Goal: Task Accomplishment & Management: Manage account settings

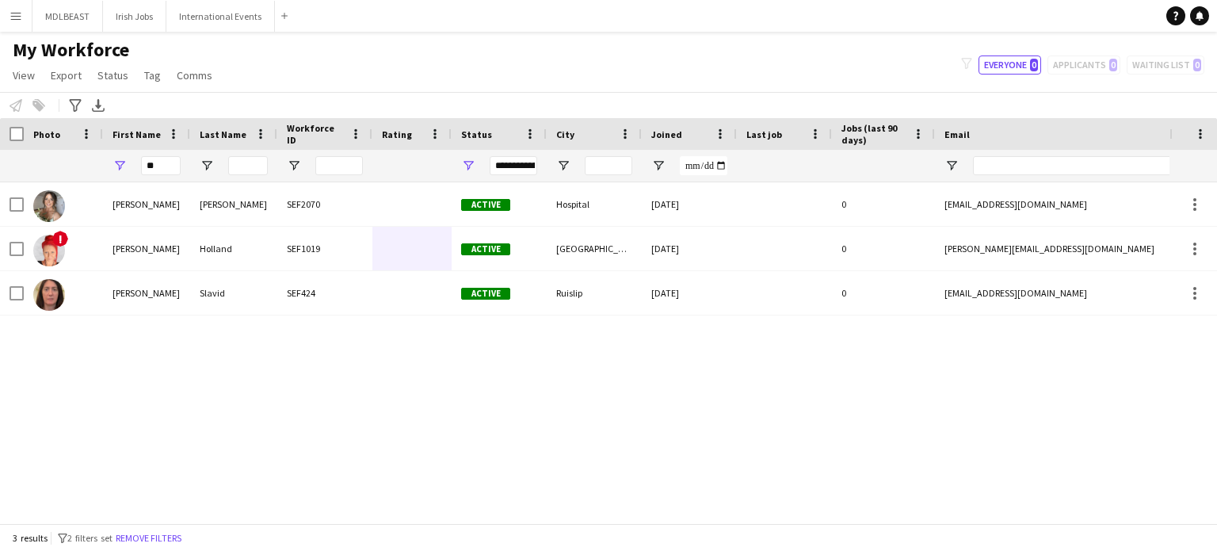
type input "*"
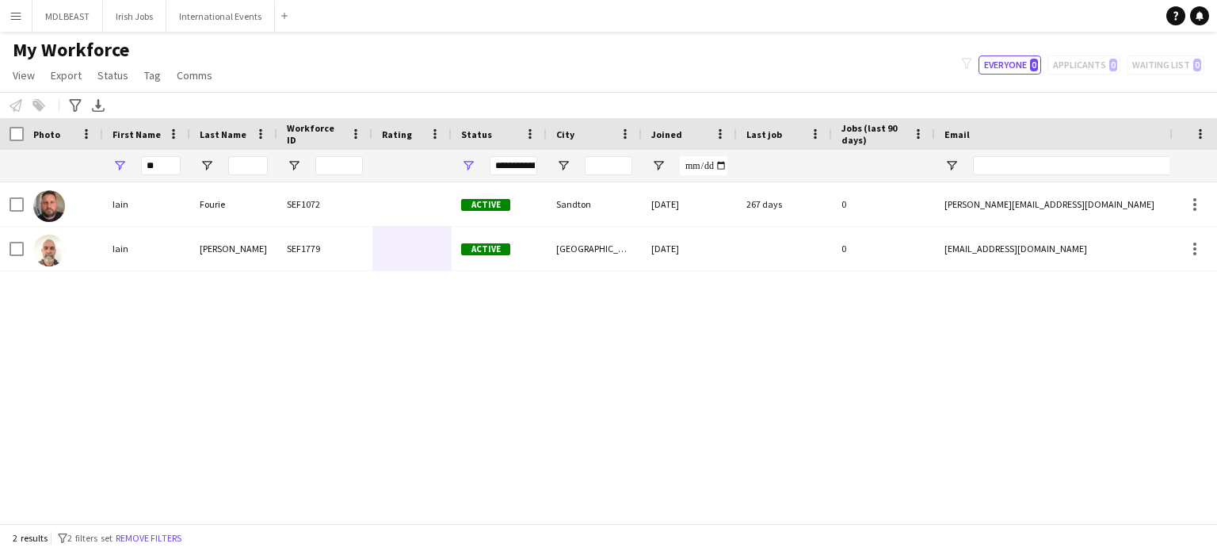
type input "*"
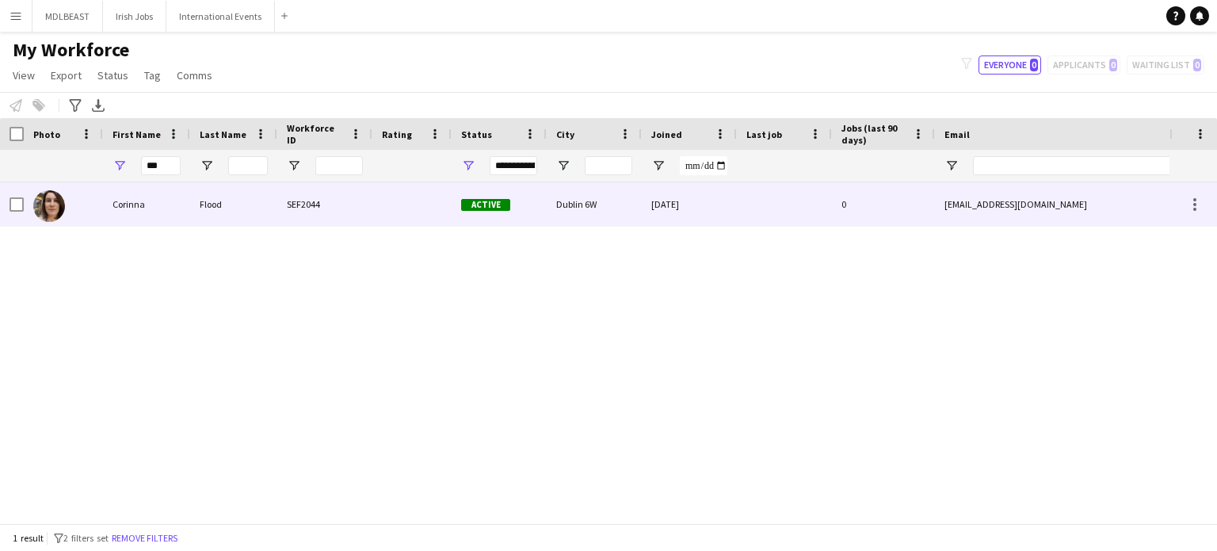
click at [409, 212] on div at bounding box center [412, 204] width 79 height 44
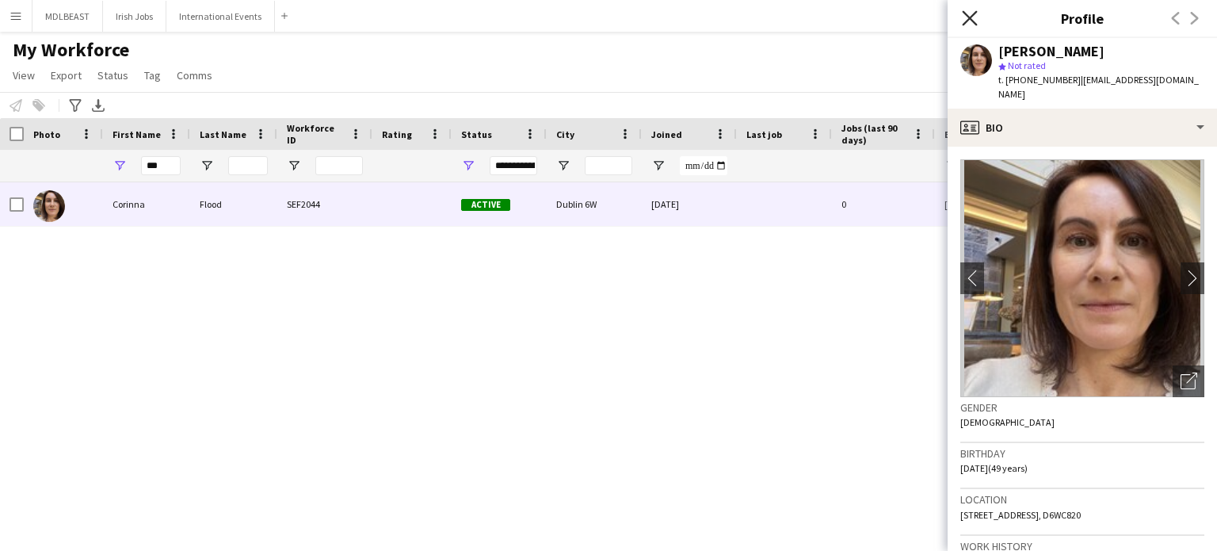
click at [973, 24] on icon "Close pop-in" at bounding box center [969, 17] width 15 height 15
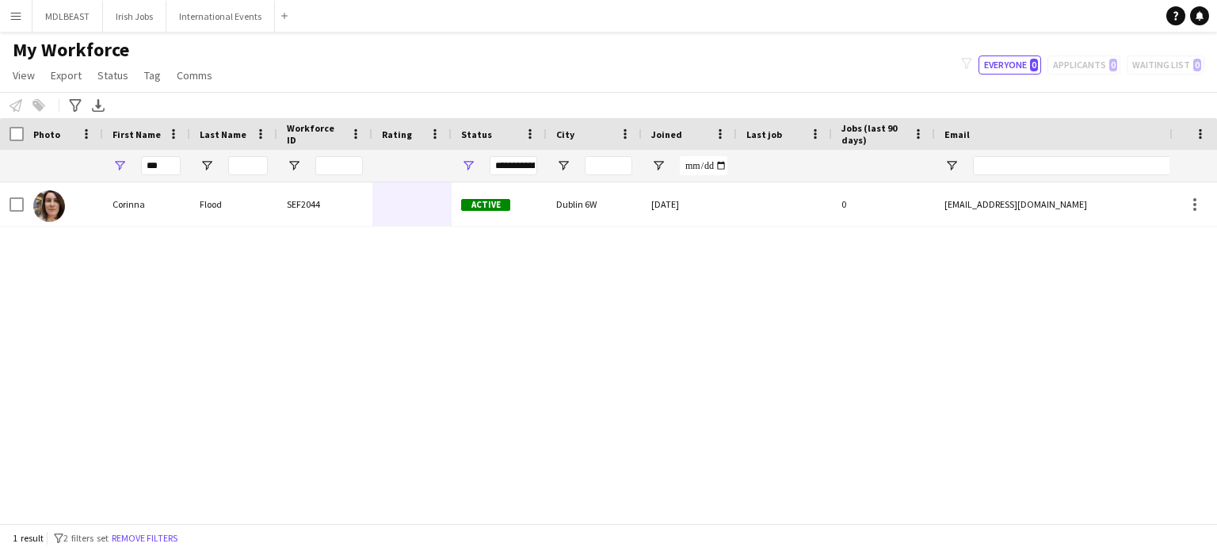
click at [571, 49] on div "**********" at bounding box center [608, 65] width 1217 height 54
click at [168, 162] on input "***" at bounding box center [161, 165] width 40 height 19
type input "*"
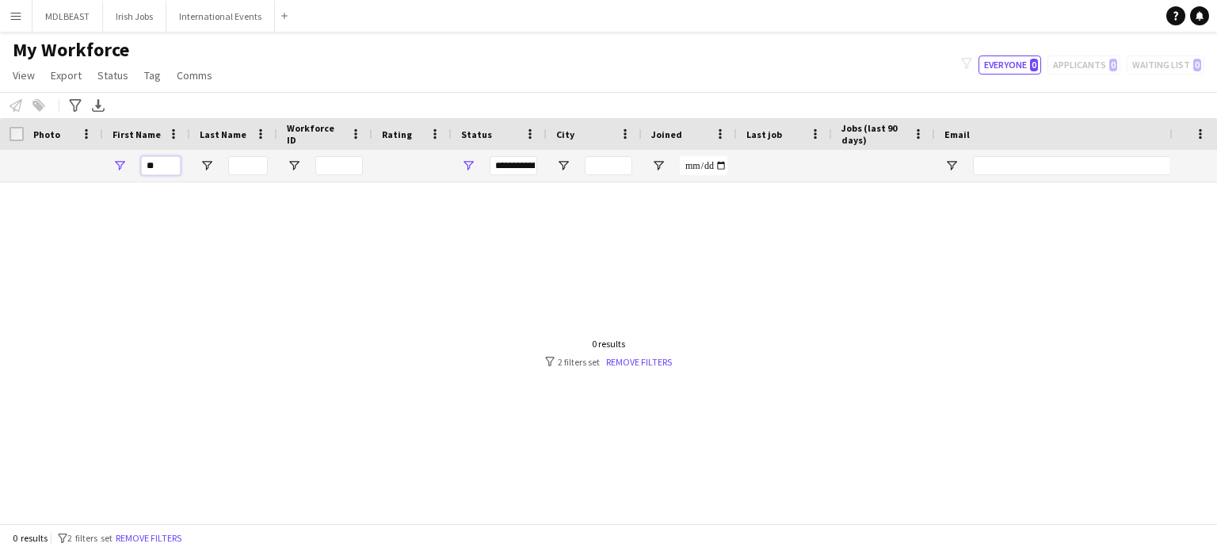
type input "*"
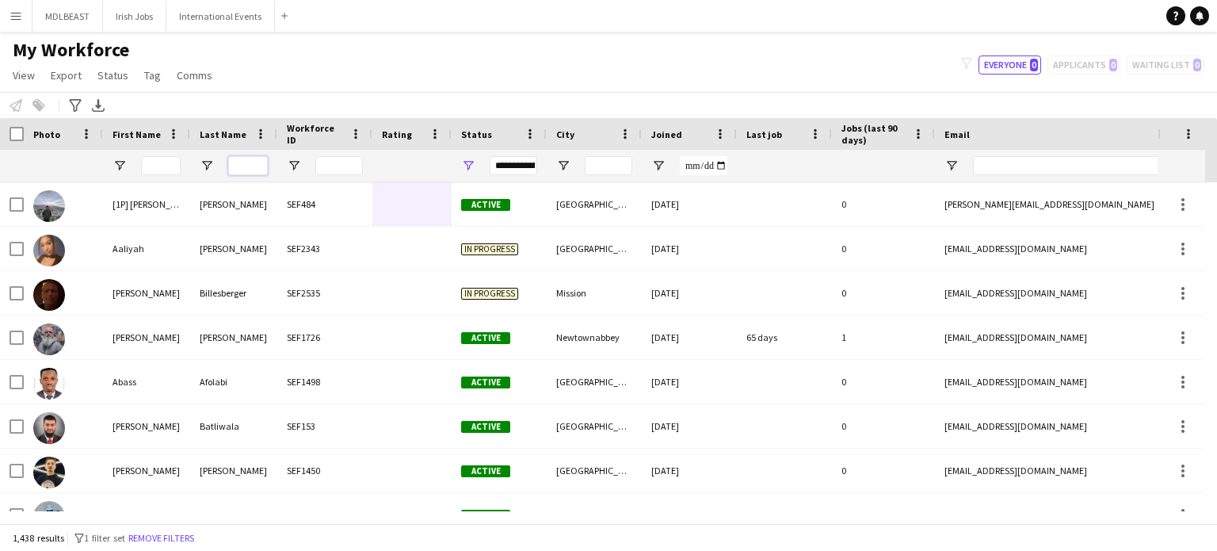
click at [259, 163] on input "Last Name Filter Input" at bounding box center [248, 165] width 40 height 19
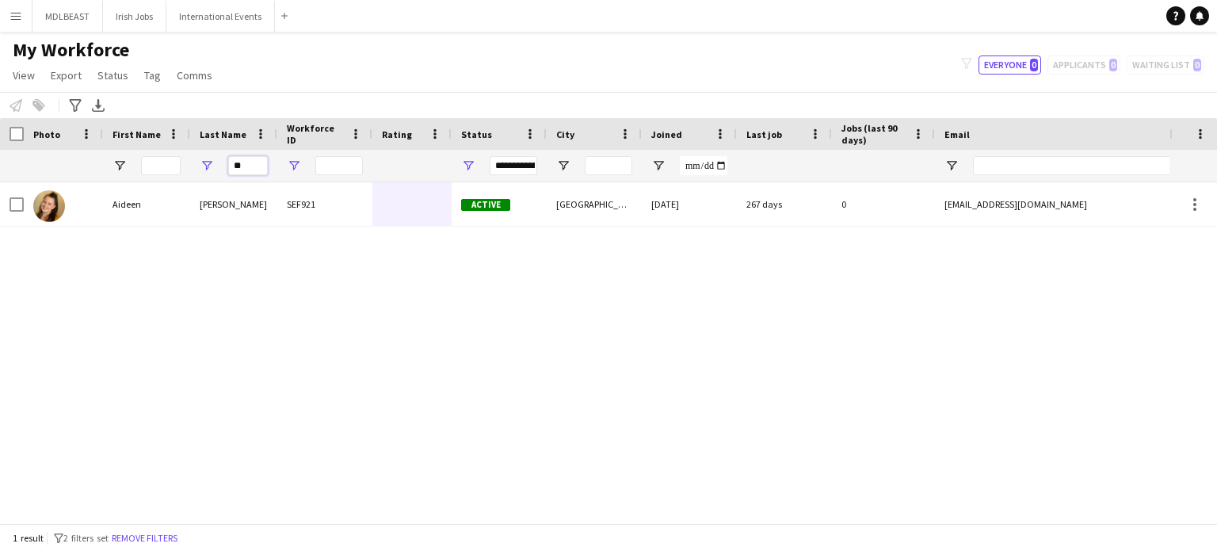
type input "*"
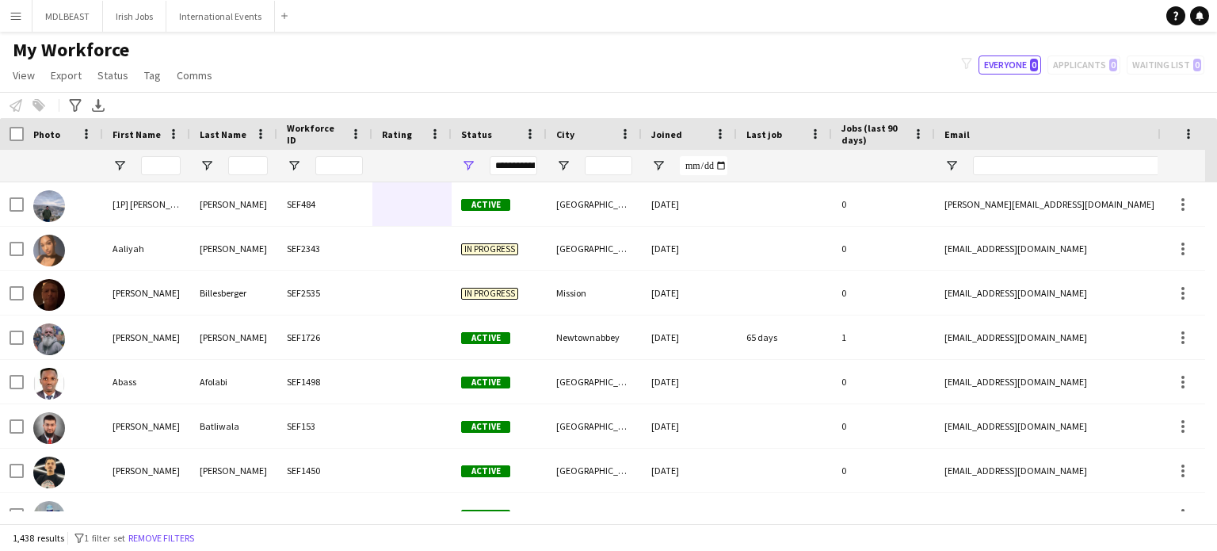
click at [465, 72] on div "**********" at bounding box center [608, 65] width 1217 height 54
click at [206, 16] on button "International Events Close" at bounding box center [220, 16] width 109 height 31
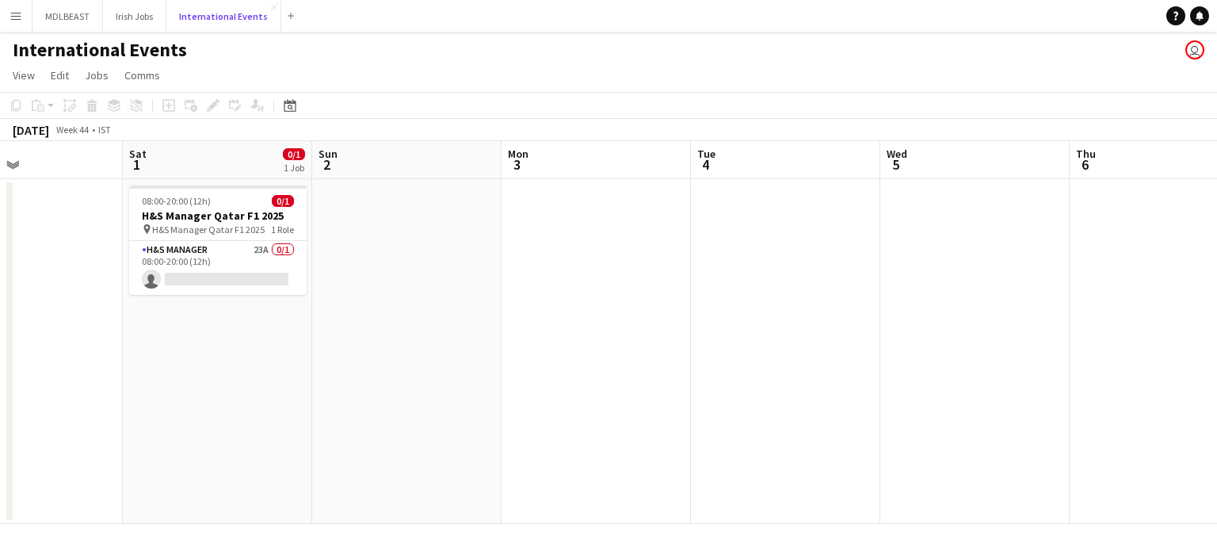
scroll to position [0, 635]
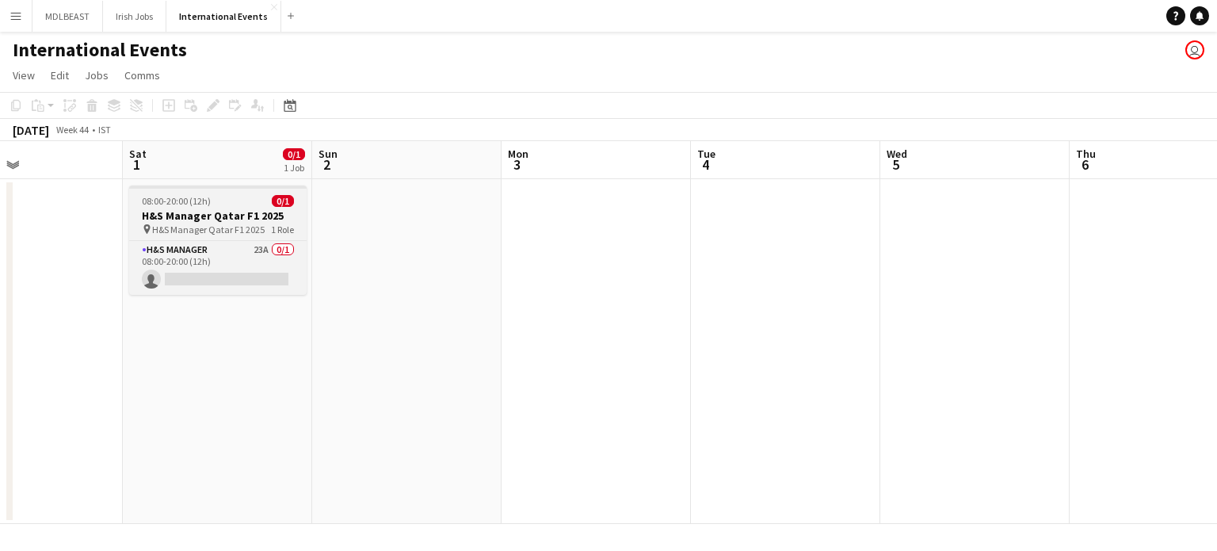
click at [226, 224] on span "H&S Manager Qatar F1 2025" at bounding box center [208, 230] width 113 height 12
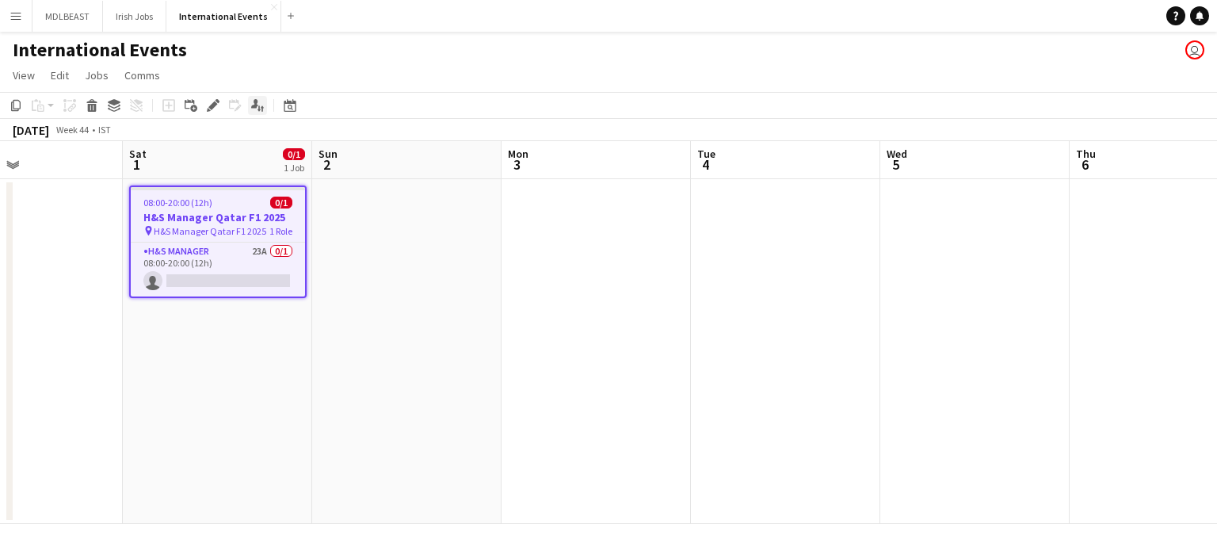
click at [254, 104] on icon "Applicants" at bounding box center [257, 105] width 13 height 13
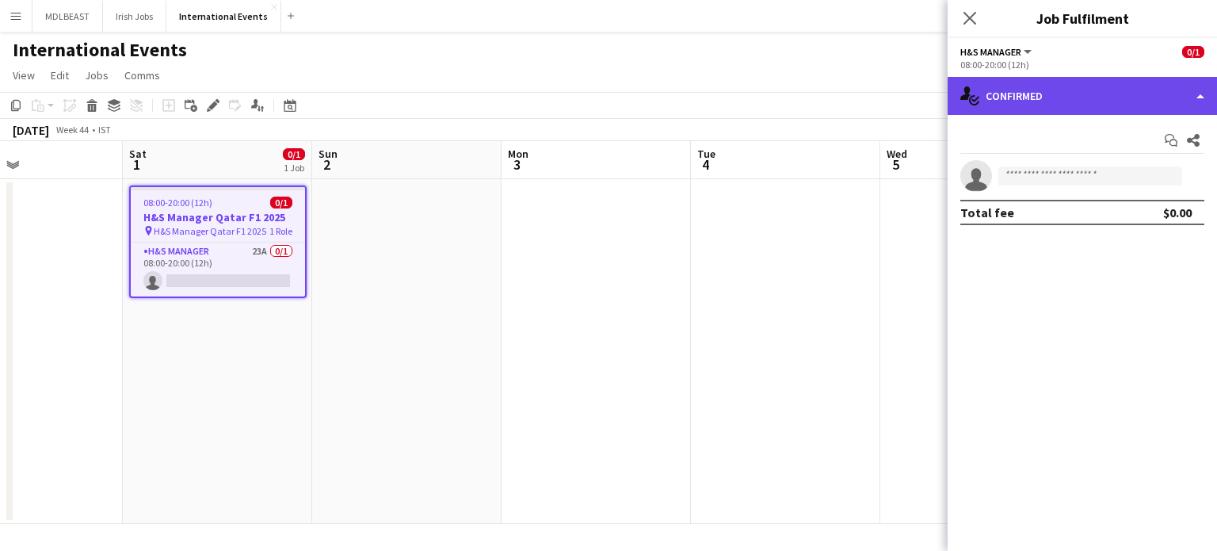
click at [1156, 94] on div "single-neutral-actions-check-2 Confirmed" at bounding box center [1082, 96] width 269 height 38
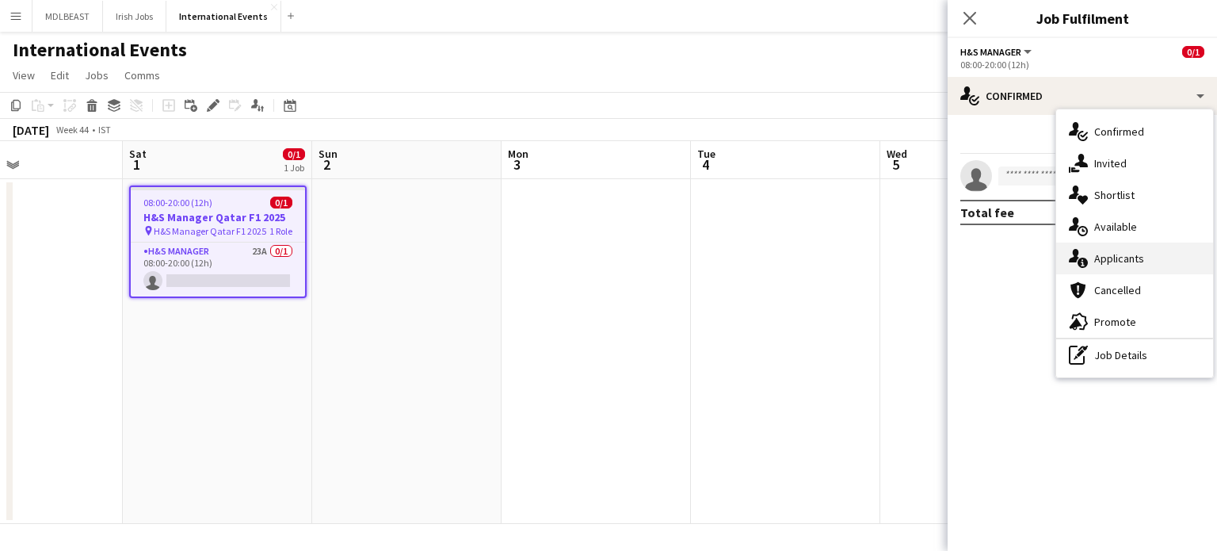
click at [1137, 256] on div "single-neutral-actions-information Applicants" at bounding box center [1135, 259] width 157 height 32
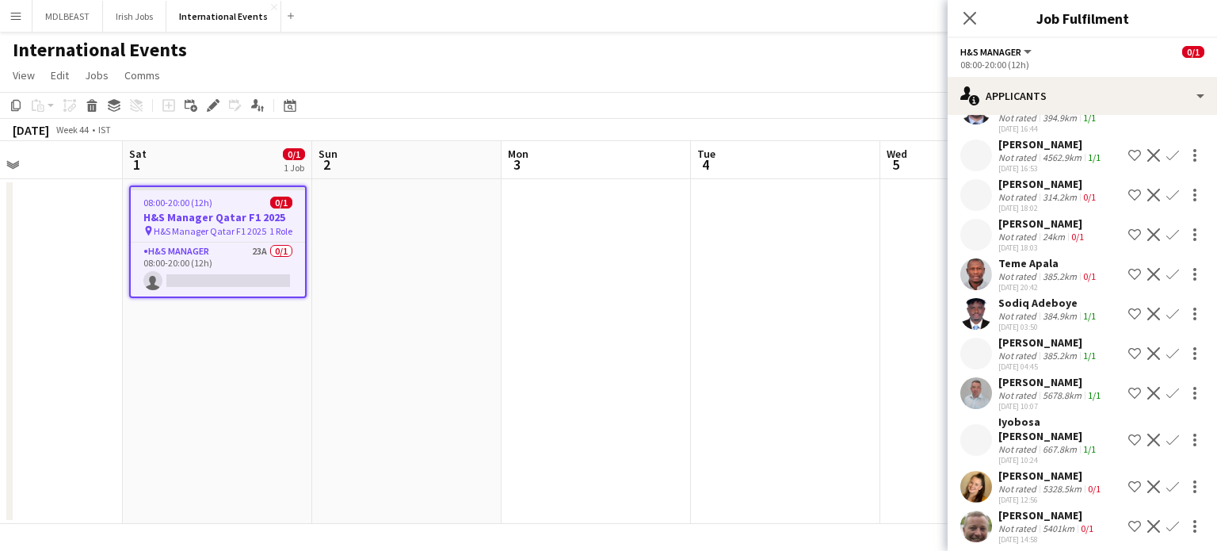
scroll to position [649, 0]
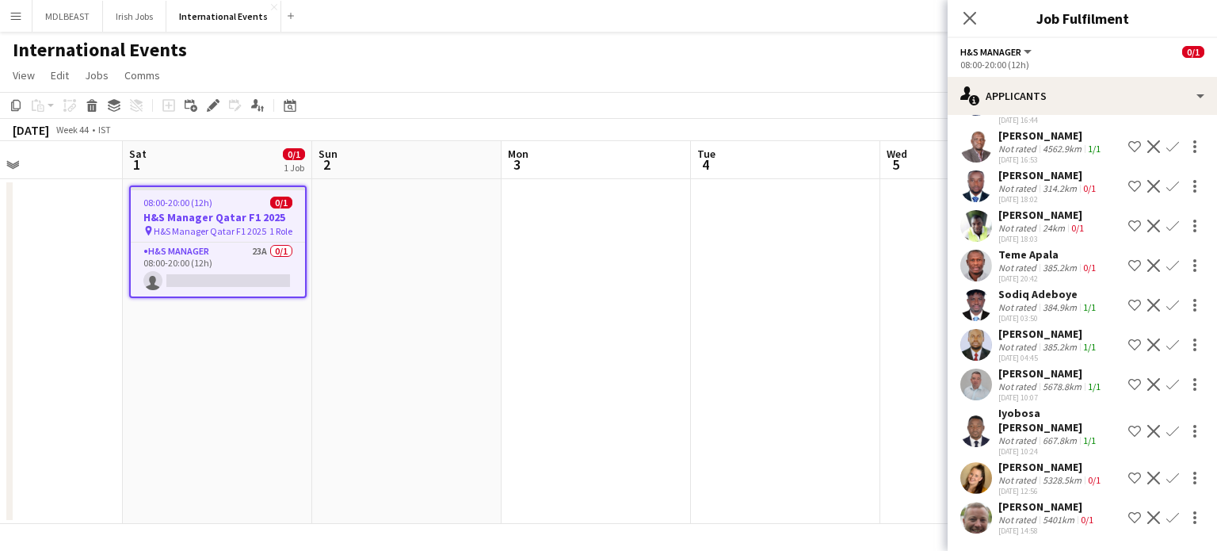
click at [808, 79] on app-page-menu "View Day view expanded Day view collapsed Month view Date picker Jump to [DATE]…" at bounding box center [608, 77] width 1217 height 30
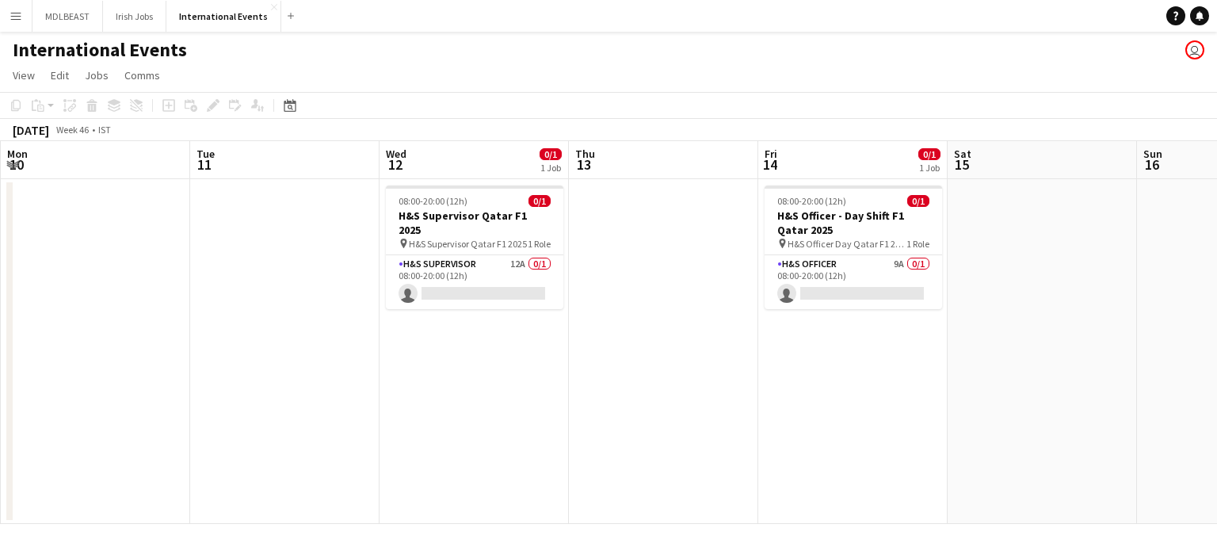
scroll to position [0, 678]
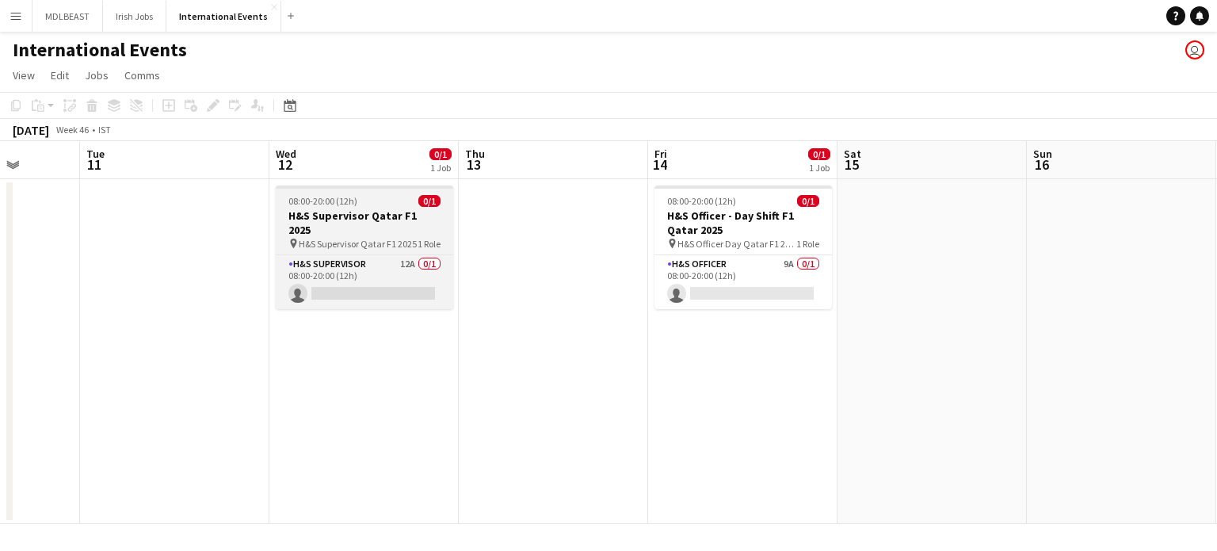
click at [349, 219] on h3 "H&S Supervisor Qatar F1 2025" at bounding box center [365, 222] width 178 height 29
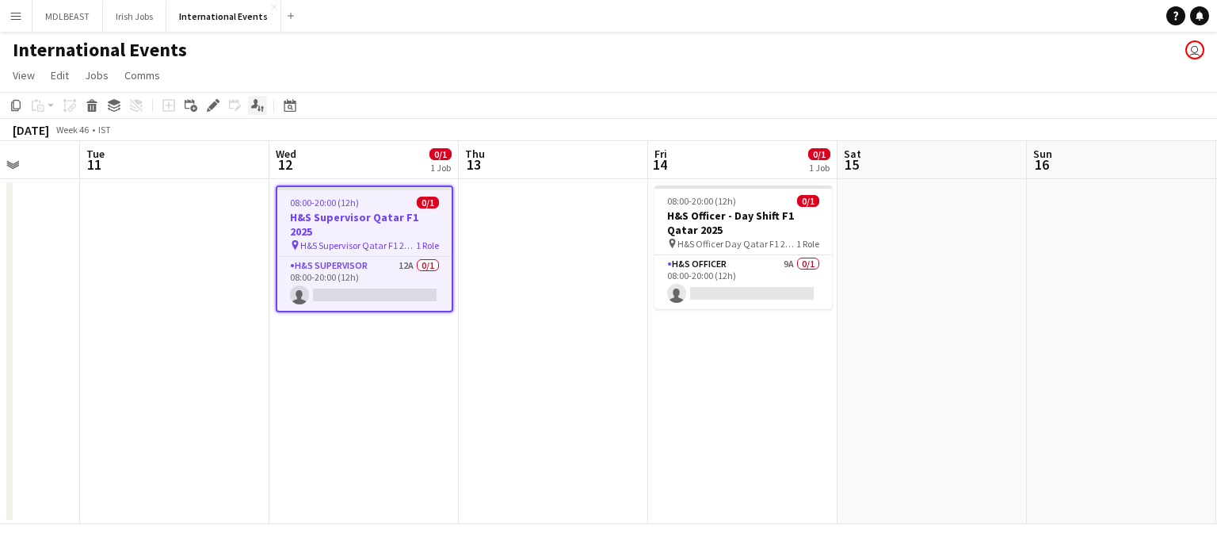
click at [254, 101] on icon at bounding box center [254, 103] width 7 height 9
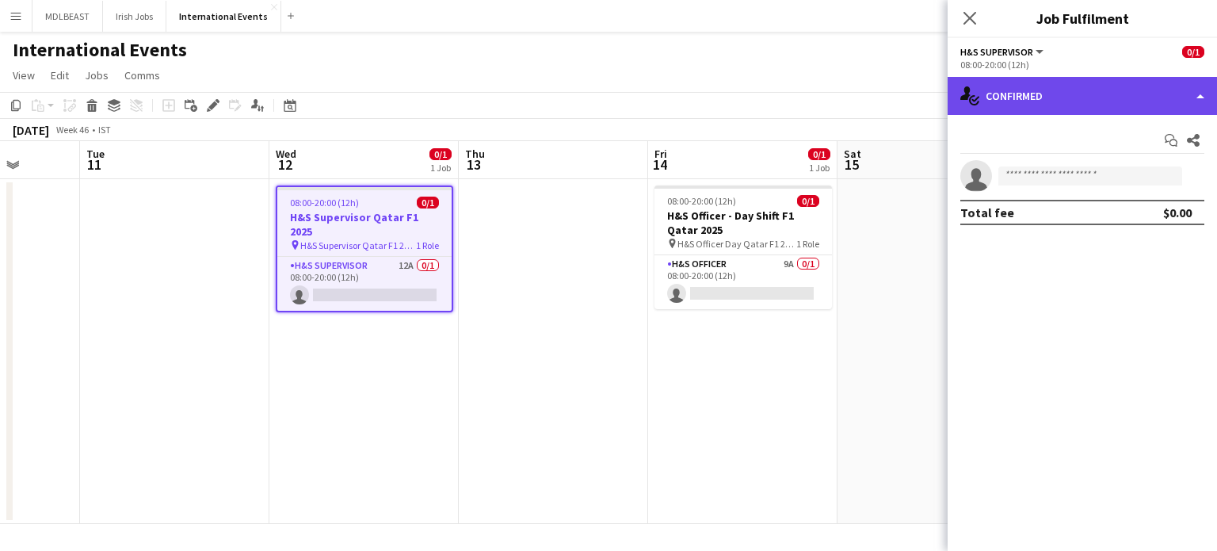
click at [1128, 98] on div "single-neutral-actions-check-2 Confirmed" at bounding box center [1082, 96] width 269 height 38
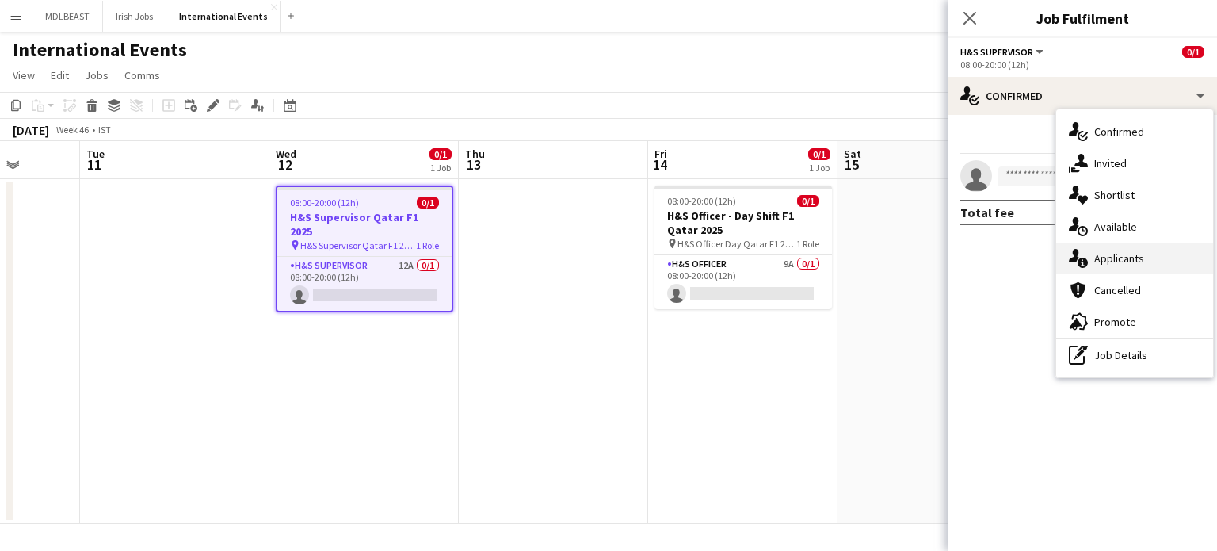
click at [1123, 257] on div "single-neutral-actions-information Applicants" at bounding box center [1135, 259] width 157 height 32
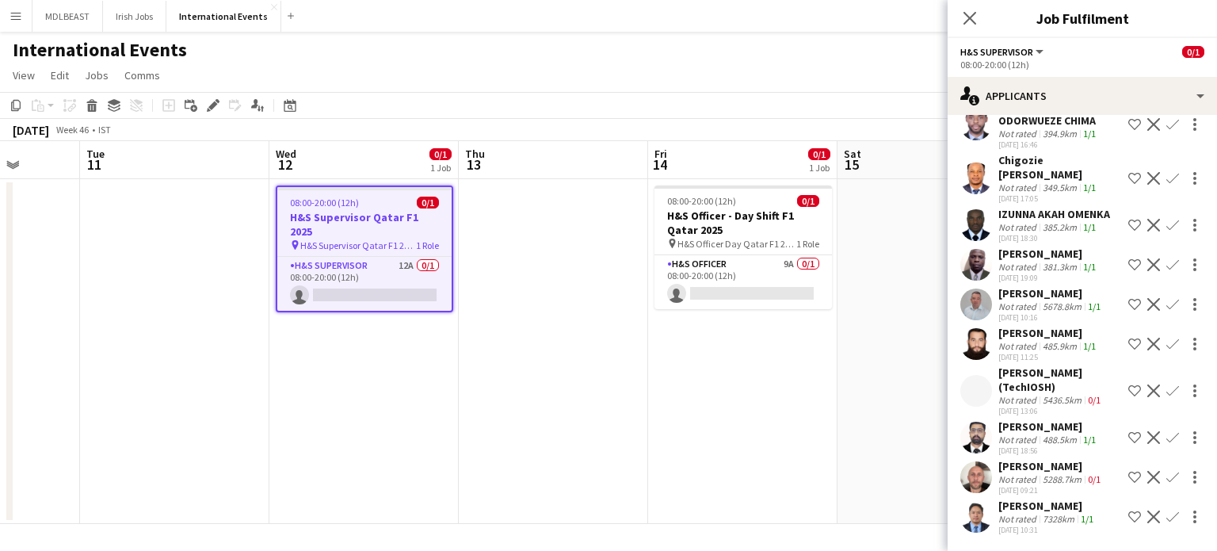
scroll to position [314, 0]
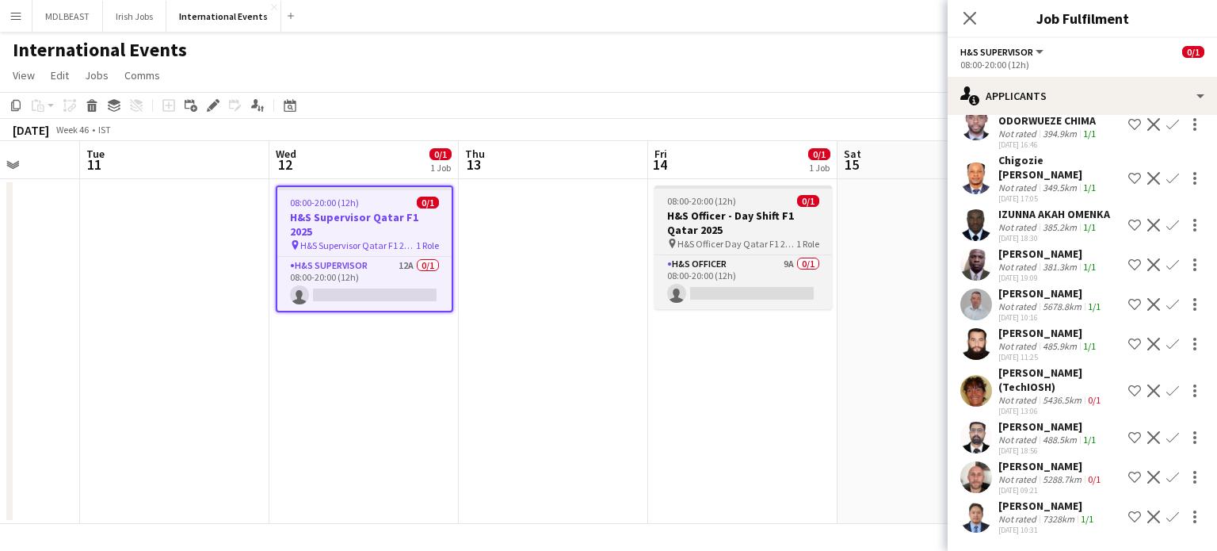
click at [762, 216] on h3 "H&S Officer - Day Shift F1 Qatar 2025" at bounding box center [744, 222] width 178 height 29
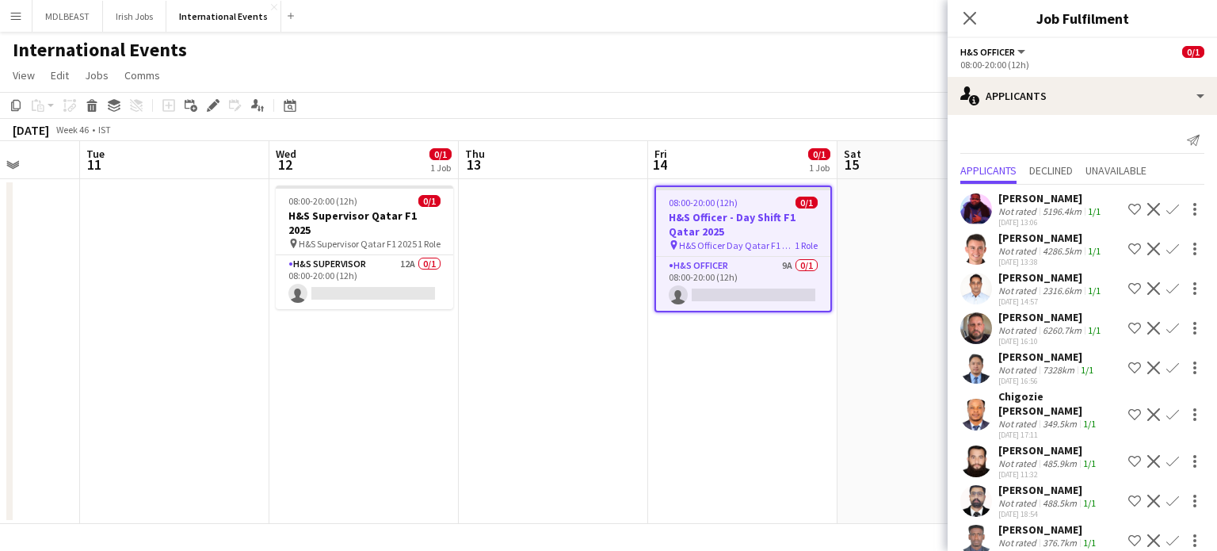
scroll to position [23, 0]
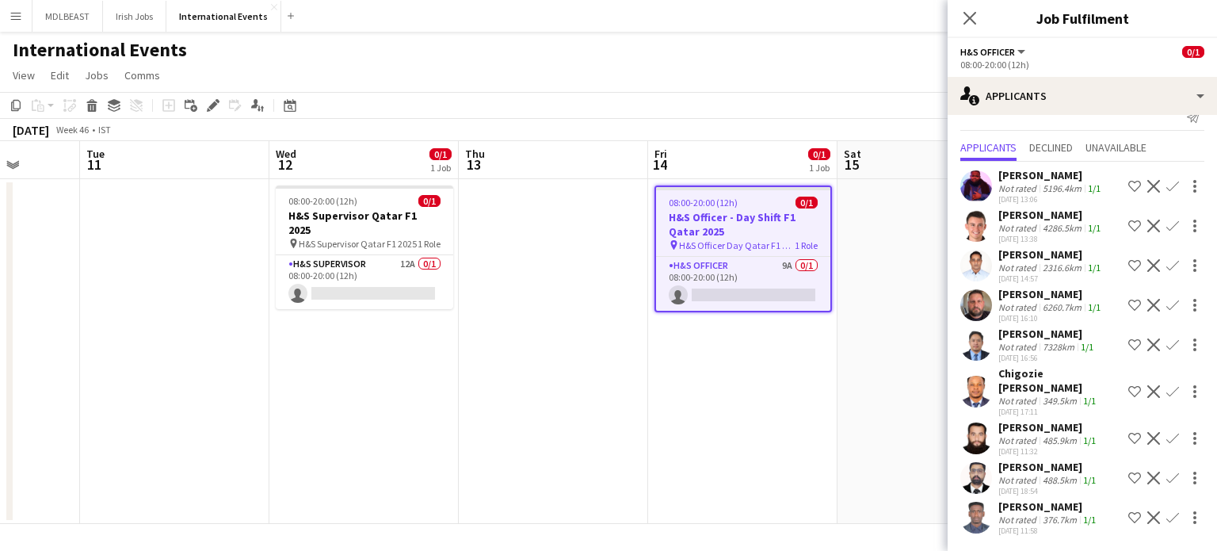
click at [1024, 506] on div "[PERSON_NAME]" at bounding box center [1049, 506] width 101 height 14
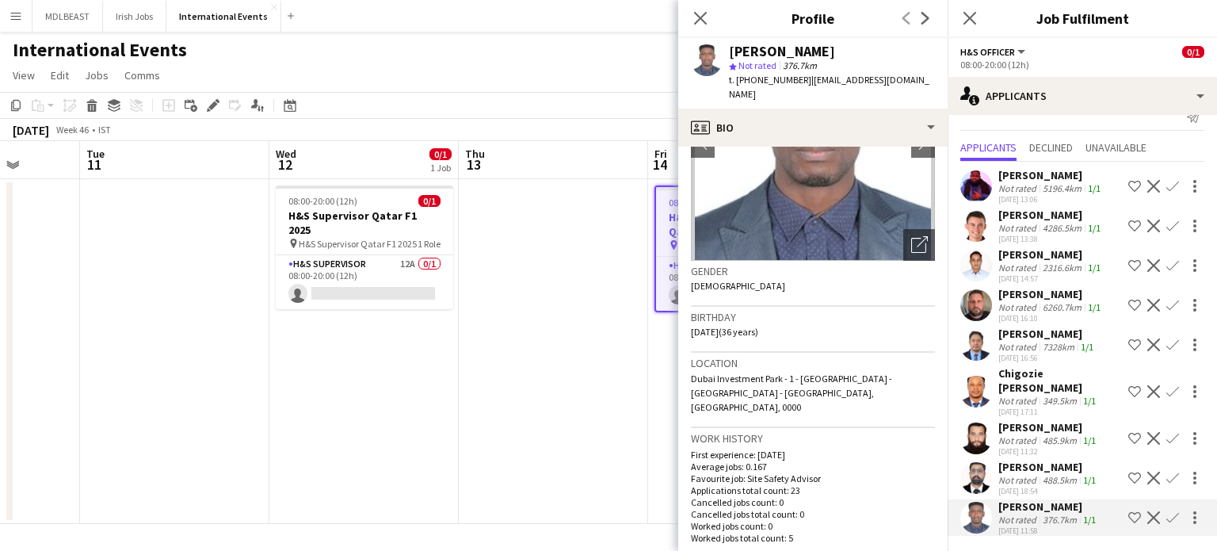
scroll to position [0, 0]
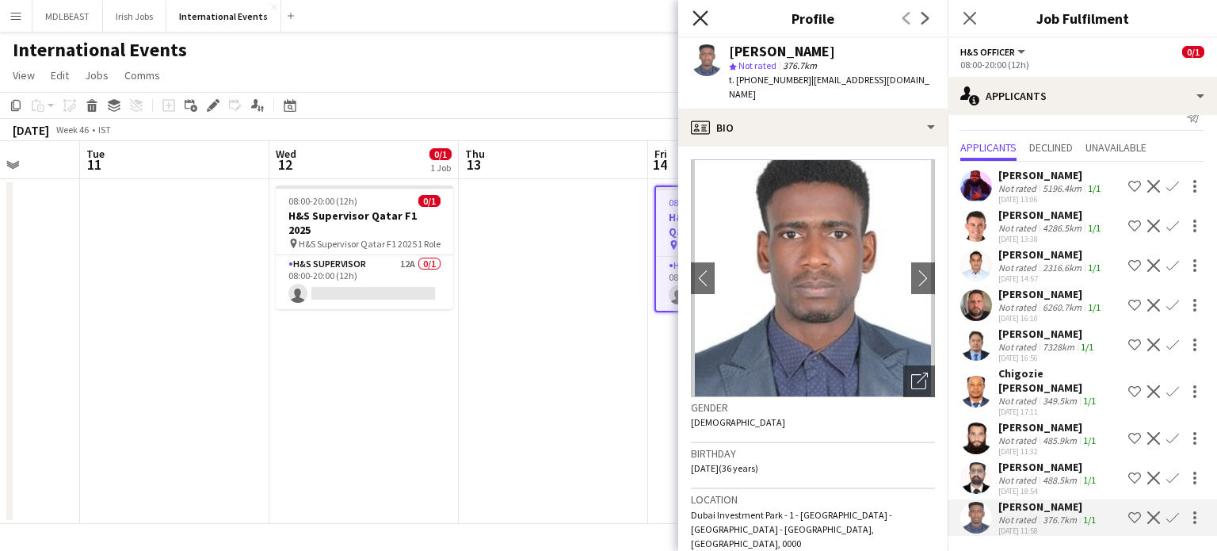
click at [699, 18] on icon at bounding box center [700, 17] width 15 height 15
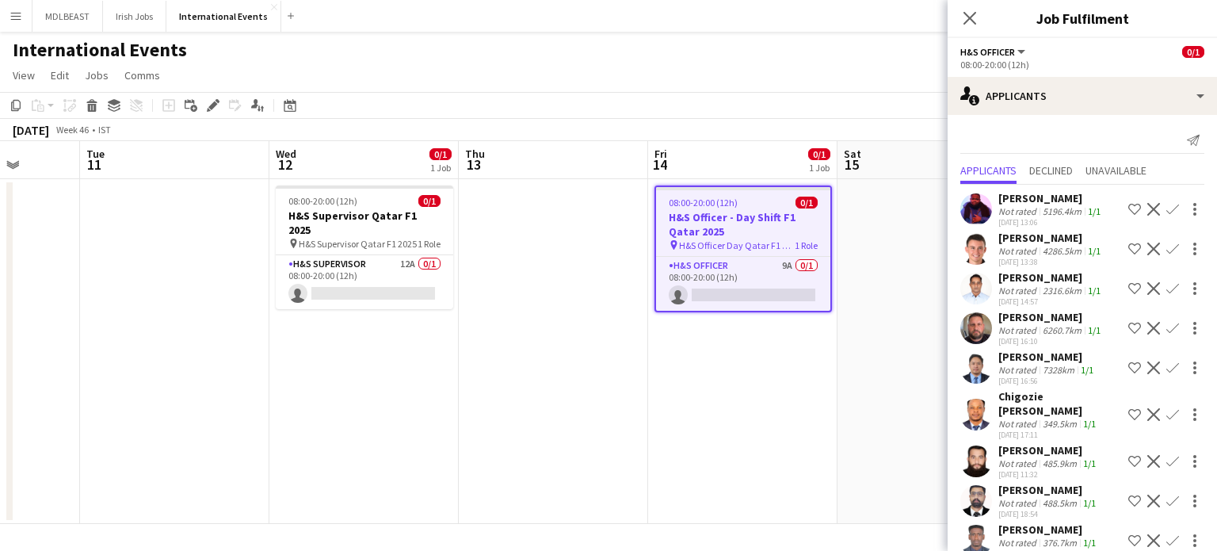
scroll to position [23, 0]
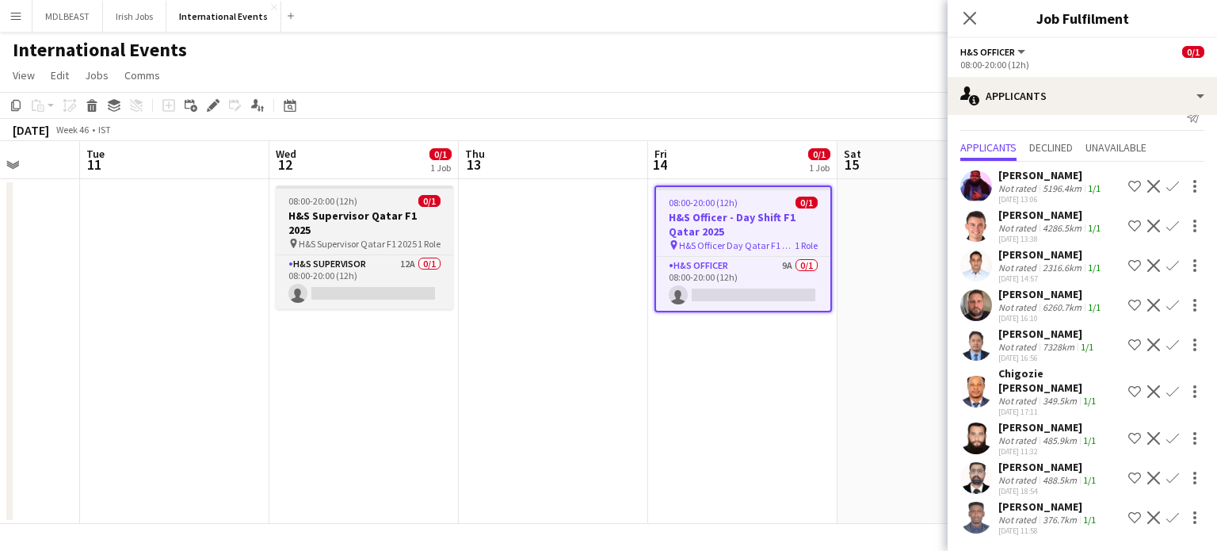
click at [372, 216] on h3 "H&S Supervisor Qatar F1 2025" at bounding box center [365, 222] width 178 height 29
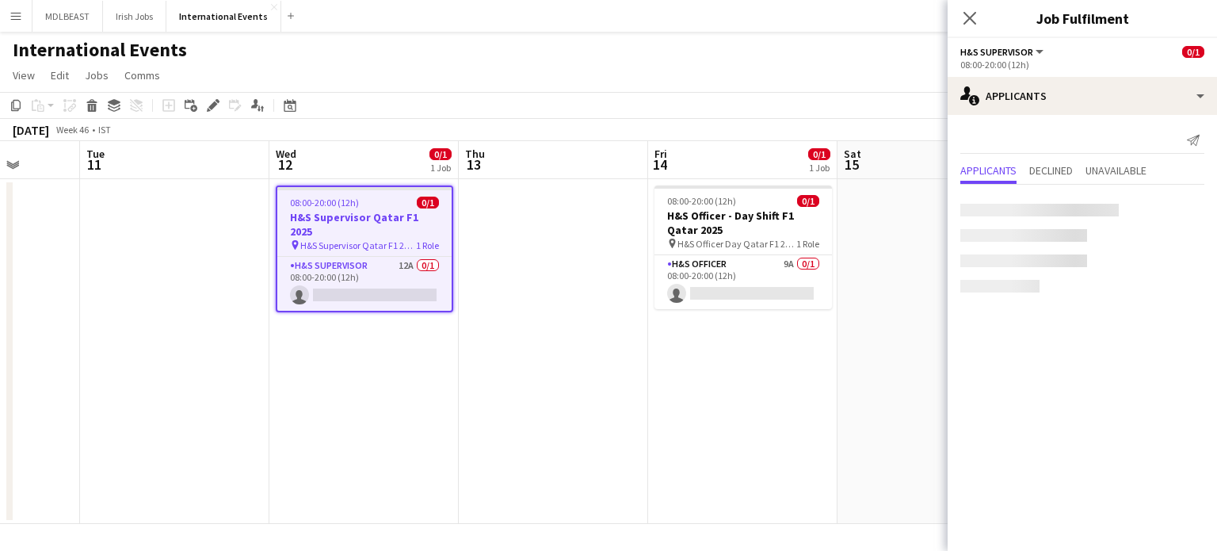
scroll to position [0, 0]
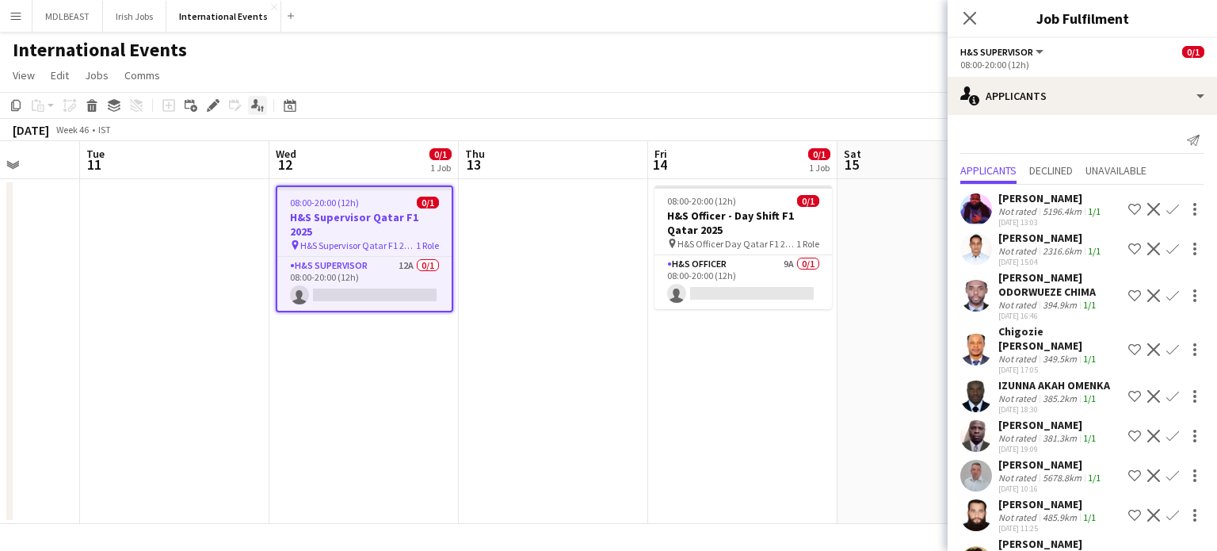
click at [258, 107] on icon at bounding box center [259, 108] width 3 height 6
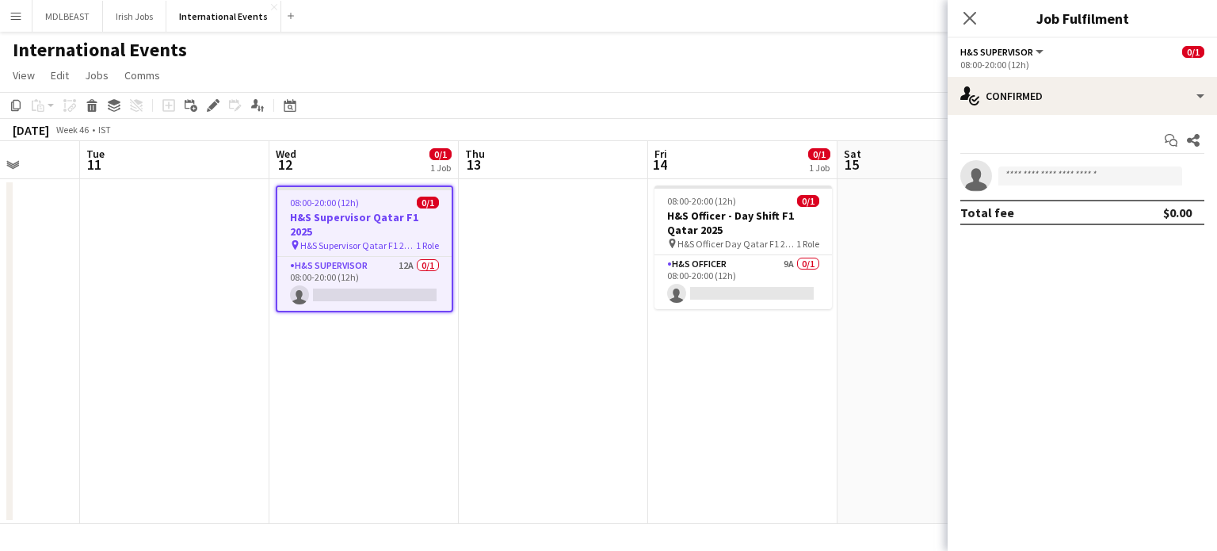
click at [320, 214] on h3 "H&S Supervisor Qatar F1 2025" at bounding box center [364, 224] width 174 height 29
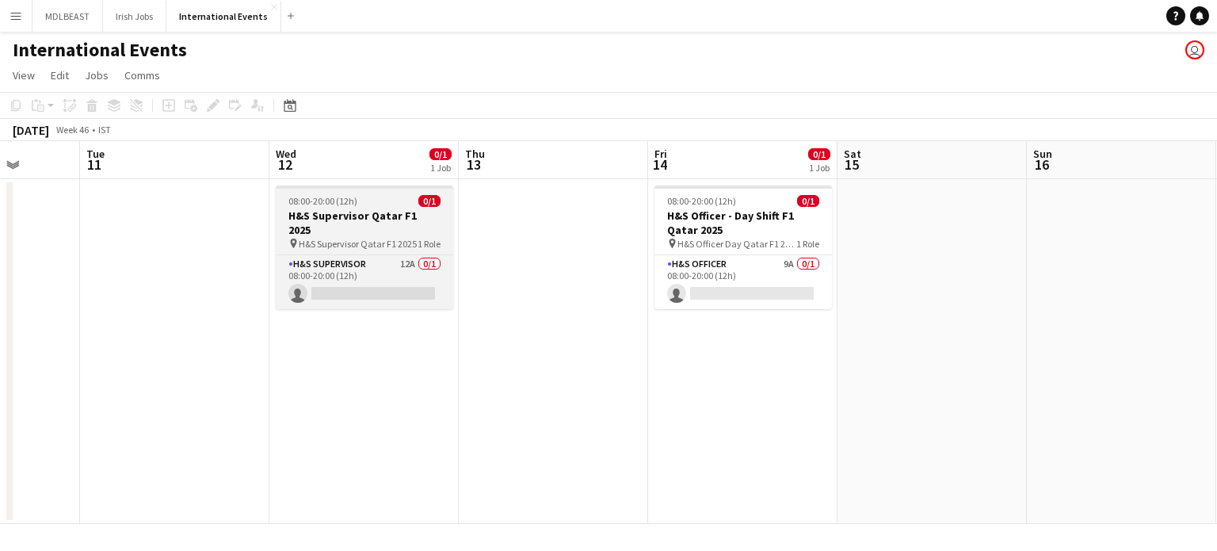
click at [319, 213] on h3 "H&S Supervisor Qatar F1 2025" at bounding box center [365, 222] width 178 height 29
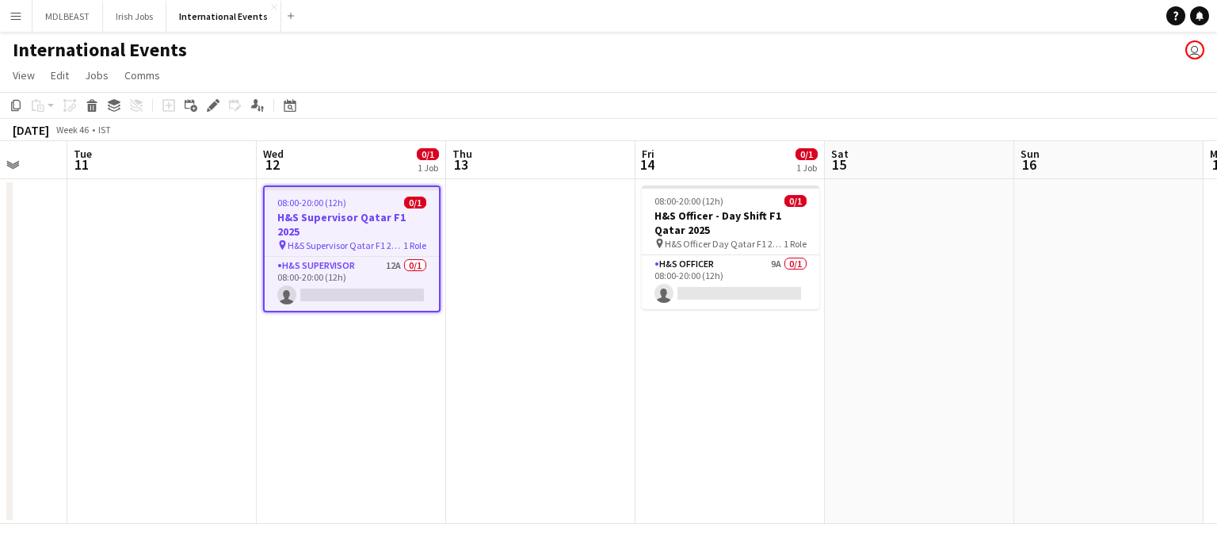
scroll to position [0, 724]
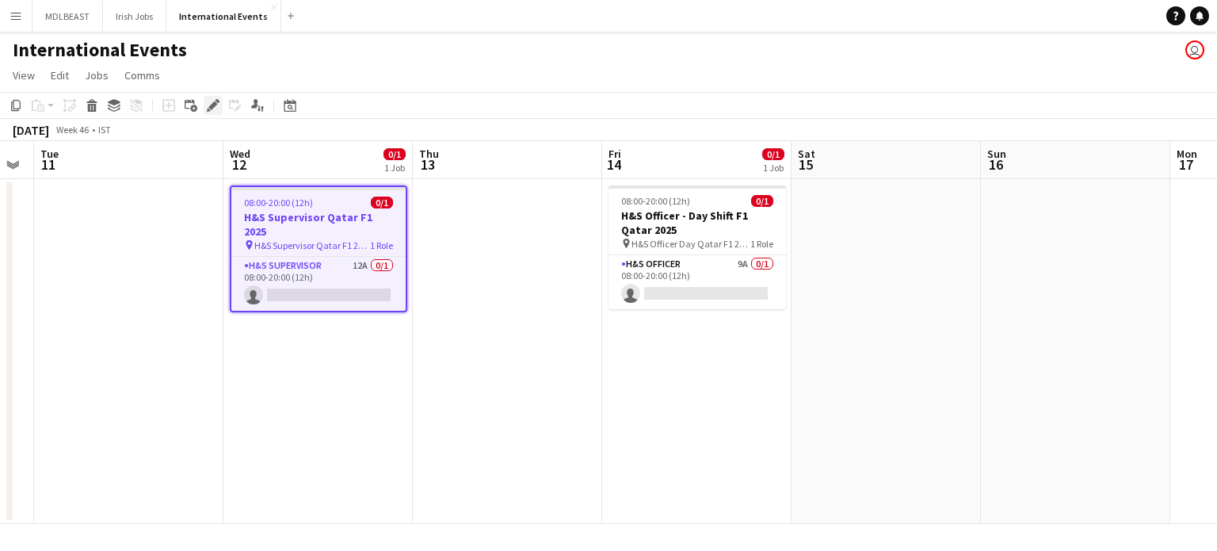
drag, startPoint x: 319, startPoint y: 213, endPoint x: 212, endPoint y: 100, distance: 156.4
click at [212, 100] on app-calendar "Copy Paste Paste Ctrl+V Paste with crew Ctrl+Shift+V Paste linked Job [GEOGRAPH…" at bounding box center [608, 308] width 1217 height 432
click at [212, 100] on icon "Edit" at bounding box center [213, 105] width 13 height 13
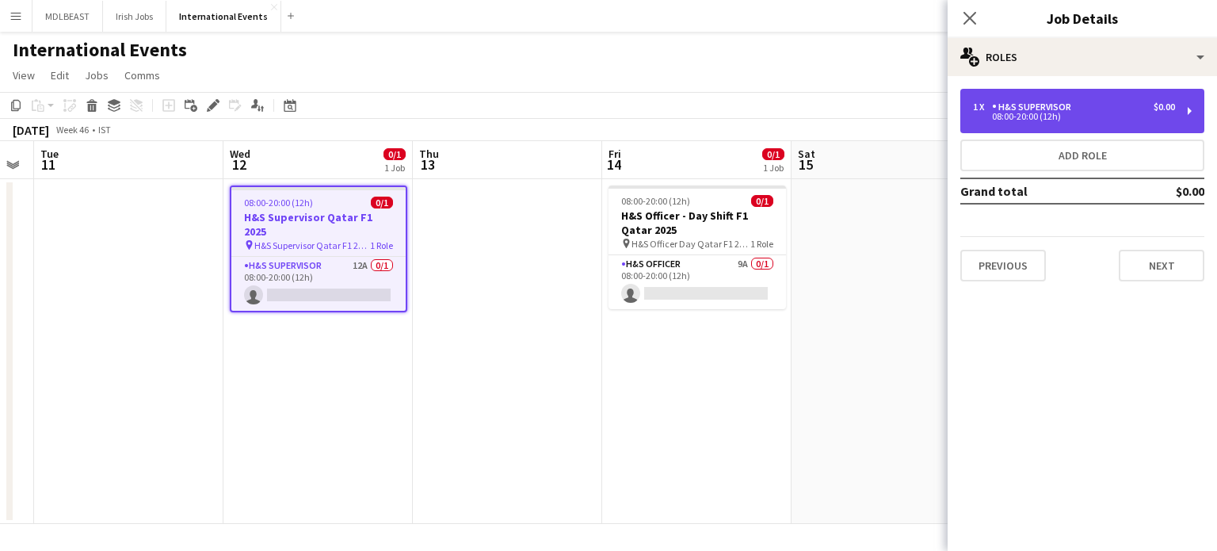
click at [1185, 101] on div "1 x H&S Supervisor $0.00 08:00-20:00 (12h)" at bounding box center [1083, 111] width 244 height 44
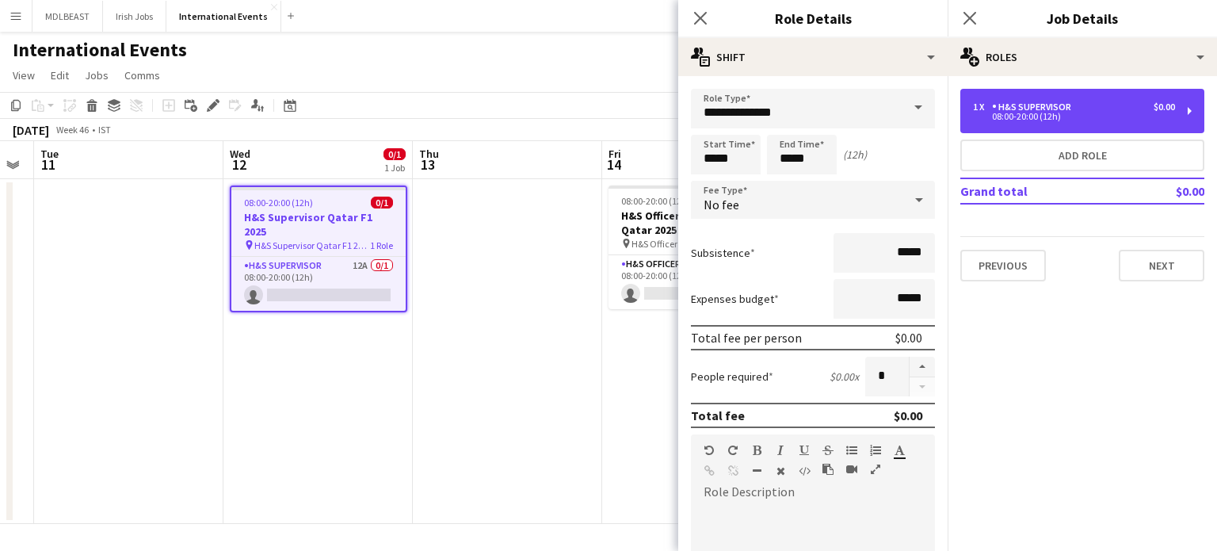
scroll to position [19, 0]
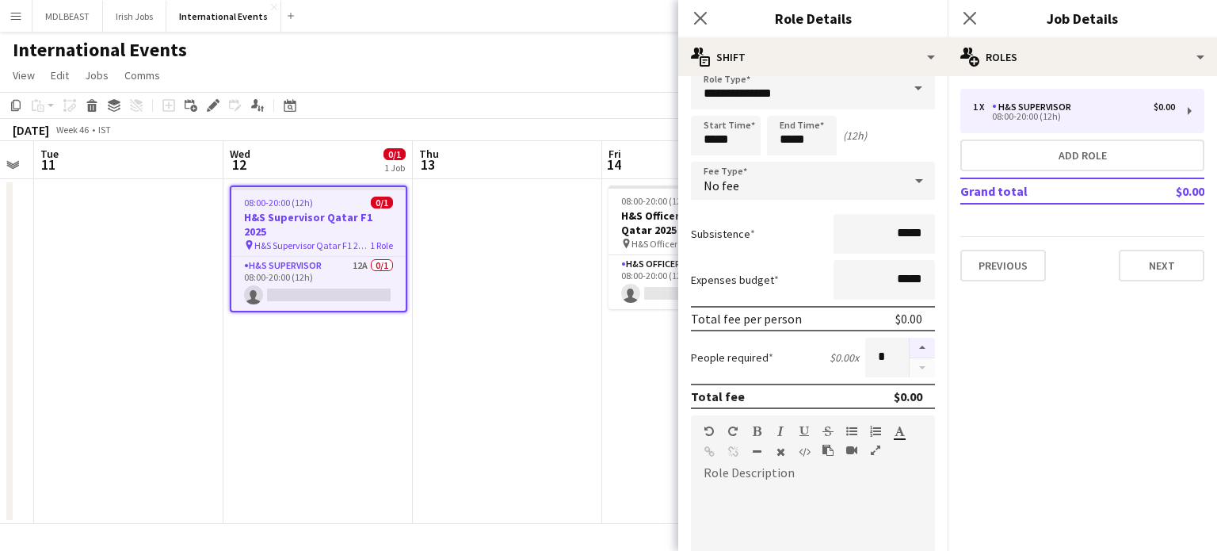
click at [910, 341] on button "button" at bounding box center [922, 348] width 25 height 21
type input "*"
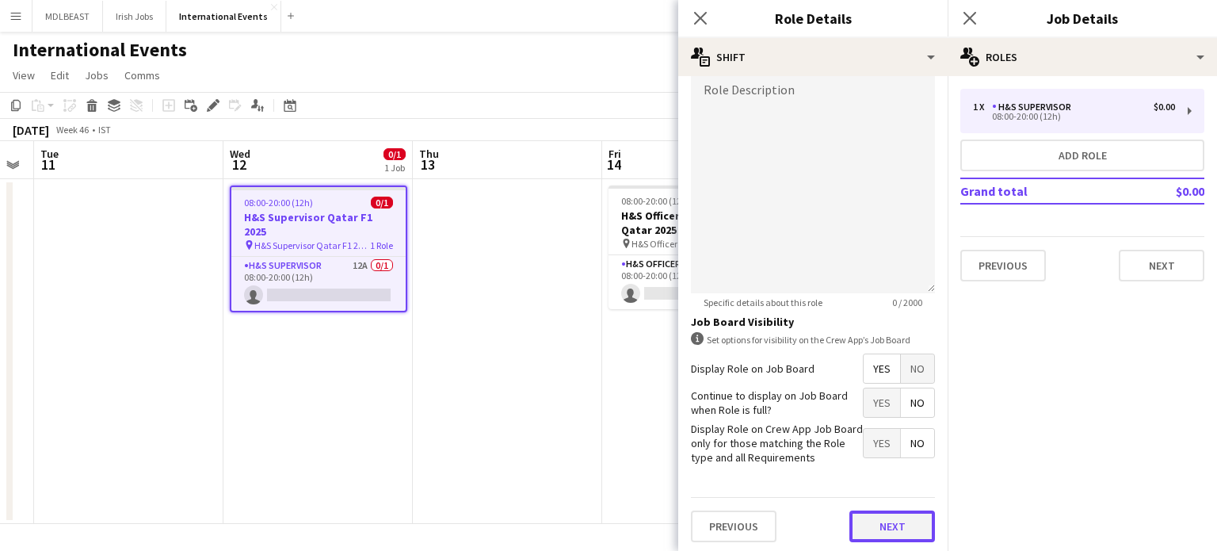
click at [878, 529] on button "Next" at bounding box center [893, 526] width 86 height 32
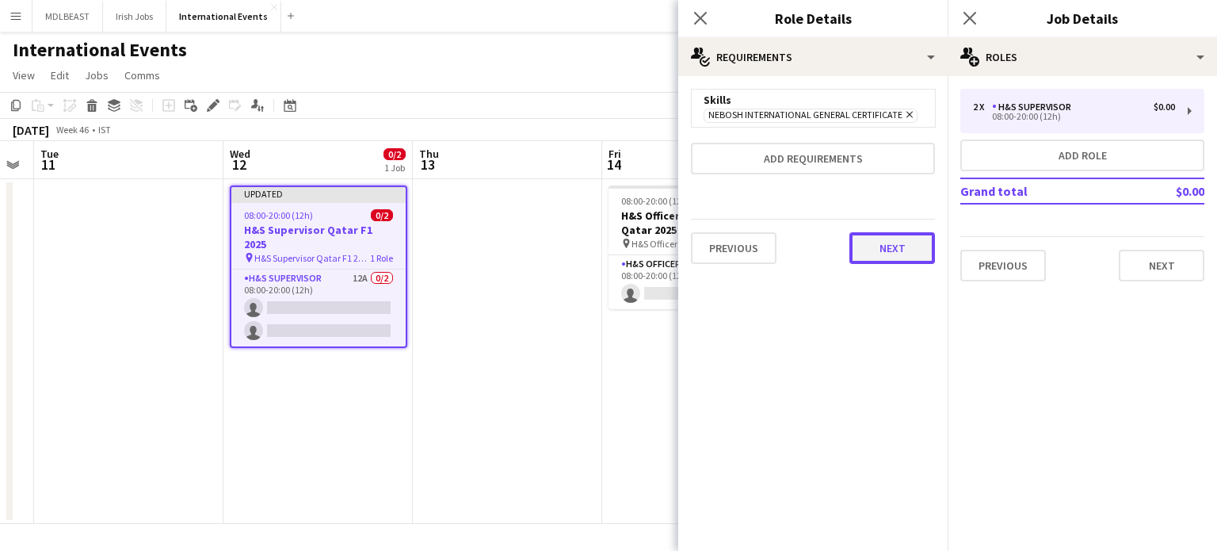
click at [869, 262] on button "Next" at bounding box center [893, 248] width 86 height 32
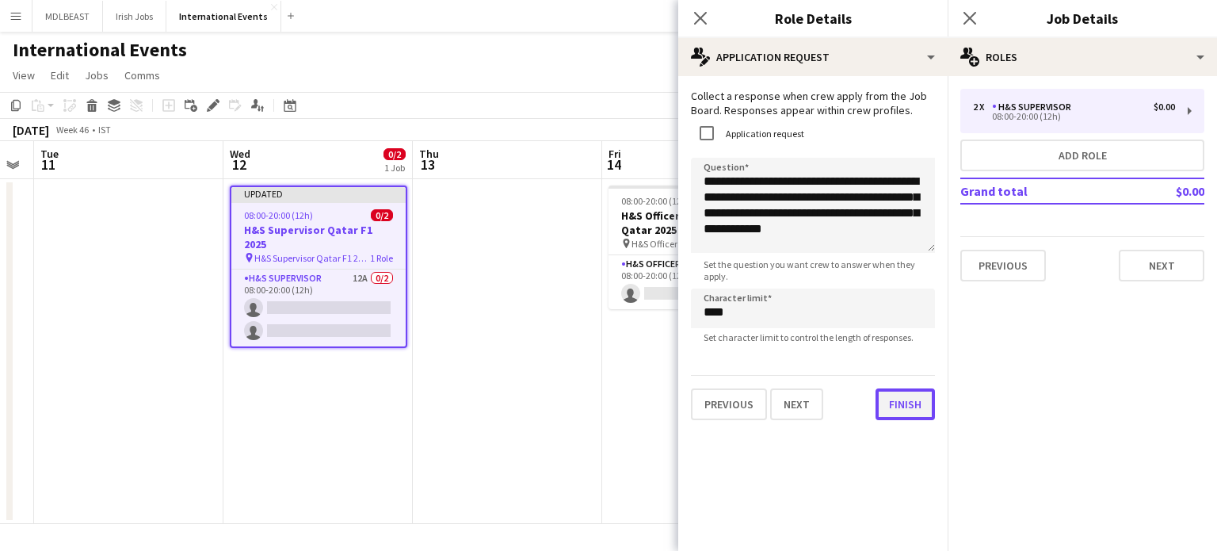
click at [885, 422] on div "**********" at bounding box center [812, 254] width 269 height 357
click at [904, 411] on button "Finish" at bounding box center [905, 404] width 59 height 32
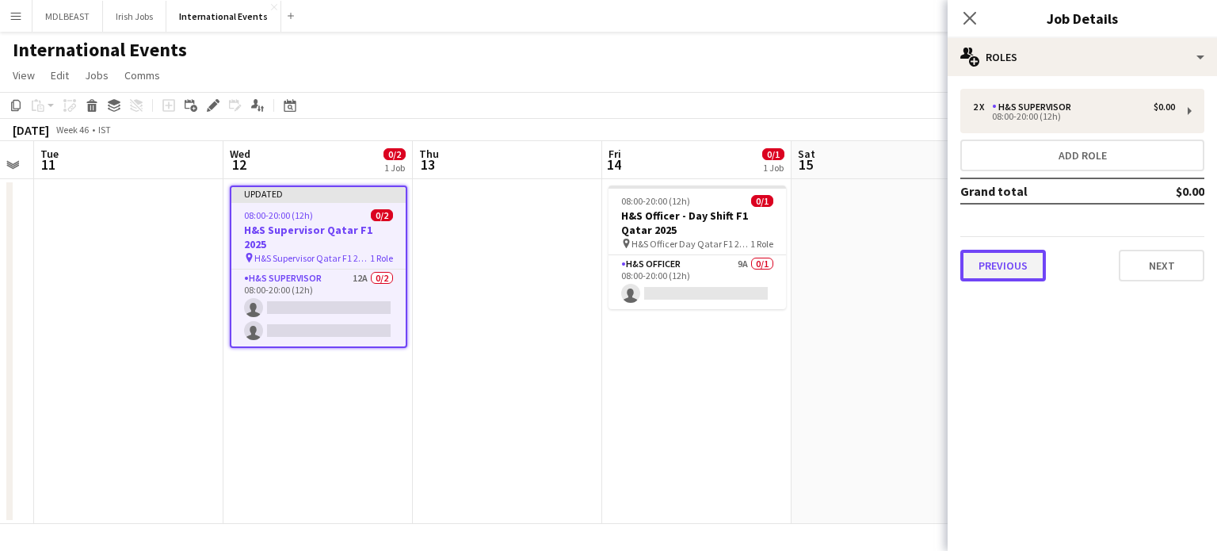
click at [1002, 277] on button "Previous" at bounding box center [1004, 266] width 86 height 32
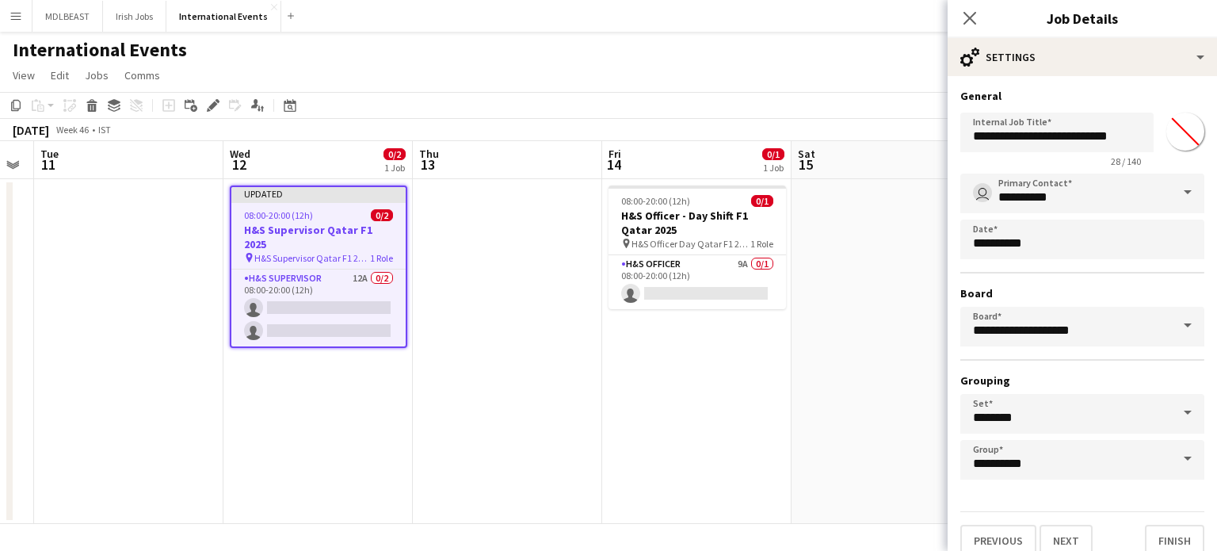
scroll to position [14, 0]
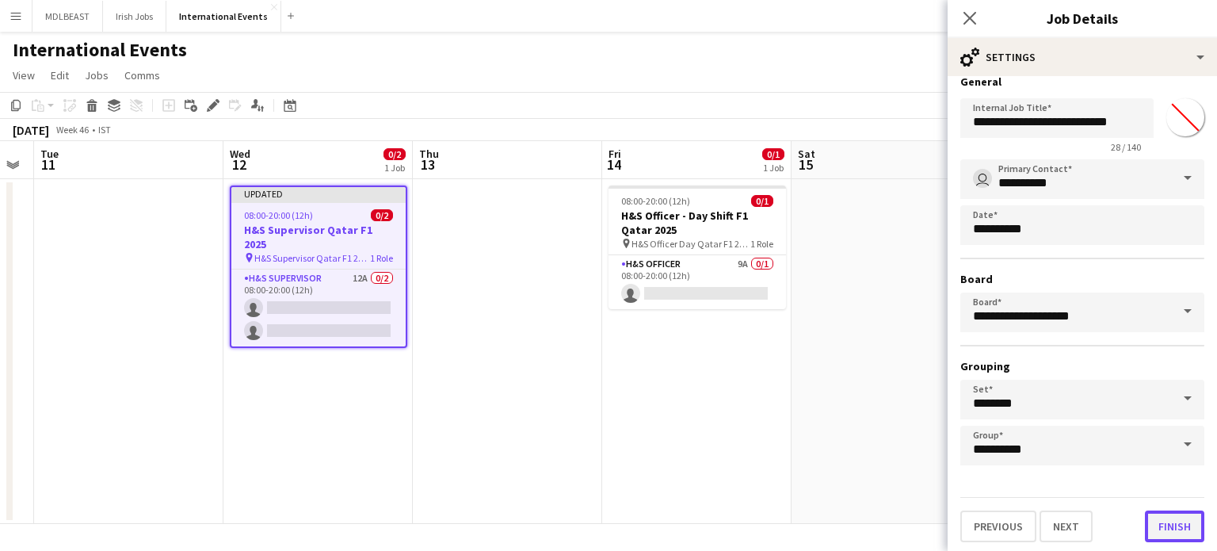
click at [1169, 525] on button "Finish" at bounding box center [1174, 526] width 59 height 32
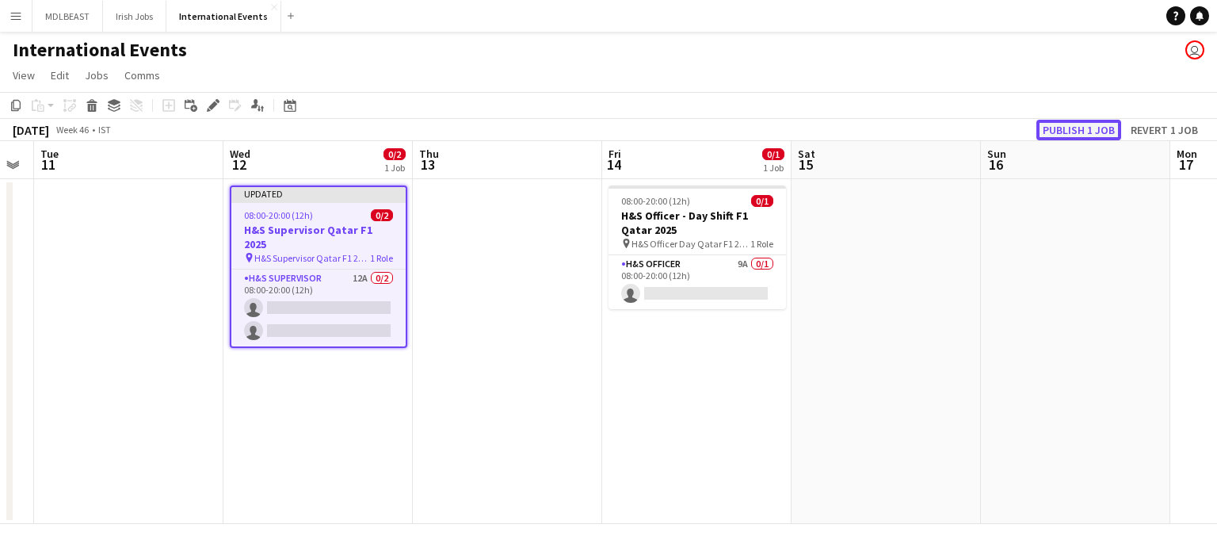
click at [1076, 123] on button "Publish 1 job" at bounding box center [1079, 130] width 85 height 21
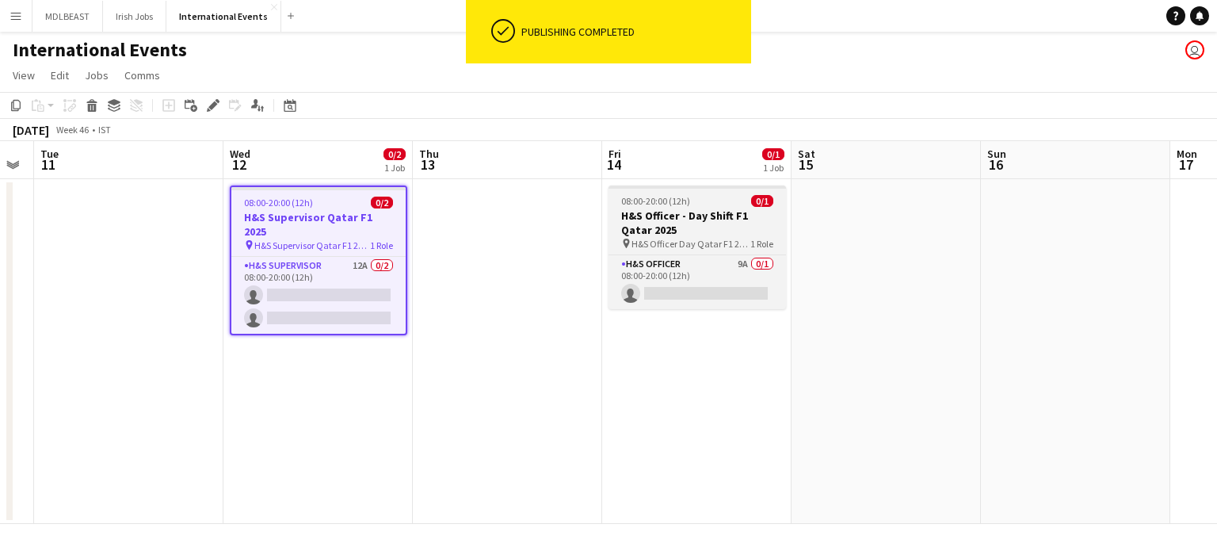
click at [697, 210] on h3 "H&S Officer - Day Shift F1 Qatar 2025" at bounding box center [698, 222] width 178 height 29
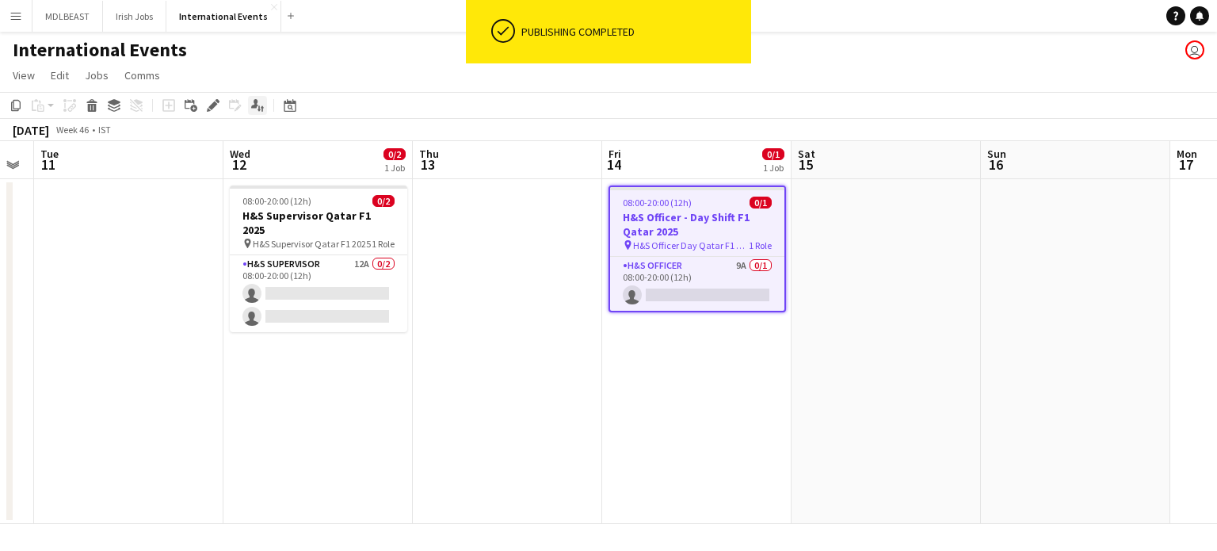
click at [254, 107] on icon at bounding box center [254, 103] width 7 height 9
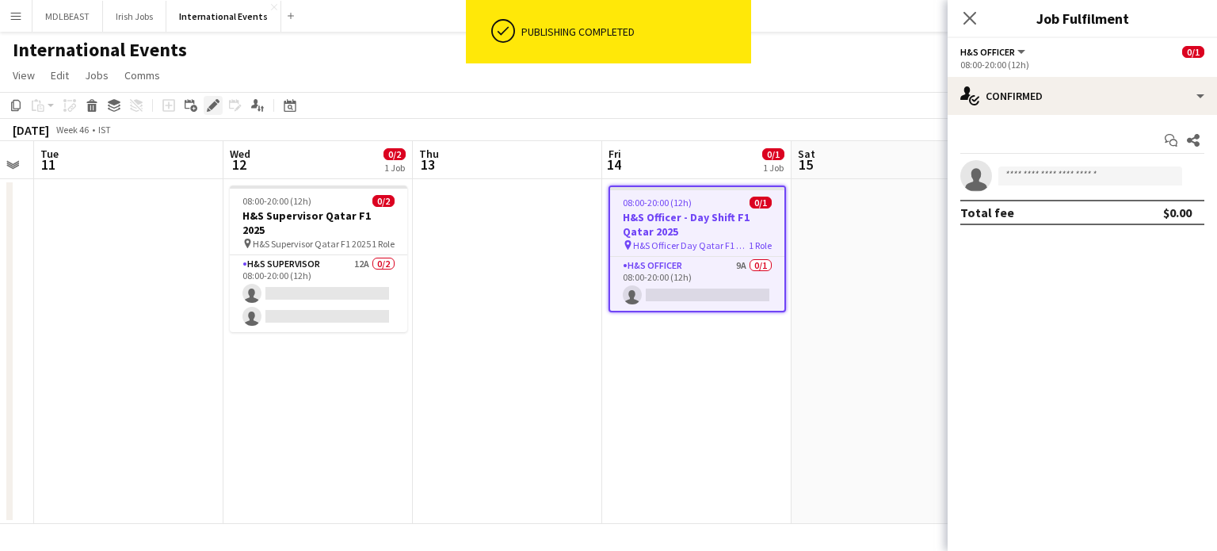
click at [209, 107] on icon at bounding box center [212, 105] width 9 height 9
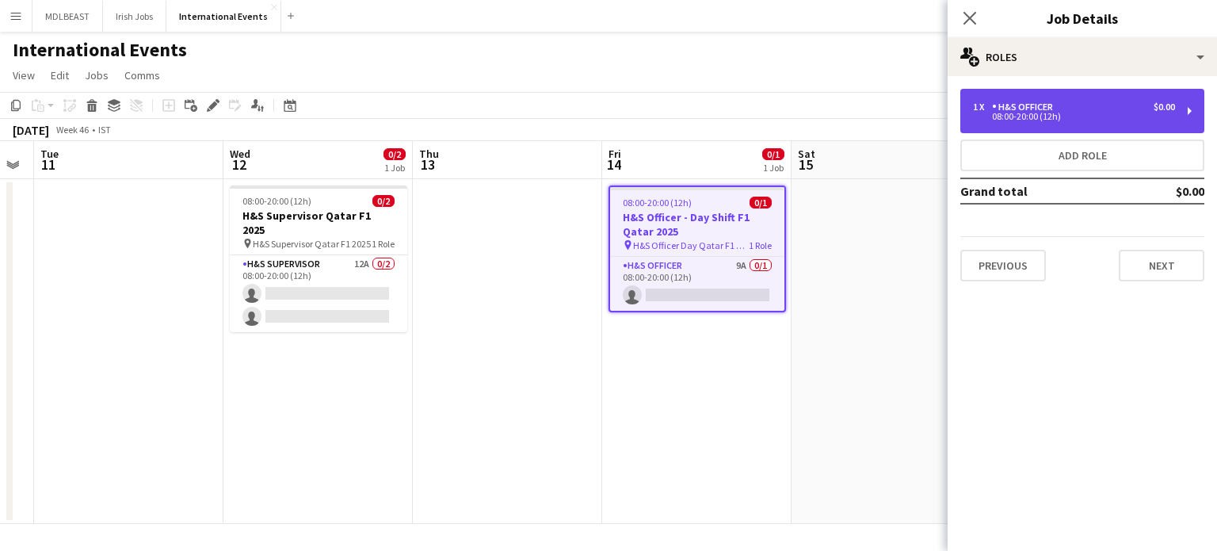
click at [1049, 111] on div "H&S Officer" at bounding box center [1025, 106] width 67 height 11
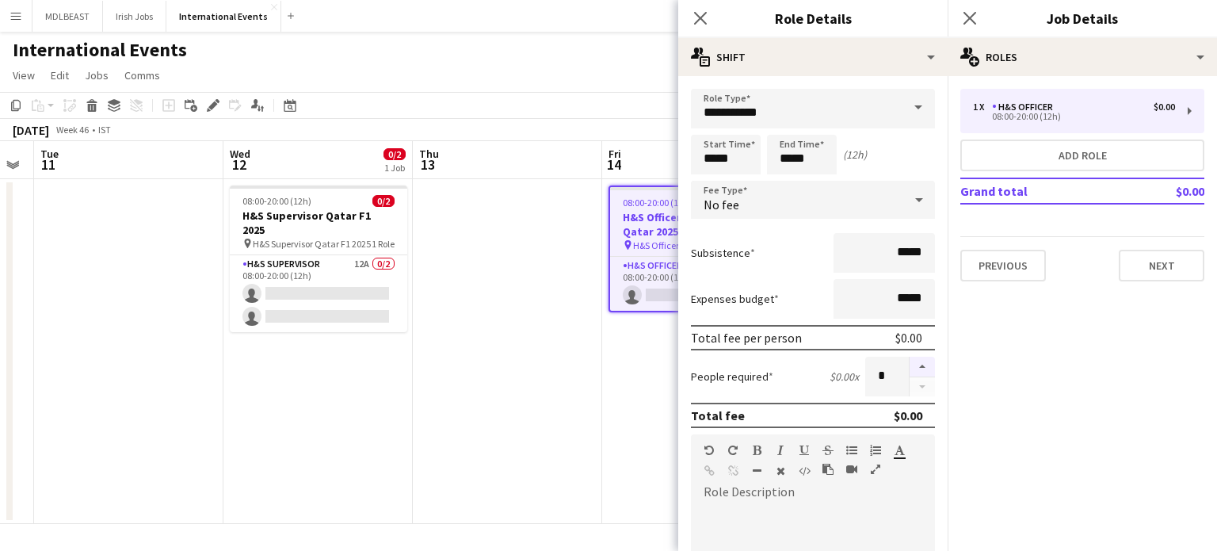
click at [910, 365] on button "button" at bounding box center [922, 367] width 25 height 21
type input "*"
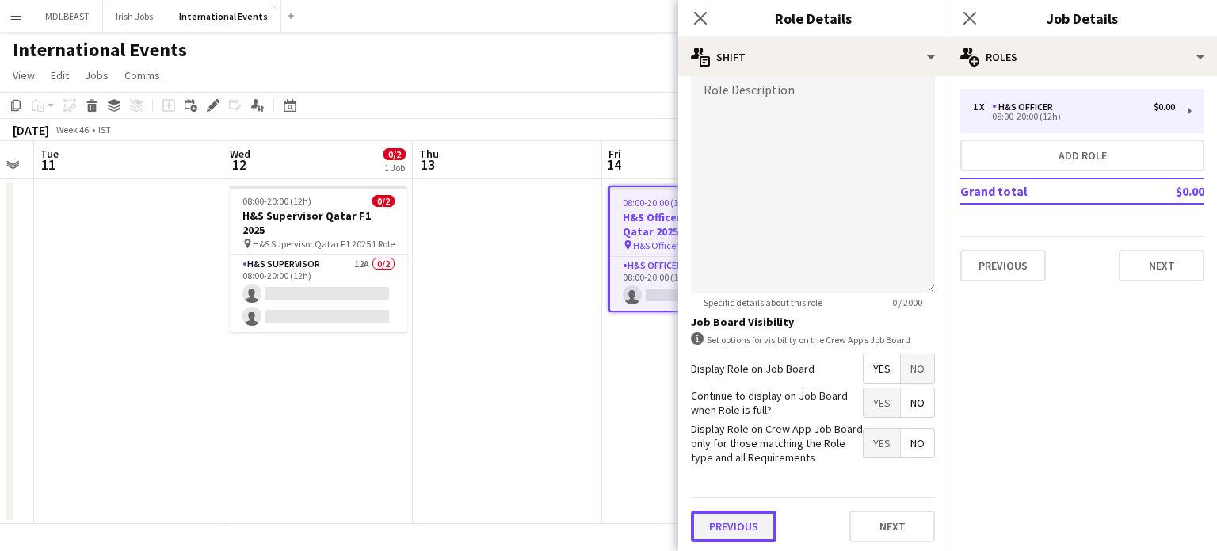
click at [734, 532] on button "Previous" at bounding box center [734, 526] width 86 height 32
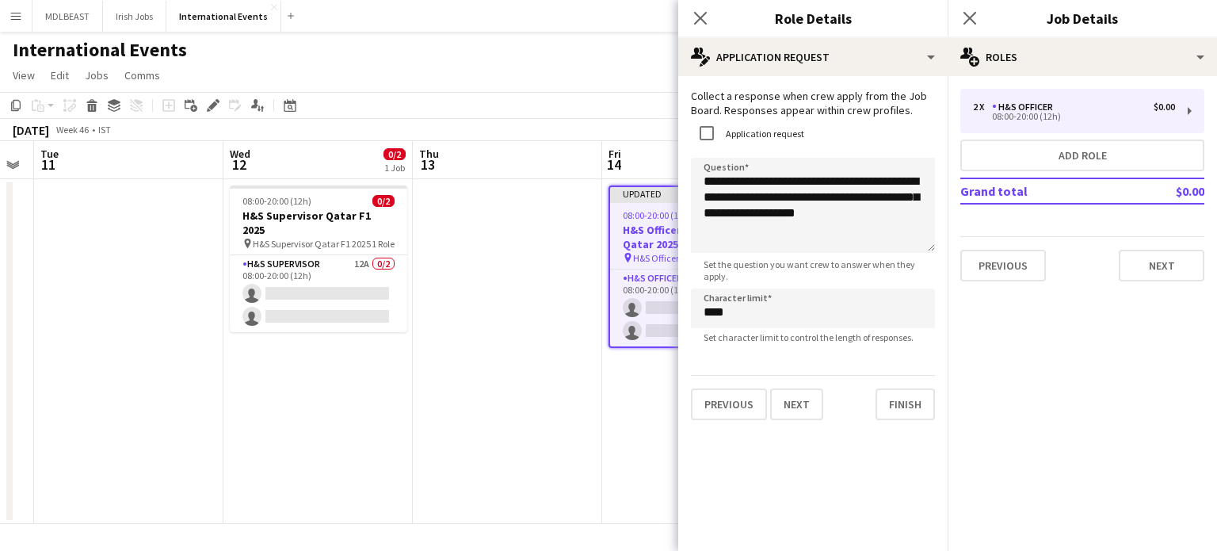
scroll to position [0, 0]
click at [894, 419] on button "Finish" at bounding box center [905, 404] width 59 height 32
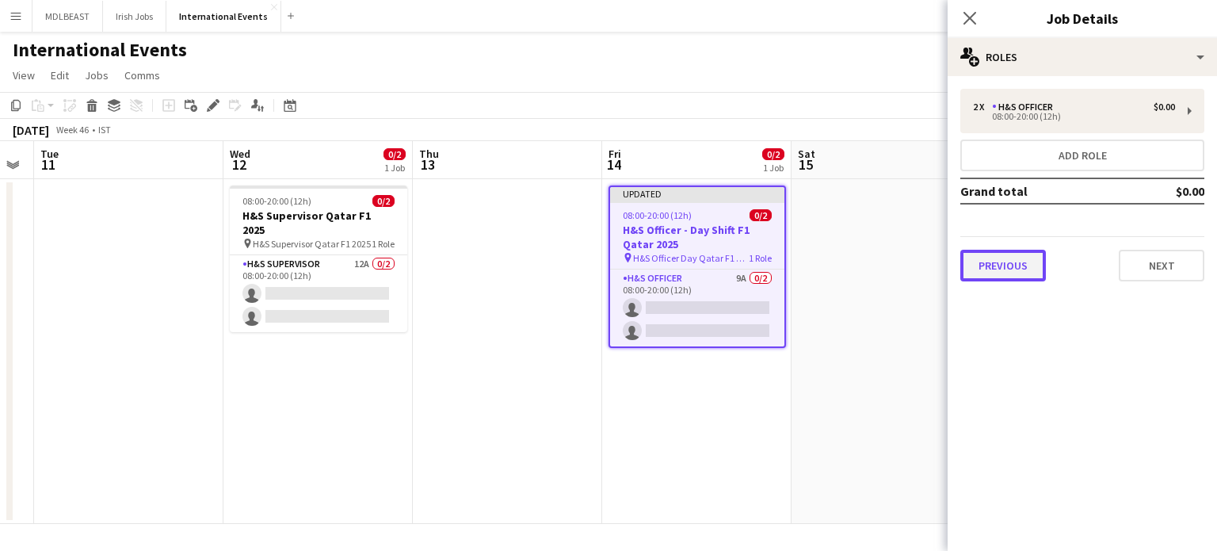
click at [1005, 276] on button "Previous" at bounding box center [1004, 266] width 86 height 32
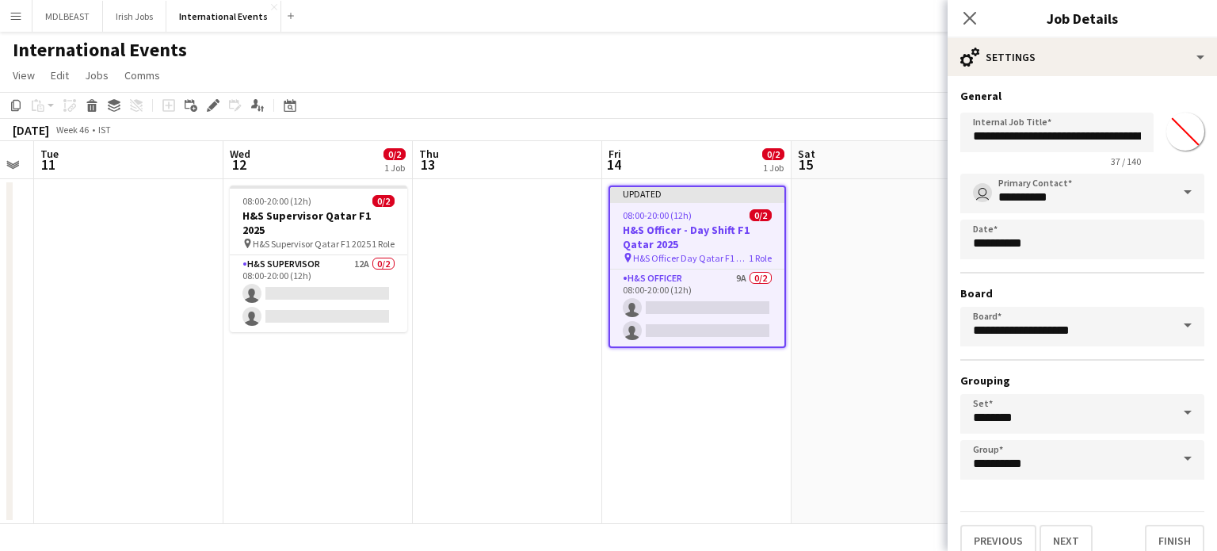
scroll to position [14, 0]
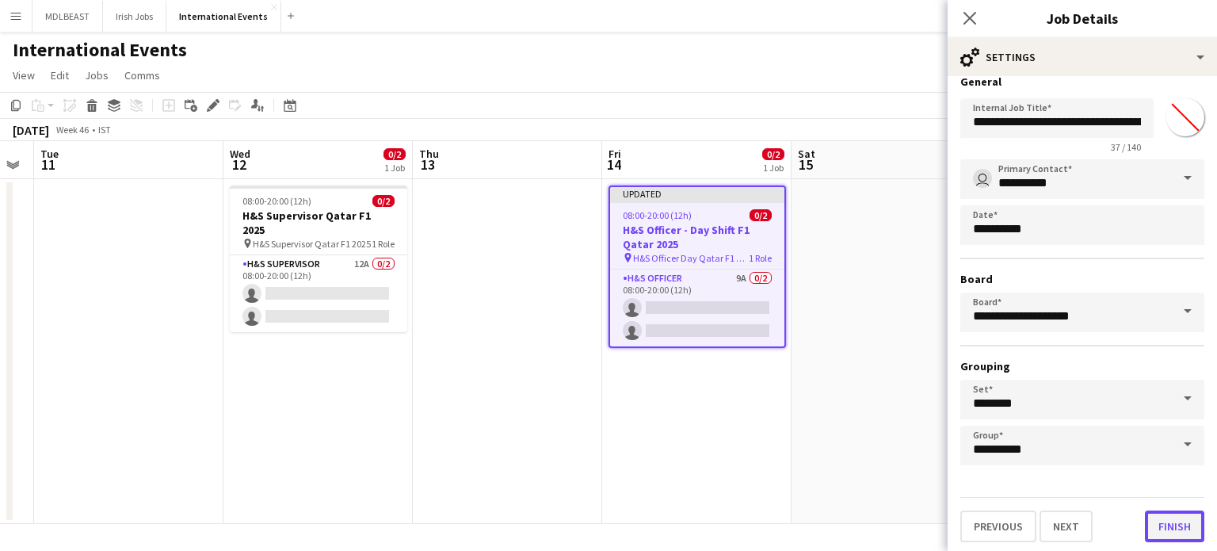
click at [1164, 522] on button "Finish" at bounding box center [1174, 526] width 59 height 32
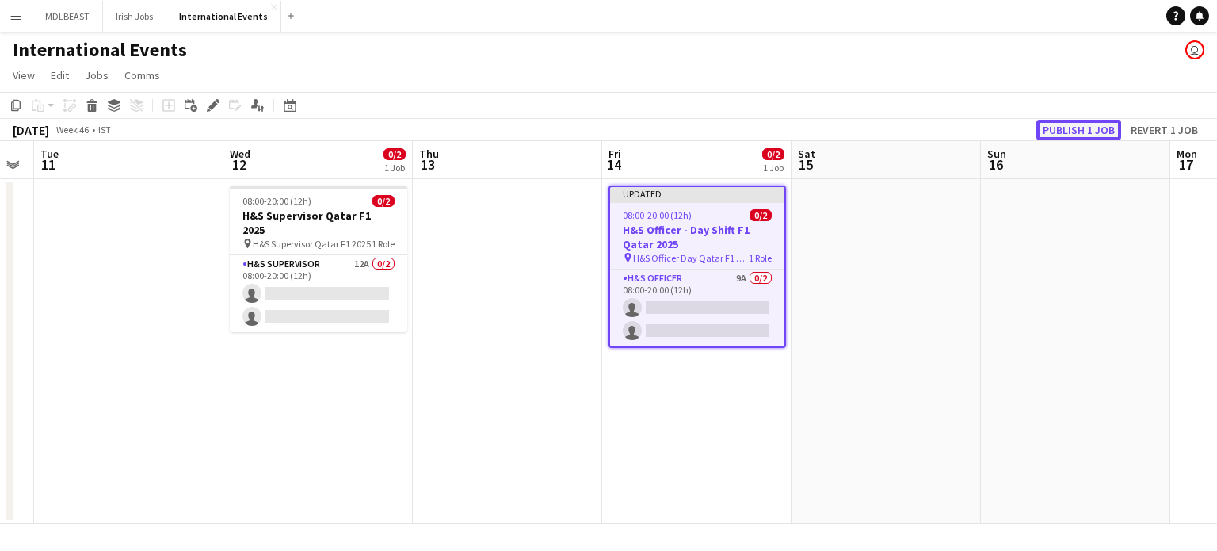
click at [1088, 129] on button "Publish 1 job" at bounding box center [1079, 130] width 85 height 21
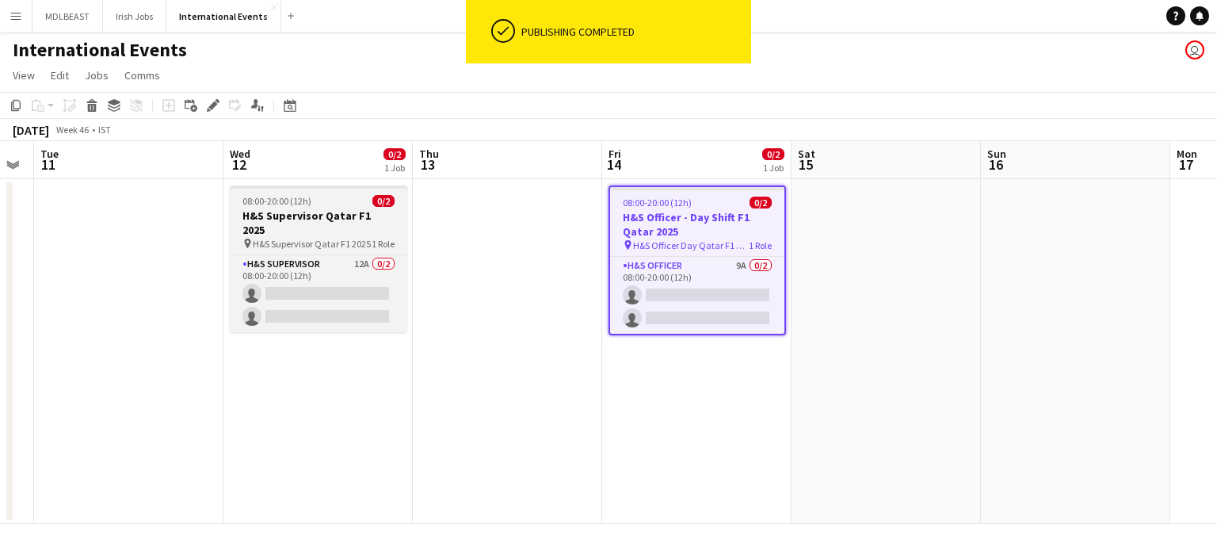
click at [289, 220] on h3 "H&S Supervisor Qatar F1 2025" at bounding box center [319, 222] width 178 height 29
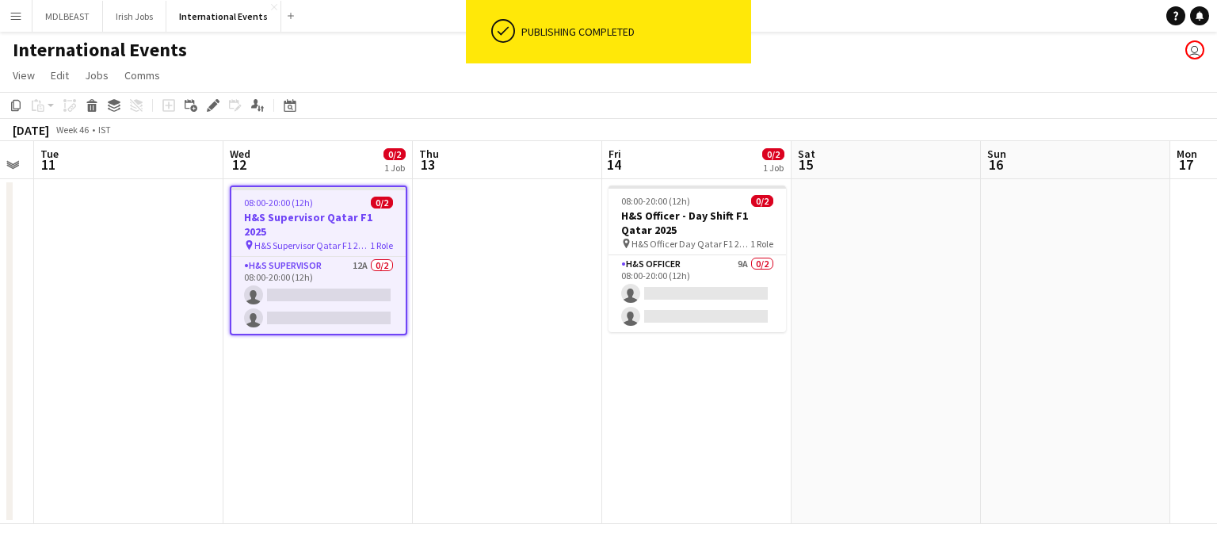
click at [331, 239] on span "H&S Supervisor Qatar F1 2025" at bounding box center [312, 245] width 116 height 12
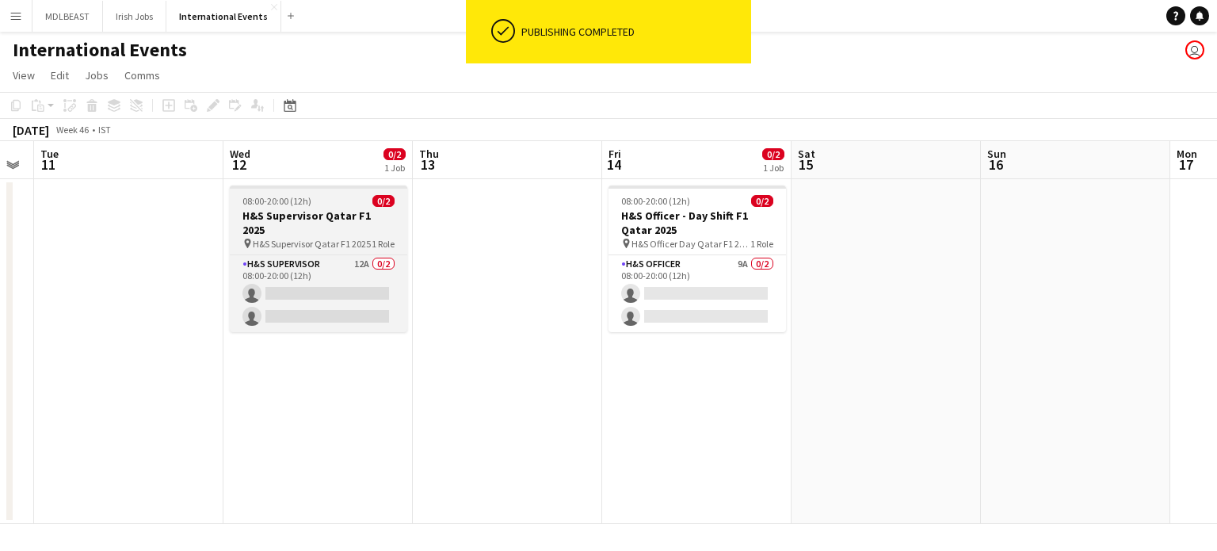
click at [331, 238] on span "H&S Supervisor Qatar F1 2025" at bounding box center [312, 244] width 118 height 12
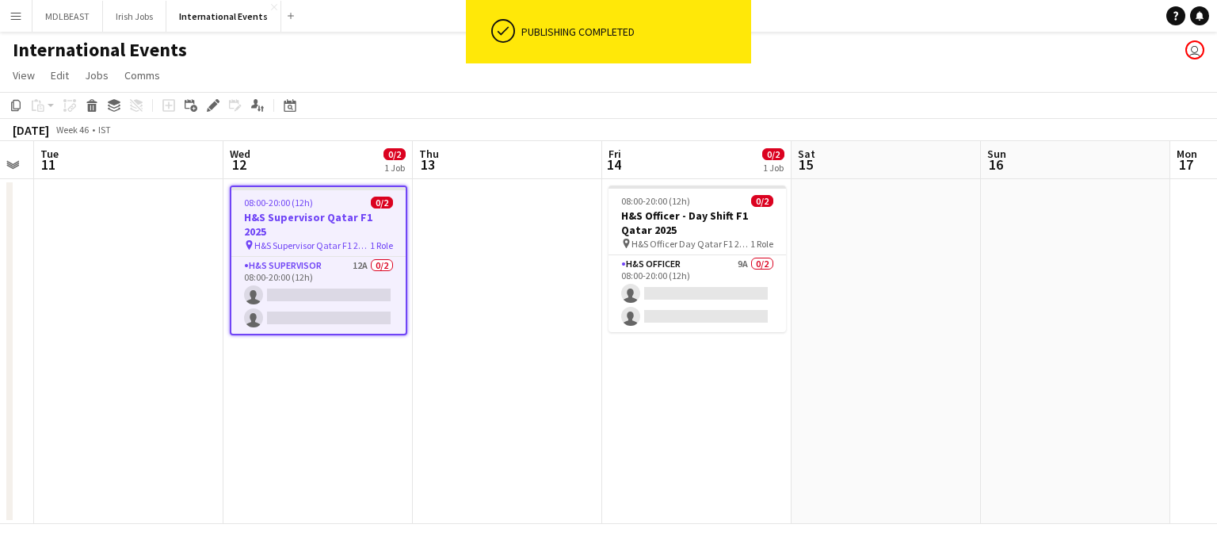
click at [250, 94] on app-toolbar "Copy Paste Paste Ctrl+V Paste with crew Ctrl+Shift+V Paste linked Job [GEOGRAPH…" at bounding box center [608, 105] width 1217 height 27
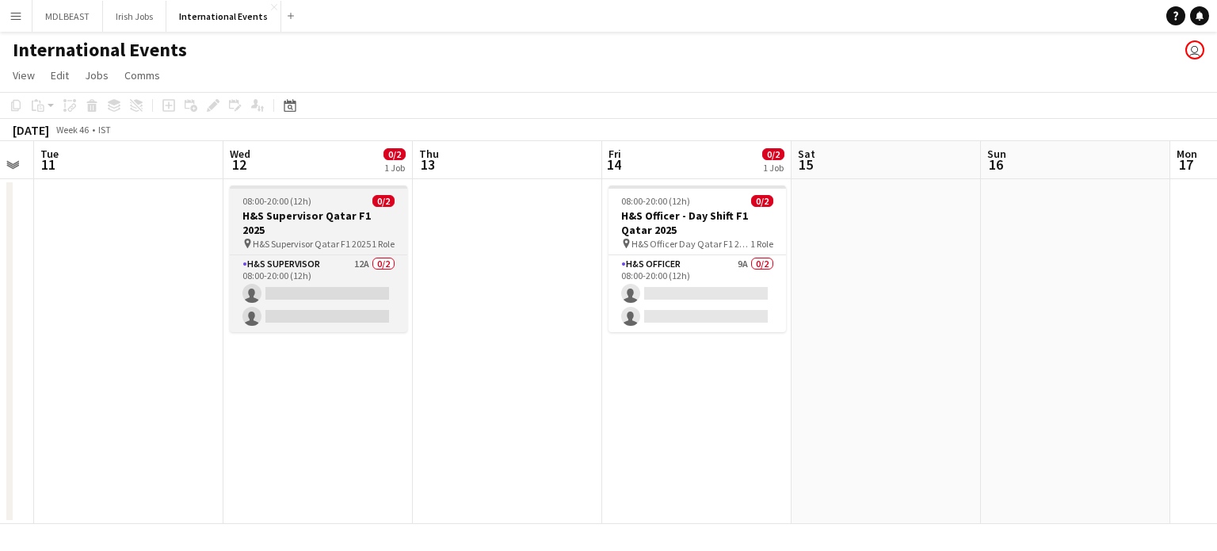
click at [287, 192] on app-job-card "08:00-20:00 (12h) 0/2 H&S Supervisor Qatar F1 2025 pin H&S Supervisor Qatar F1 …" at bounding box center [319, 258] width 178 height 147
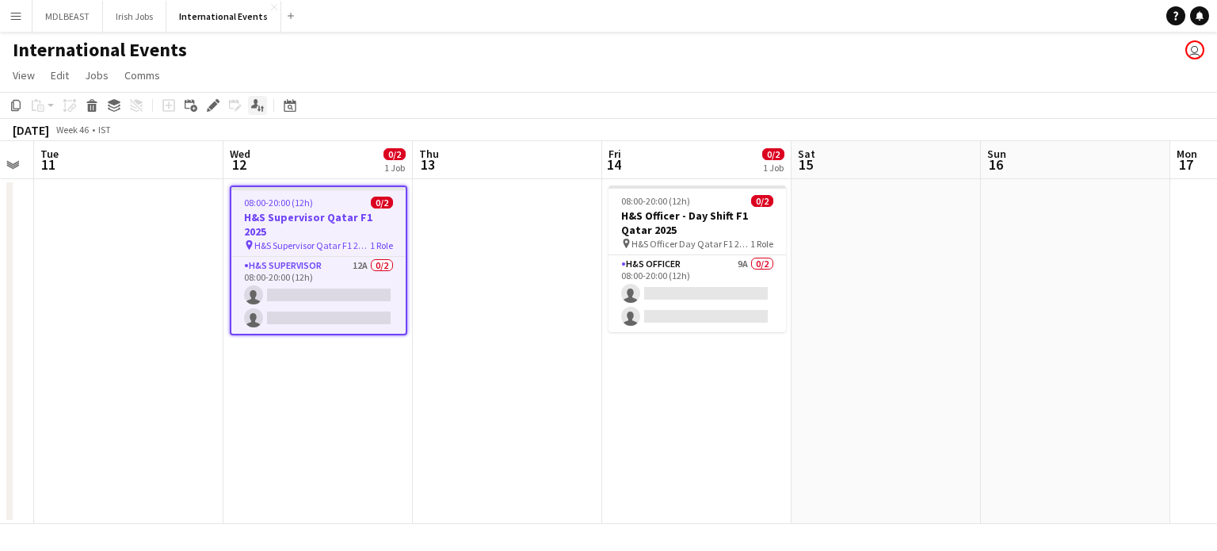
click at [257, 109] on icon "Applicants" at bounding box center [257, 105] width 13 height 13
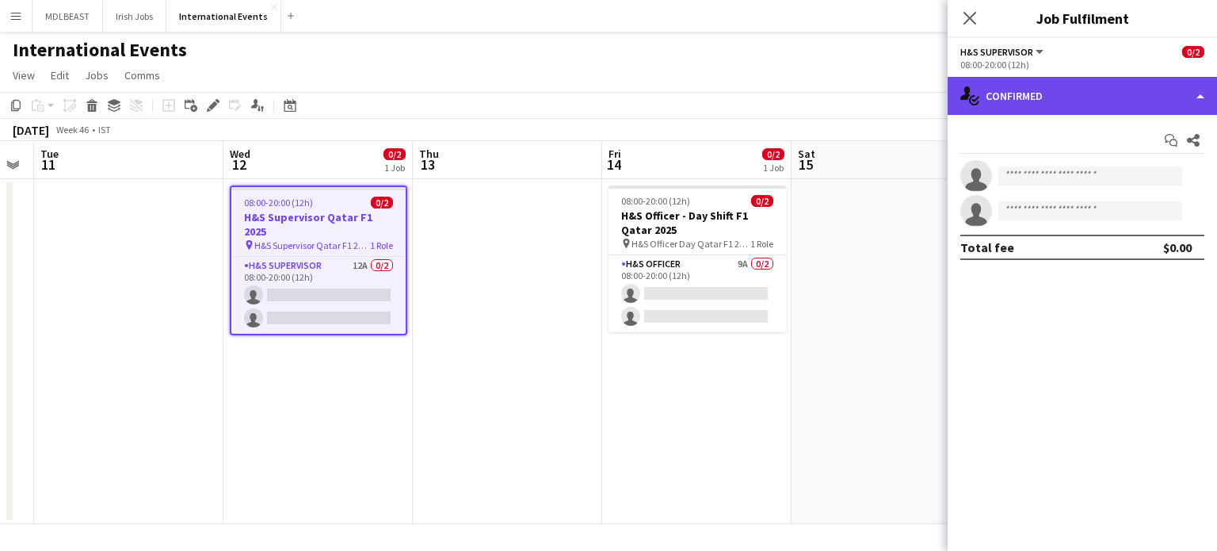
click at [1094, 97] on div "single-neutral-actions-check-2 Confirmed" at bounding box center [1082, 96] width 269 height 38
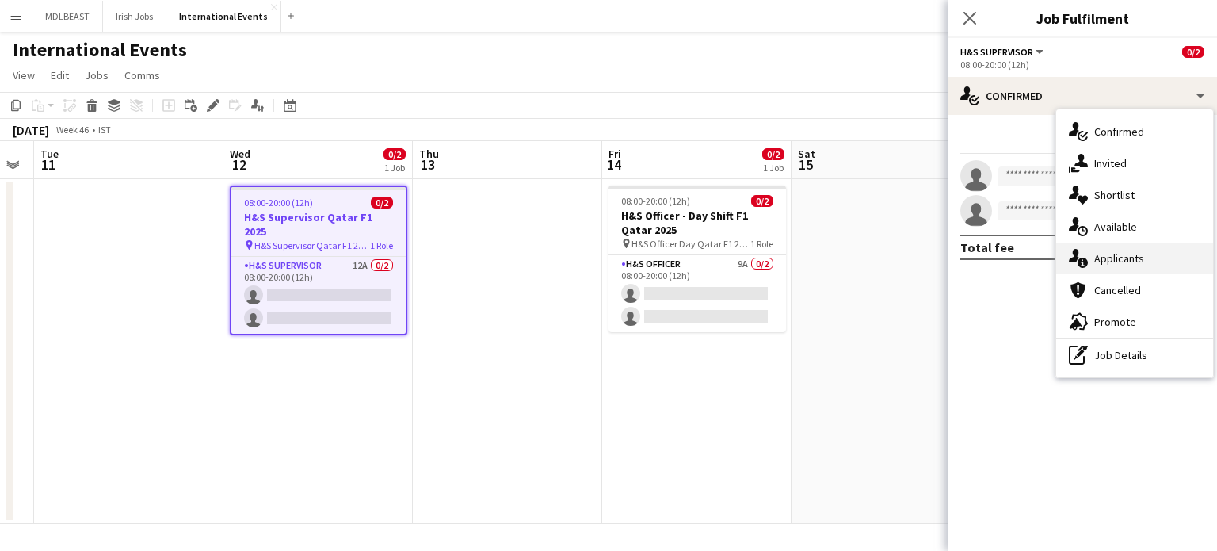
click at [1130, 258] on div "single-neutral-actions-information Applicants" at bounding box center [1135, 259] width 157 height 32
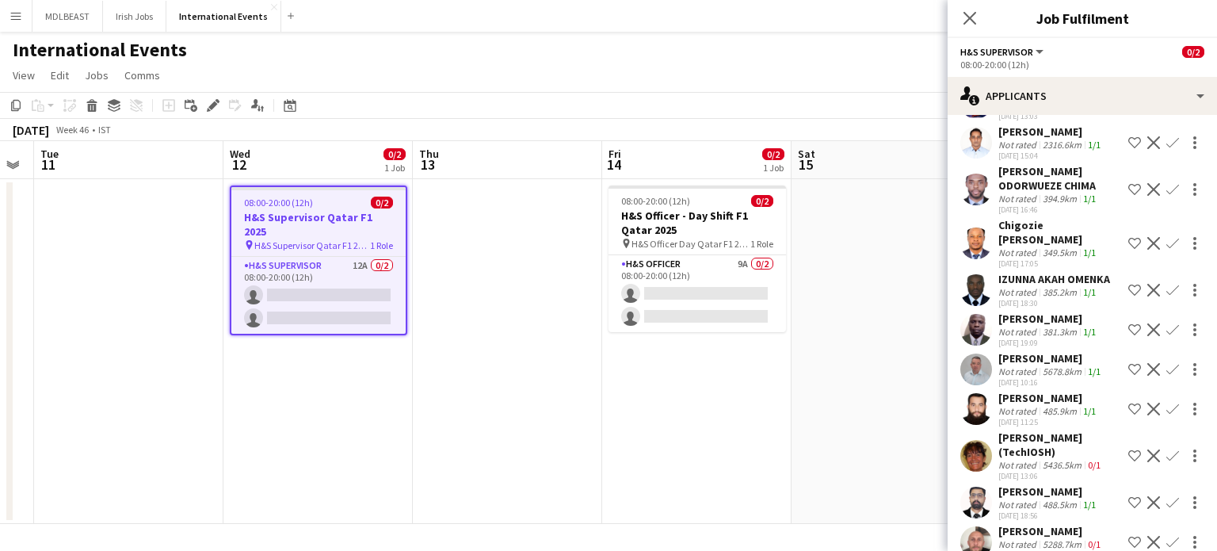
scroll to position [108, 0]
click at [1027, 171] on div "[PERSON_NAME] ODORWUEZE CHIMA" at bounding box center [1061, 176] width 124 height 29
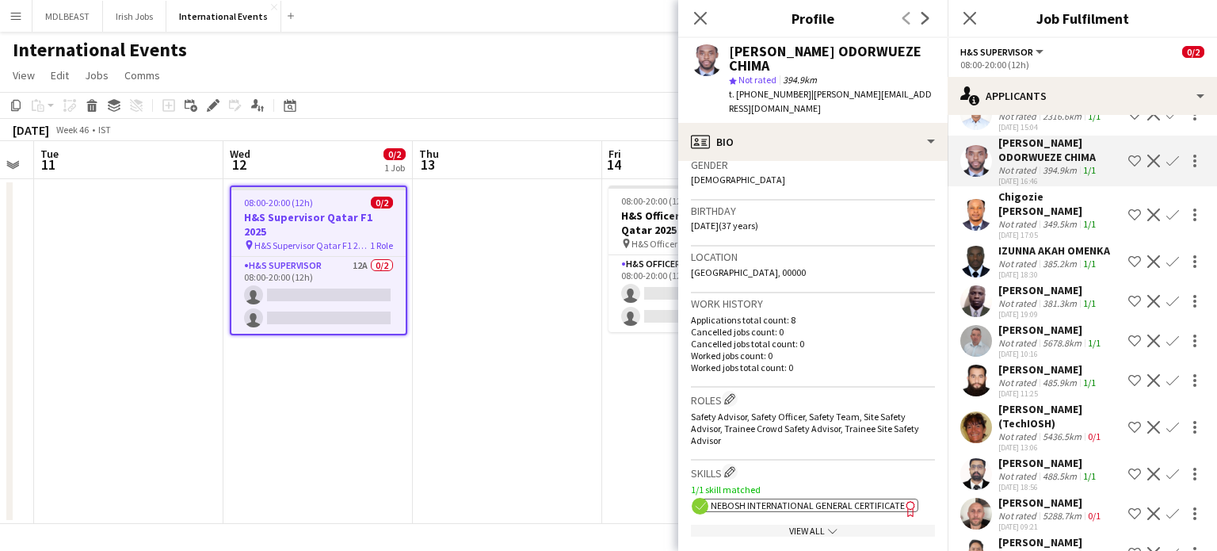
scroll to position [136, 0]
click at [1031, 256] on div "IZUNNA AKAH OMENKA" at bounding box center [1055, 249] width 112 height 14
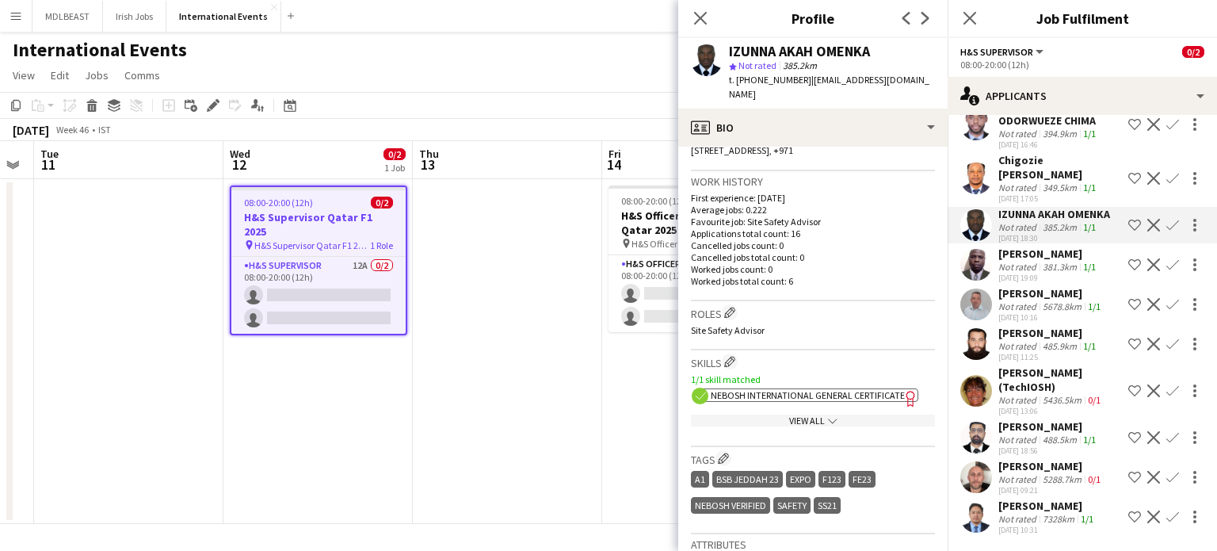
scroll to position [304, 0]
click at [1025, 326] on div "[PERSON_NAME]" at bounding box center [1049, 333] width 101 height 14
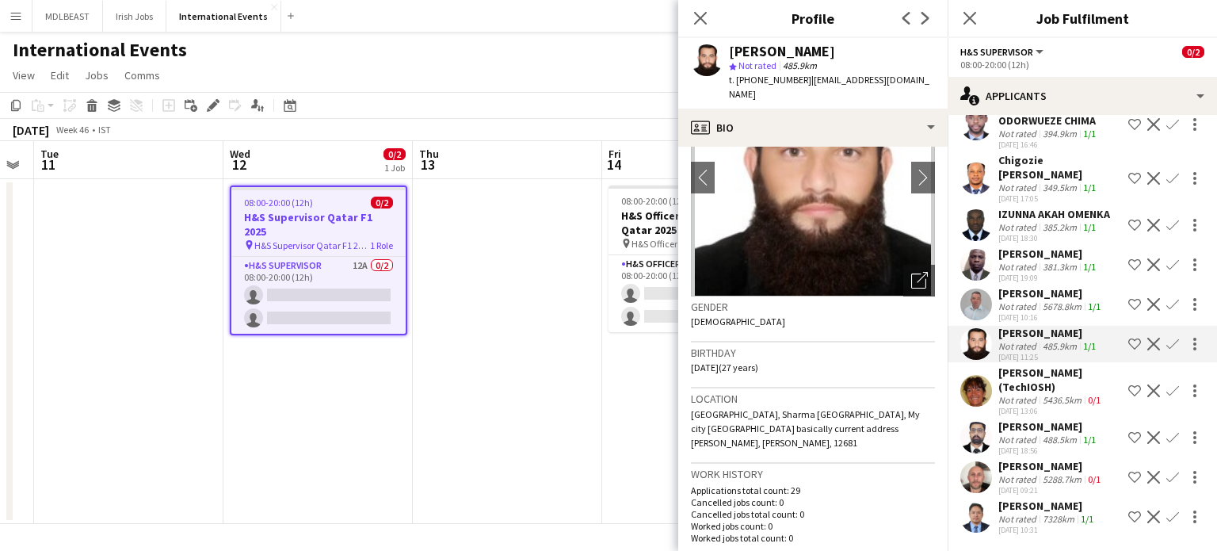
scroll to position [240, 0]
click at [1018, 207] on div "IZUNNA AKAH OMENKA" at bounding box center [1055, 214] width 112 height 14
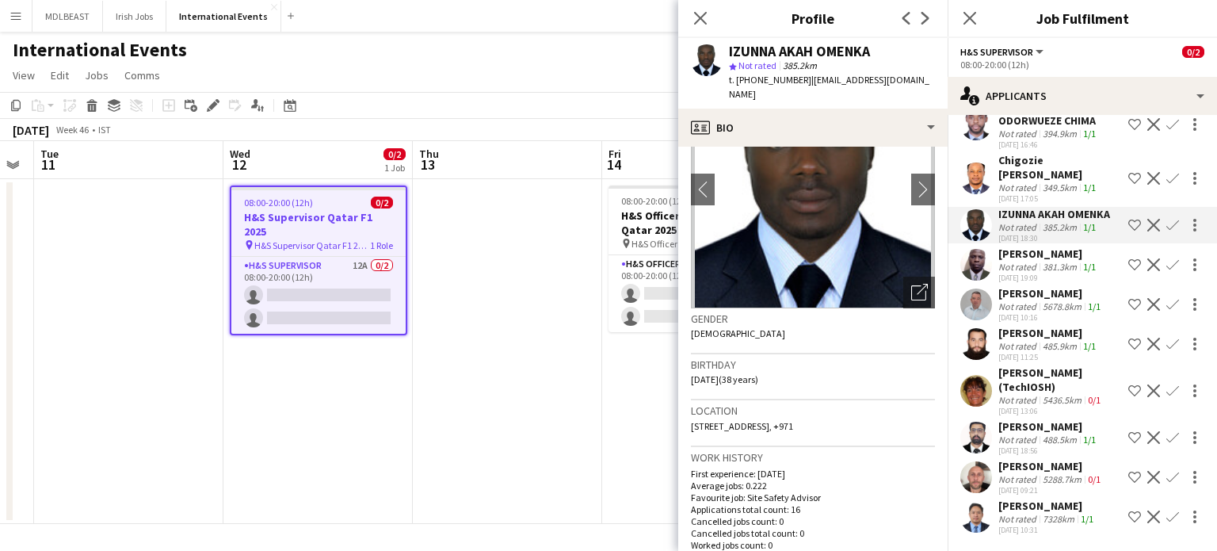
scroll to position [344, 0]
click at [704, 26] on app-icon "Close pop-in" at bounding box center [701, 18] width 23 height 23
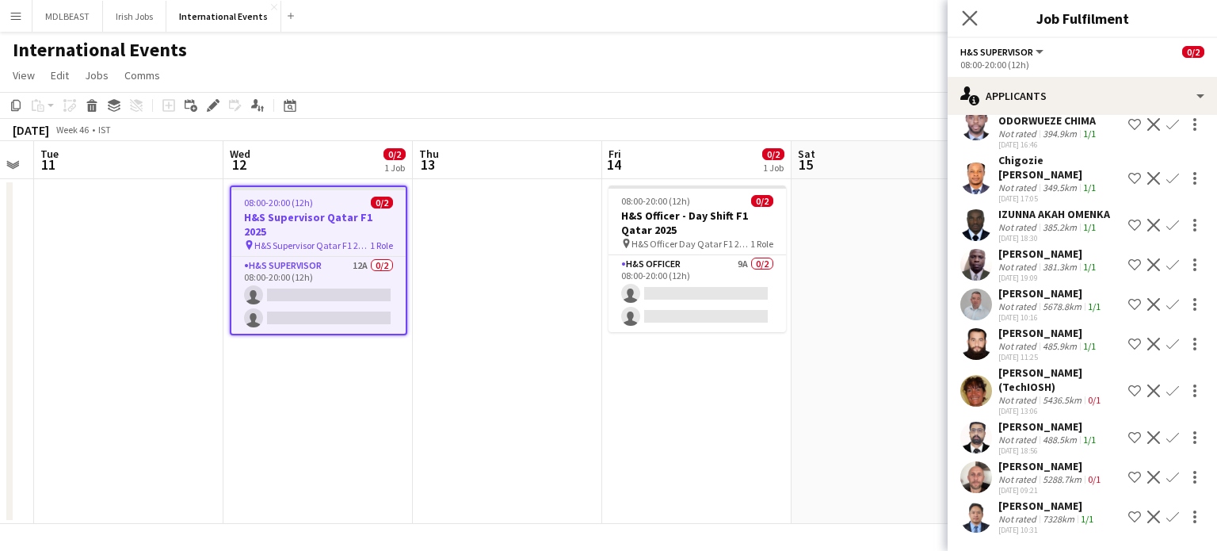
click at [978, 15] on app-icon "Close pop-in" at bounding box center [970, 18] width 23 height 23
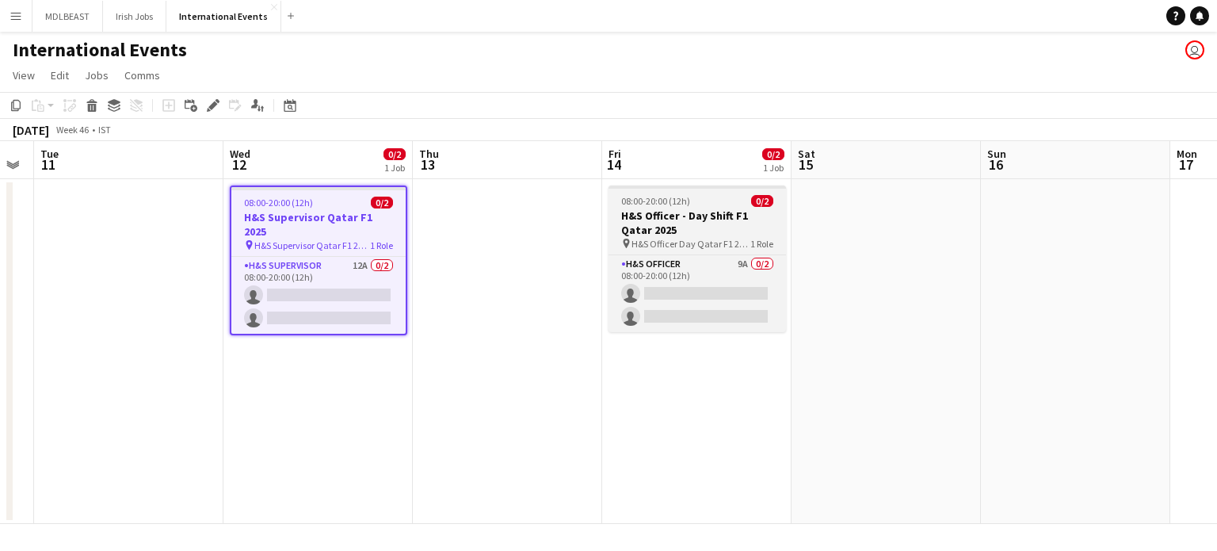
click at [696, 232] on h3 "H&S Officer - Day Shift F1 Qatar 2025" at bounding box center [698, 222] width 178 height 29
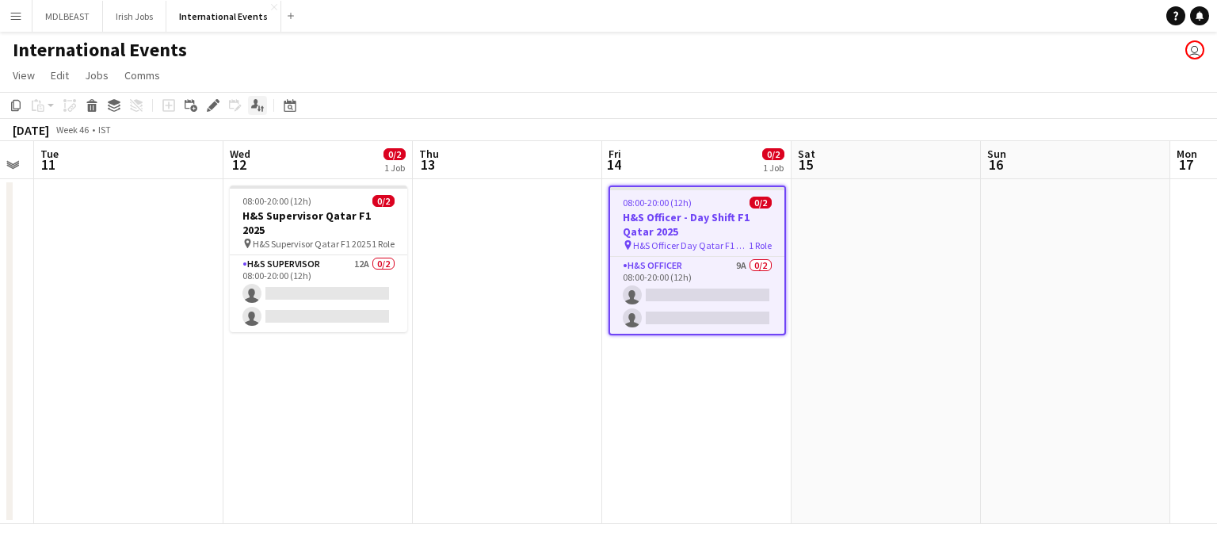
click at [254, 111] on icon "Applicants" at bounding box center [257, 105] width 13 height 13
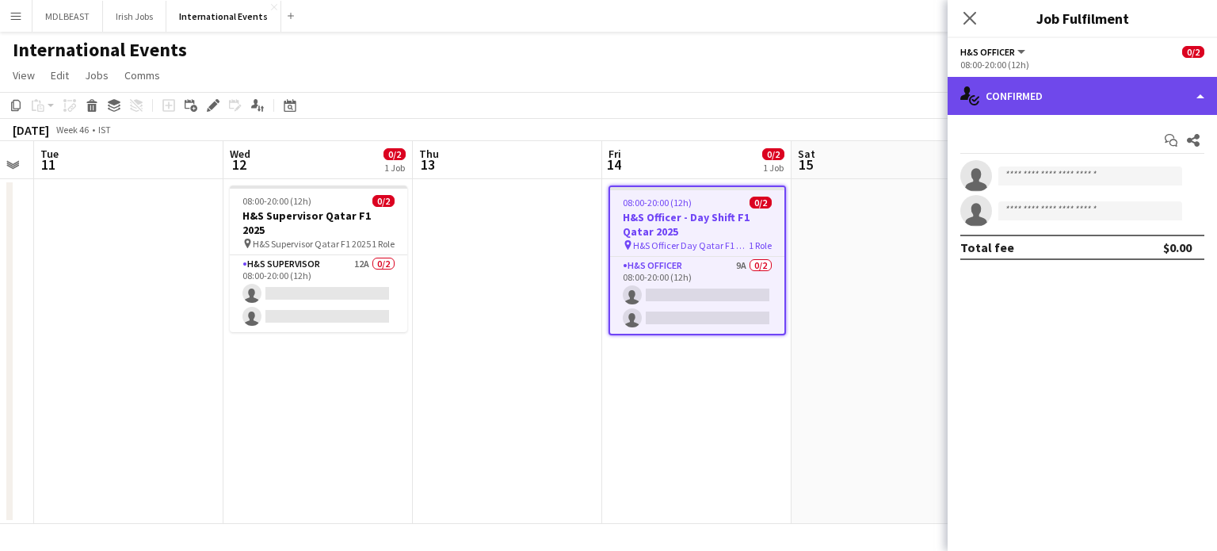
click at [1122, 97] on div "single-neutral-actions-check-2 Confirmed" at bounding box center [1082, 96] width 269 height 38
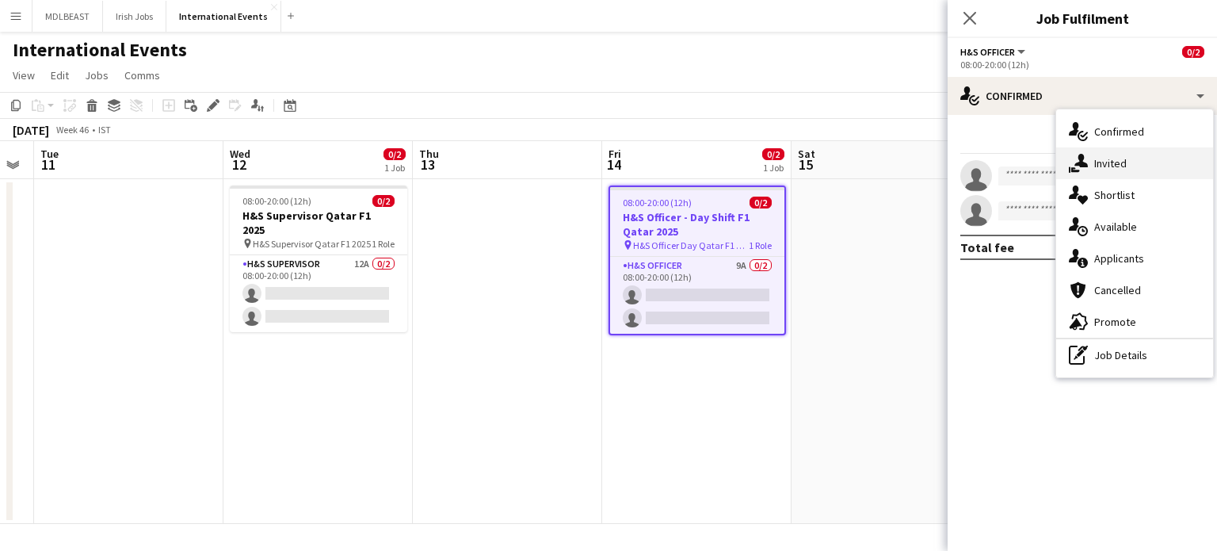
click at [1125, 161] on div "single-neutral-actions-share-1 Invited" at bounding box center [1135, 163] width 157 height 32
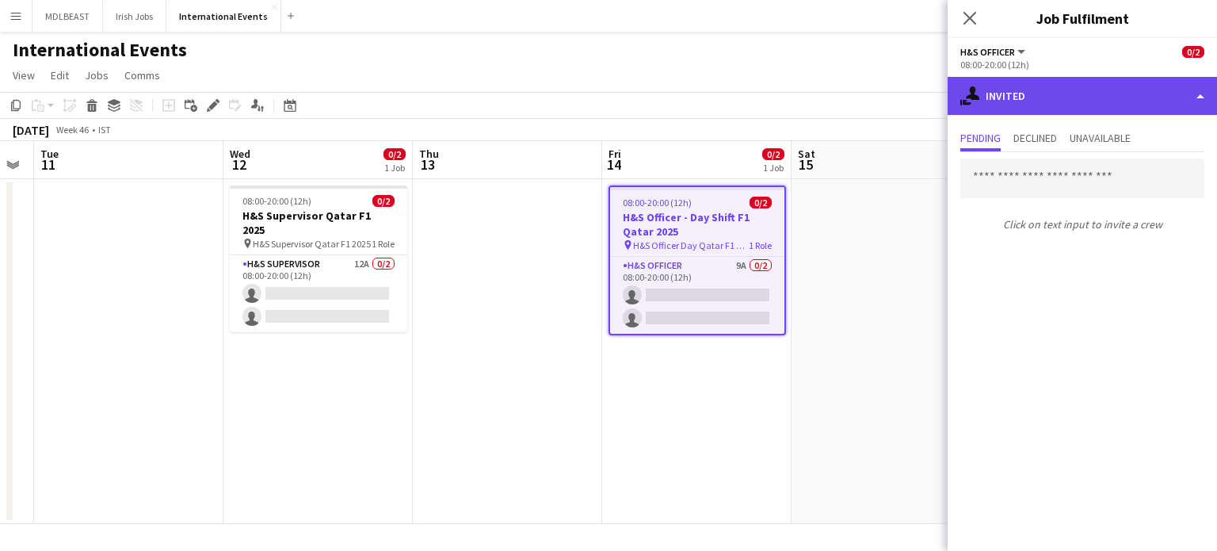
click at [1053, 93] on div "single-neutral-actions-share-1 Invited" at bounding box center [1082, 96] width 269 height 38
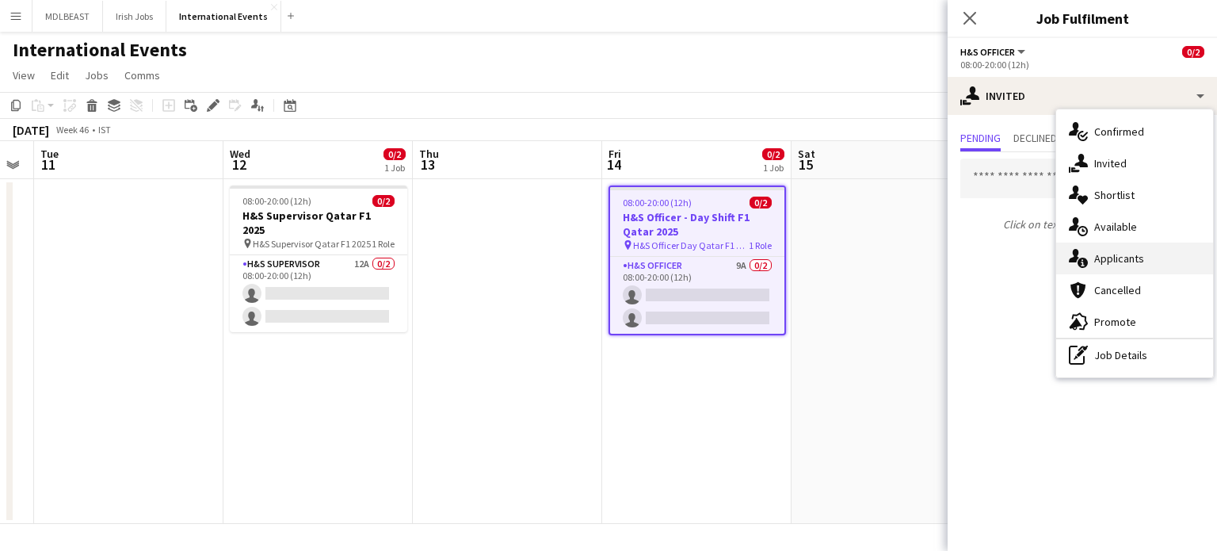
click at [1092, 254] on div "single-neutral-actions-information Applicants" at bounding box center [1135, 259] width 157 height 32
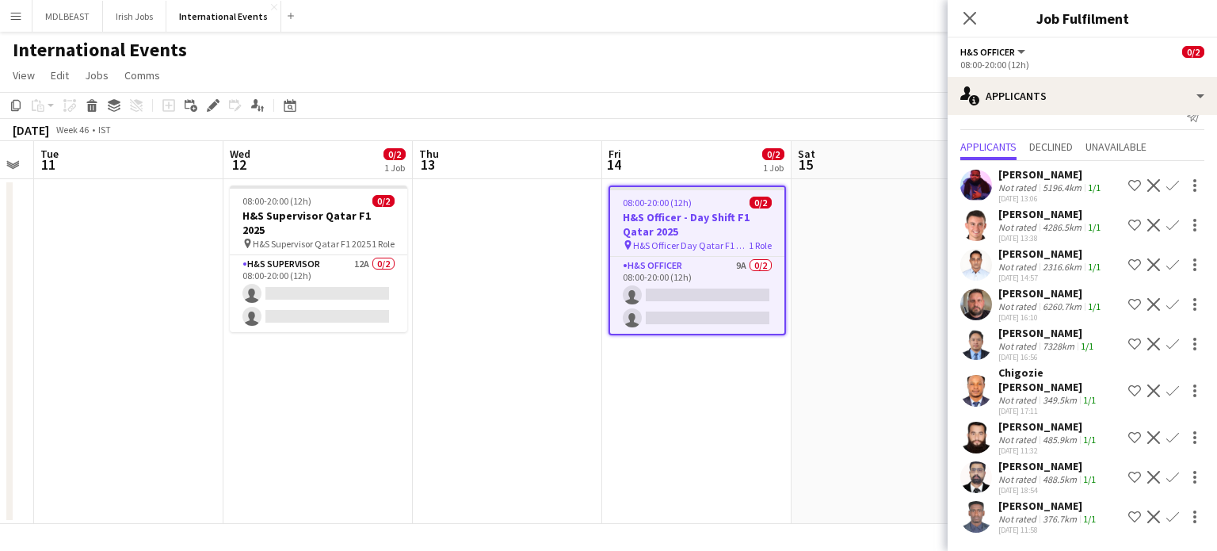
scroll to position [118, 0]
click at [1018, 459] on div "[PERSON_NAME]" at bounding box center [1049, 466] width 101 height 14
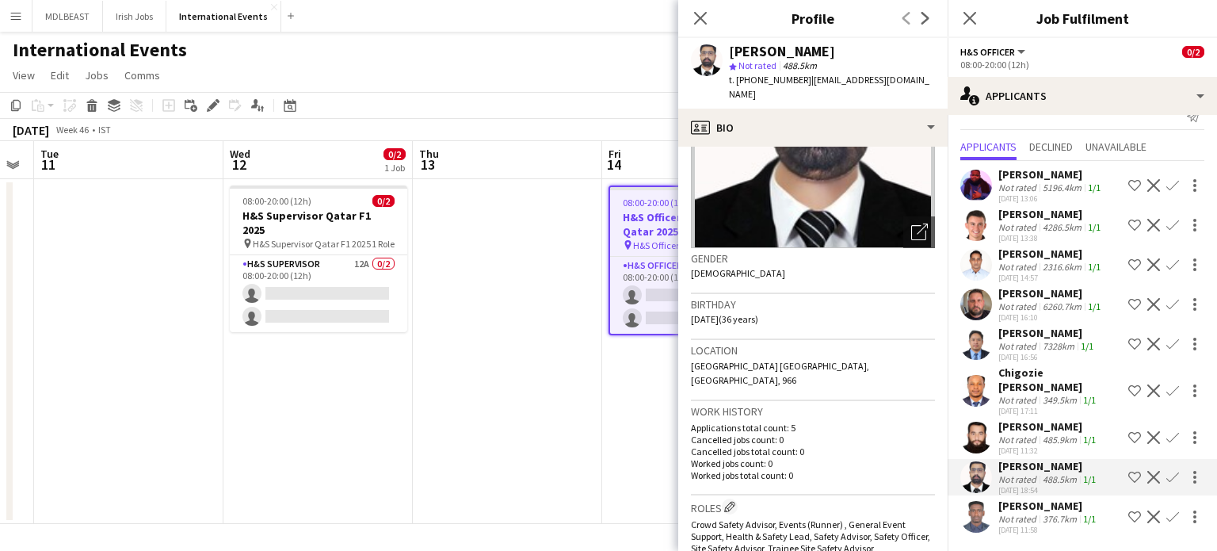
scroll to position [152, 0]
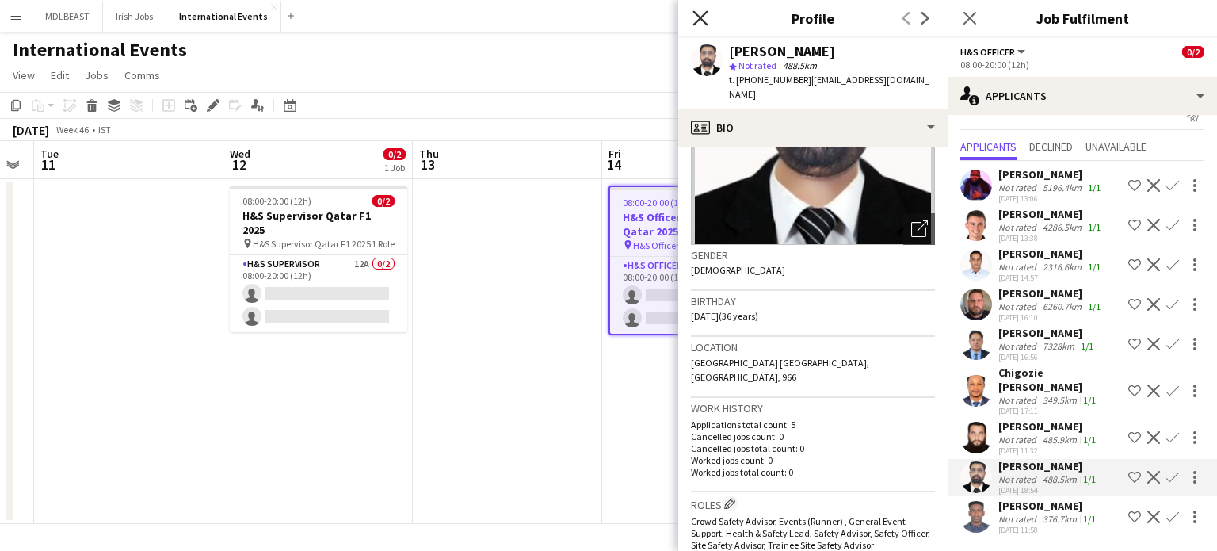
click at [699, 21] on icon "Close pop-in" at bounding box center [700, 17] width 15 height 15
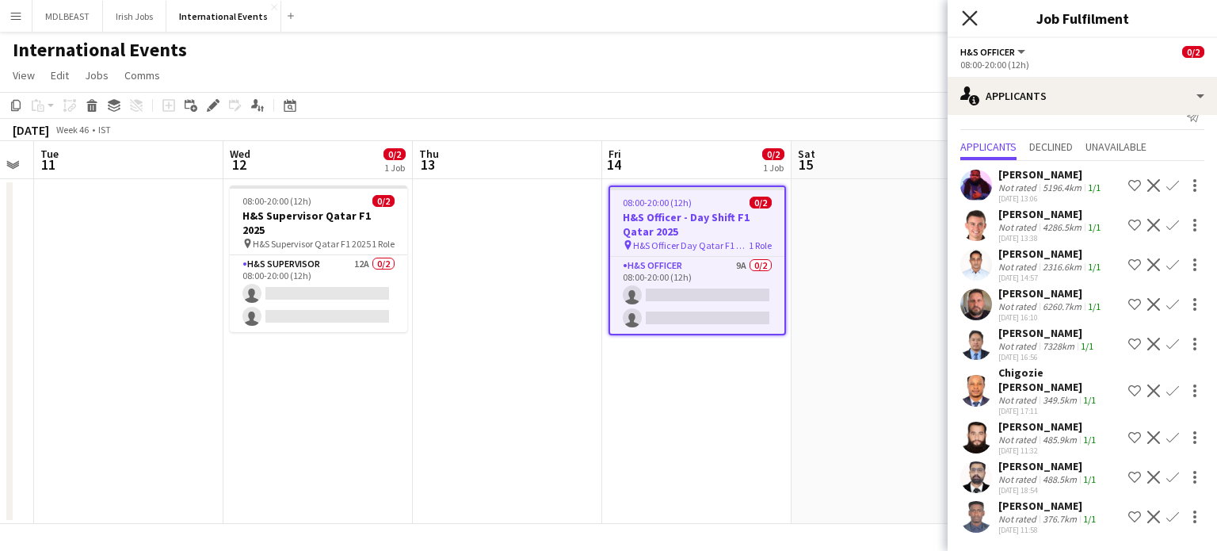
click at [971, 21] on icon "Close pop-in" at bounding box center [969, 17] width 15 height 15
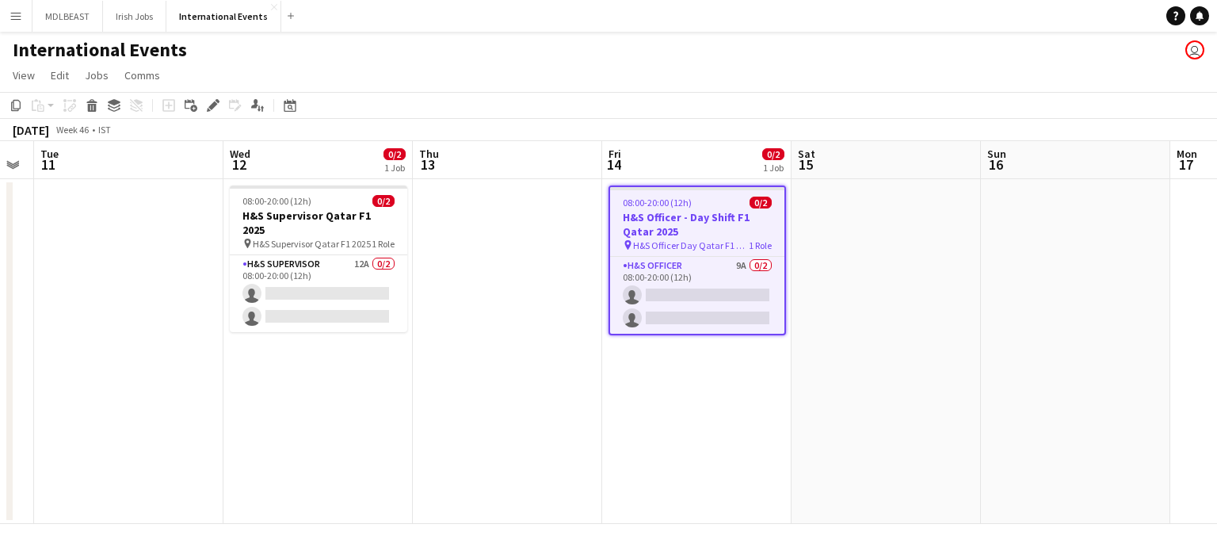
click at [797, 44] on div "International Events user" at bounding box center [608, 47] width 1217 height 30
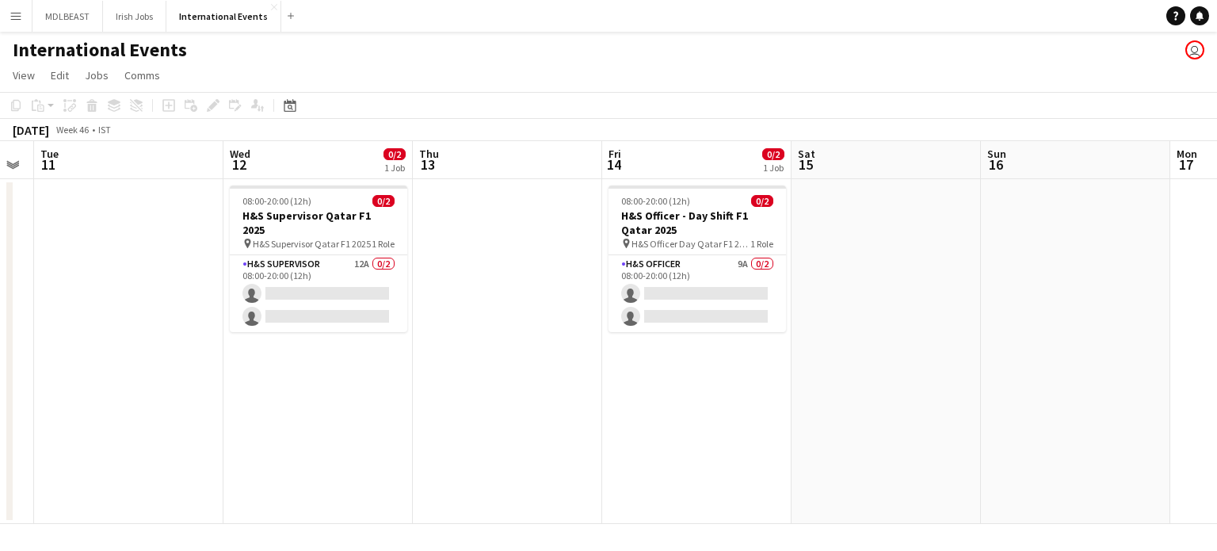
click at [797, 44] on div "International Events user" at bounding box center [608, 47] width 1217 height 30
click at [645, 47] on div "International Events user" at bounding box center [608, 47] width 1217 height 30
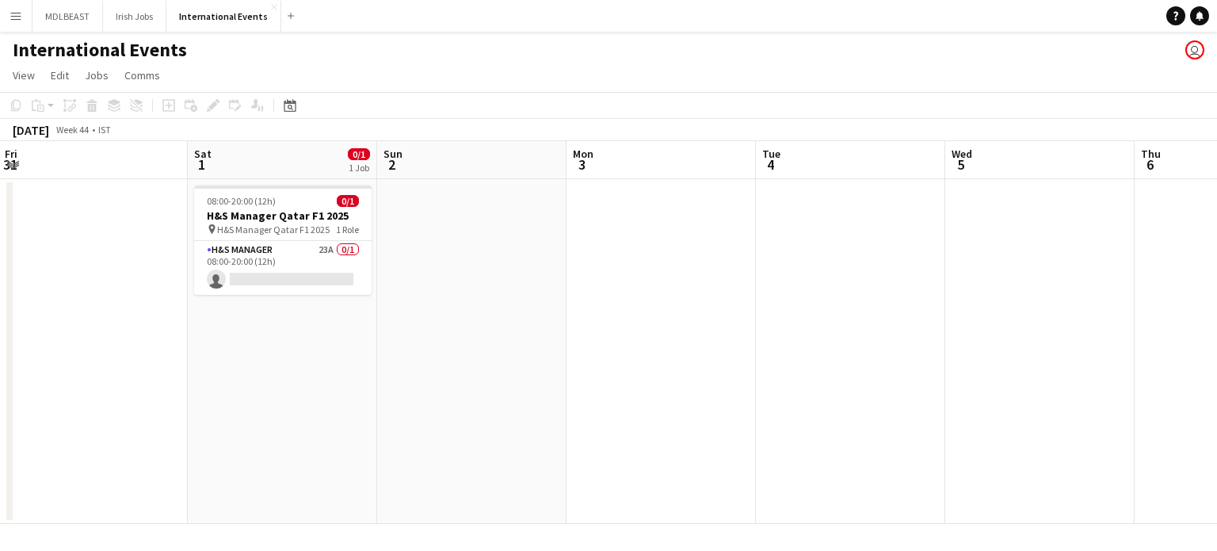
scroll to position [0, 576]
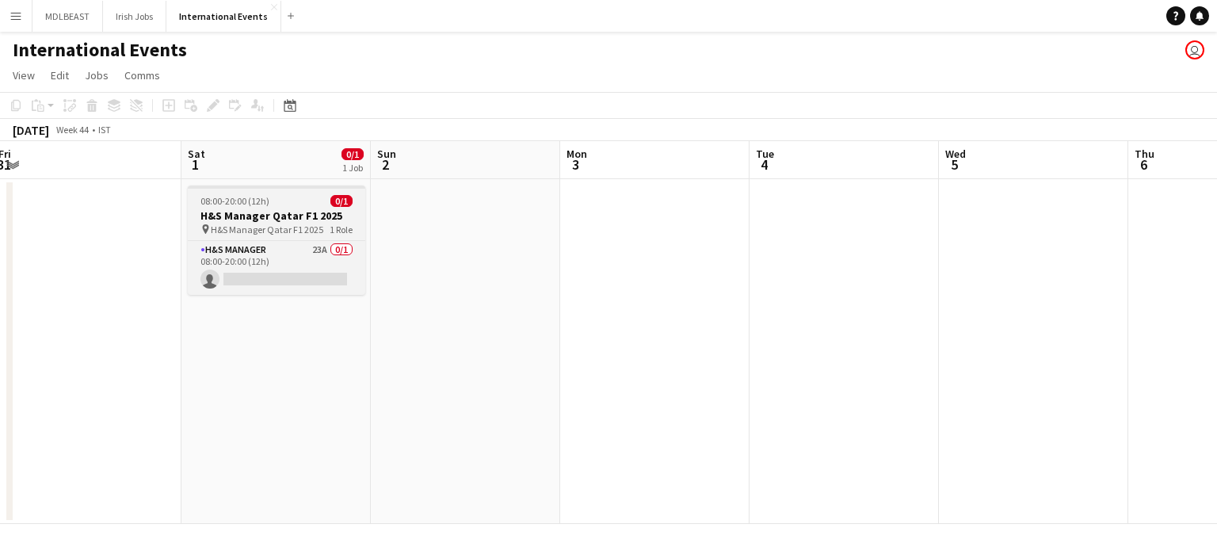
click at [301, 232] on span "H&S Manager Qatar F1 2025" at bounding box center [267, 230] width 113 height 12
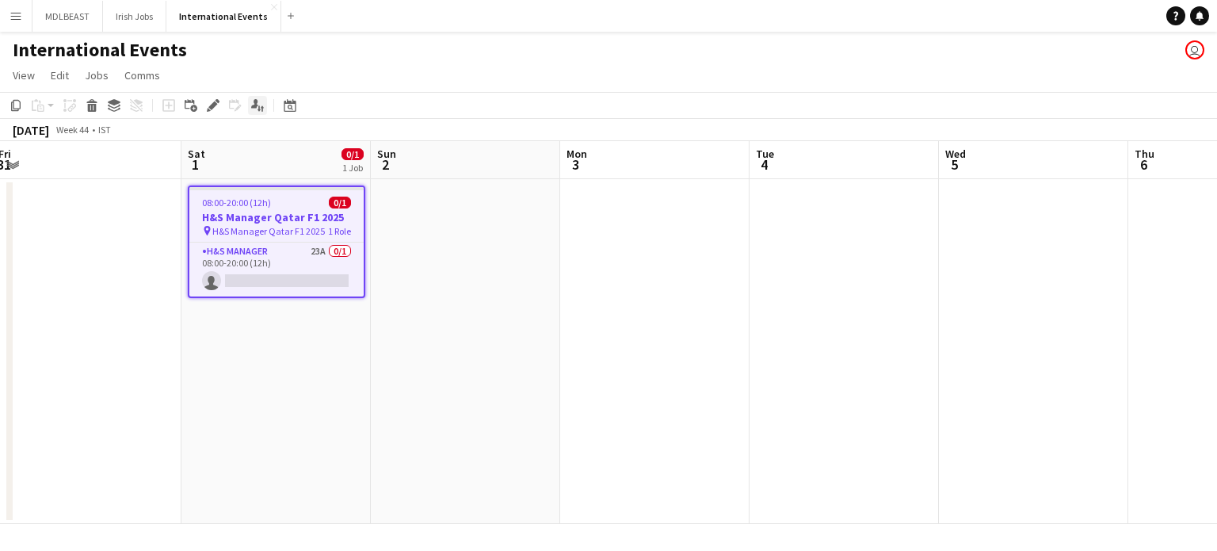
click at [256, 104] on icon at bounding box center [254, 103] width 7 height 9
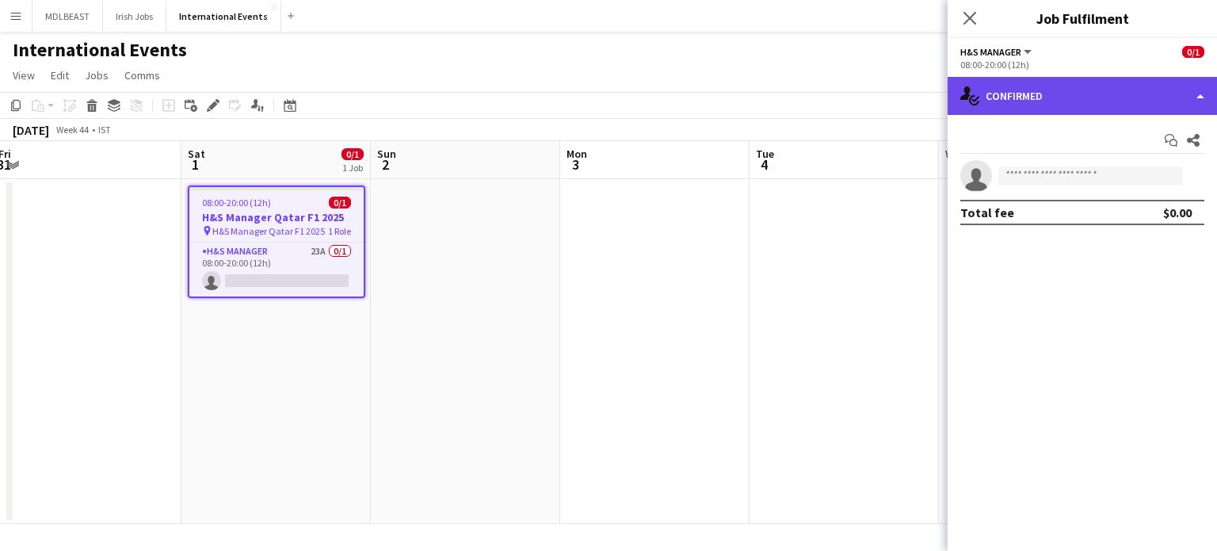
click at [1116, 97] on div "single-neutral-actions-check-2 Confirmed" at bounding box center [1082, 96] width 269 height 38
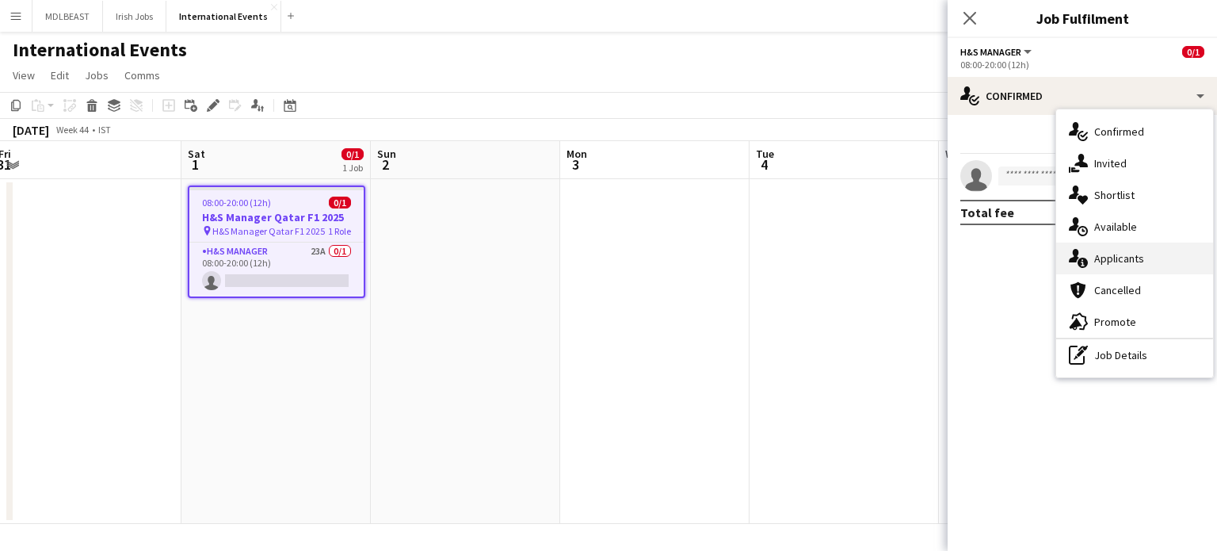
click at [1129, 259] on div "single-neutral-actions-information Applicants" at bounding box center [1135, 259] width 157 height 32
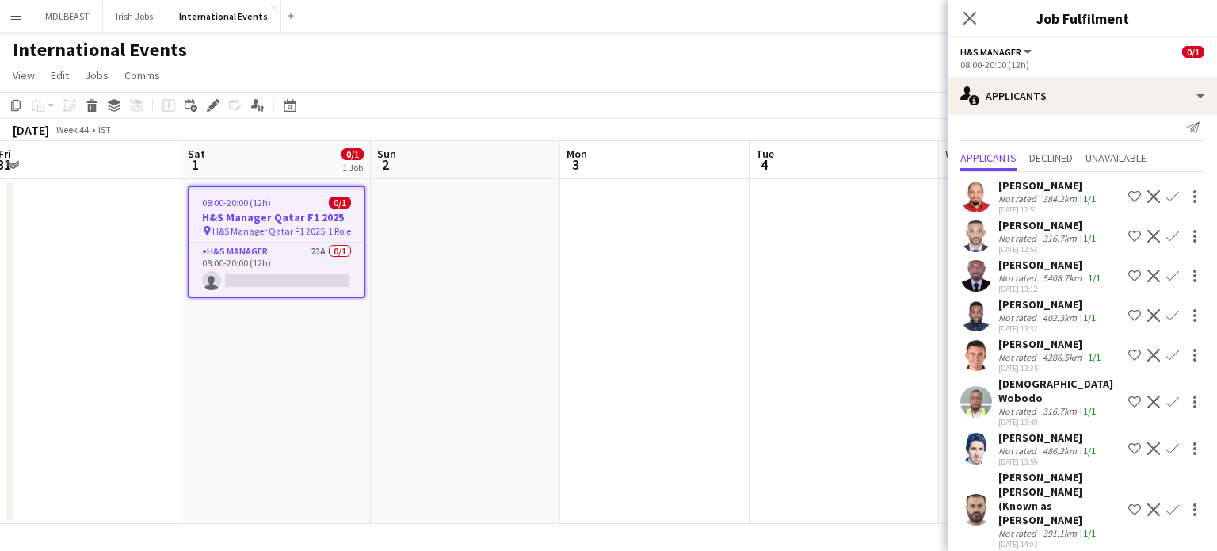
scroll to position [14, 0]
click at [1034, 183] on div "[PERSON_NAME]" at bounding box center [1049, 184] width 101 height 14
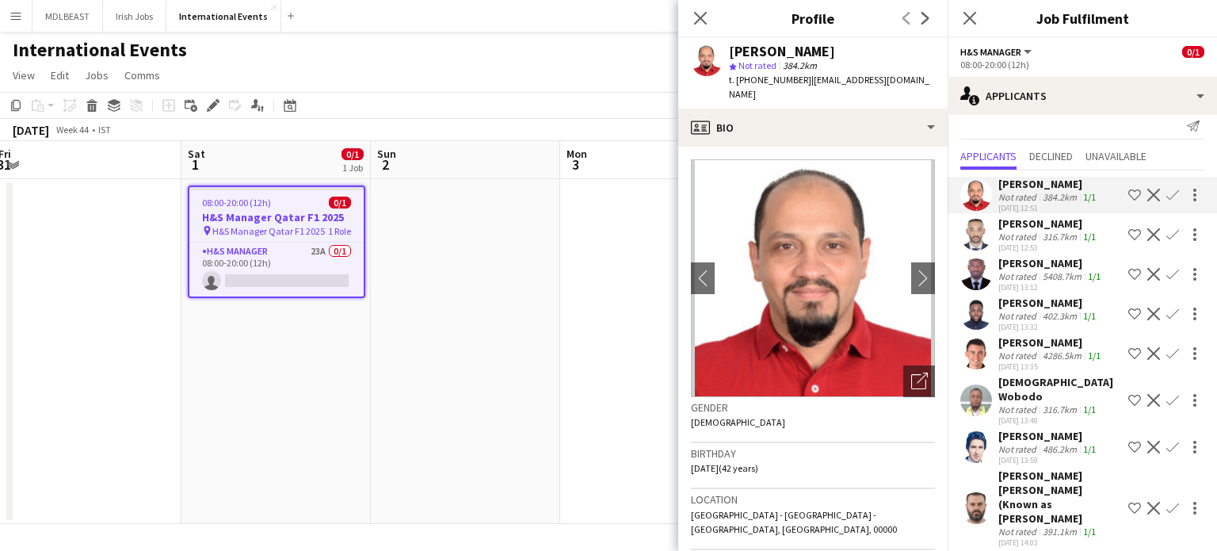
click at [1045, 223] on div "[PERSON_NAME]" at bounding box center [1049, 223] width 101 height 14
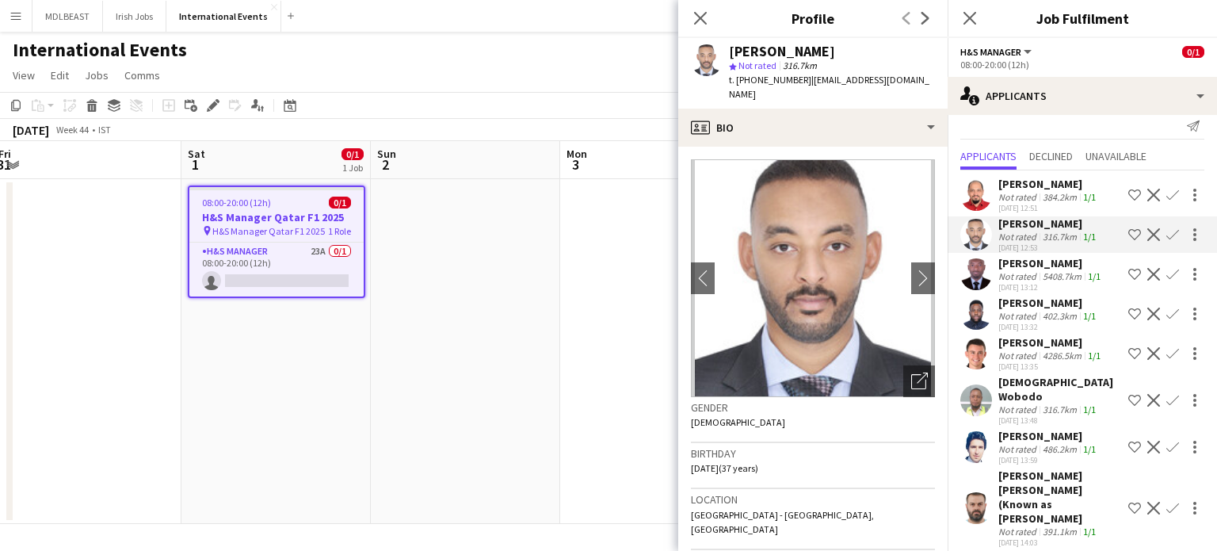
click at [1045, 310] on div "[PERSON_NAME]" at bounding box center [1049, 303] width 101 height 14
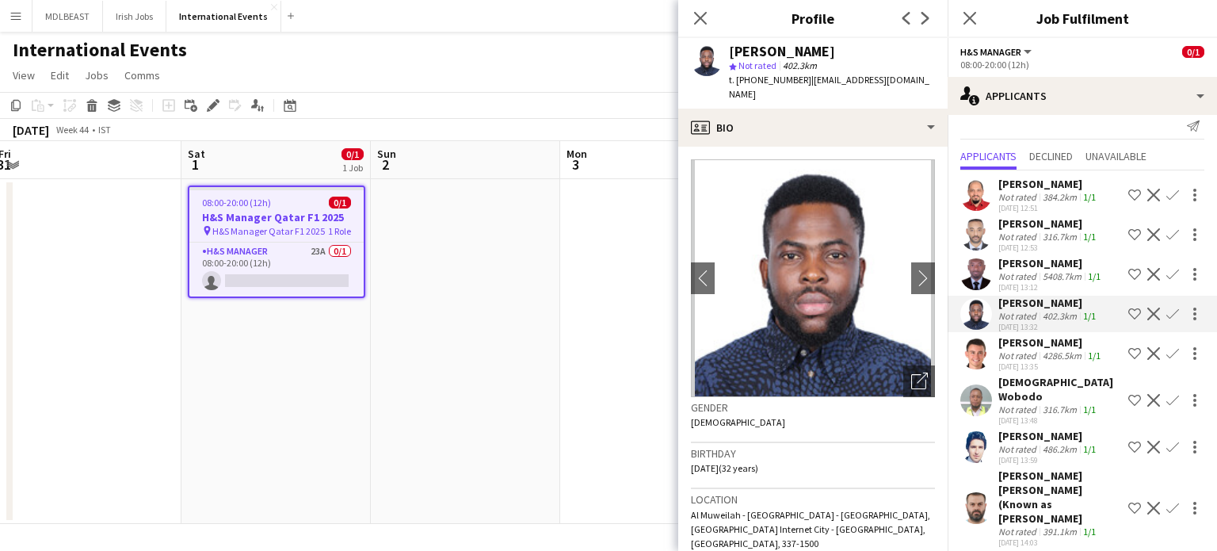
drag, startPoint x: 1042, startPoint y: 398, endPoint x: 640, endPoint y: 443, distance: 404.4
click at [640, 443] on app-date-cell at bounding box center [654, 351] width 189 height 345
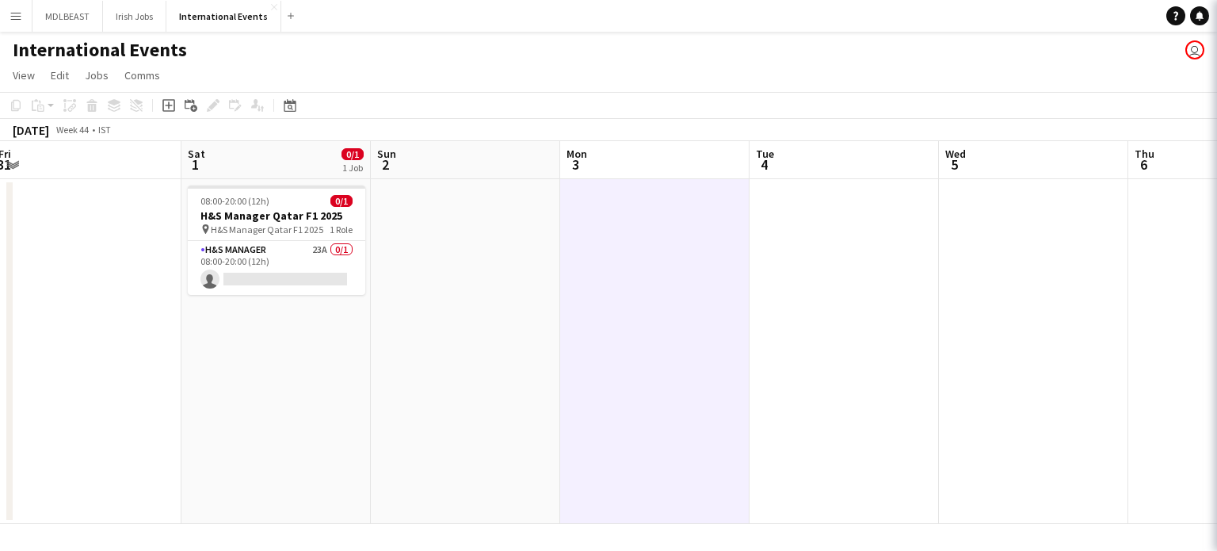
scroll to position [0, 0]
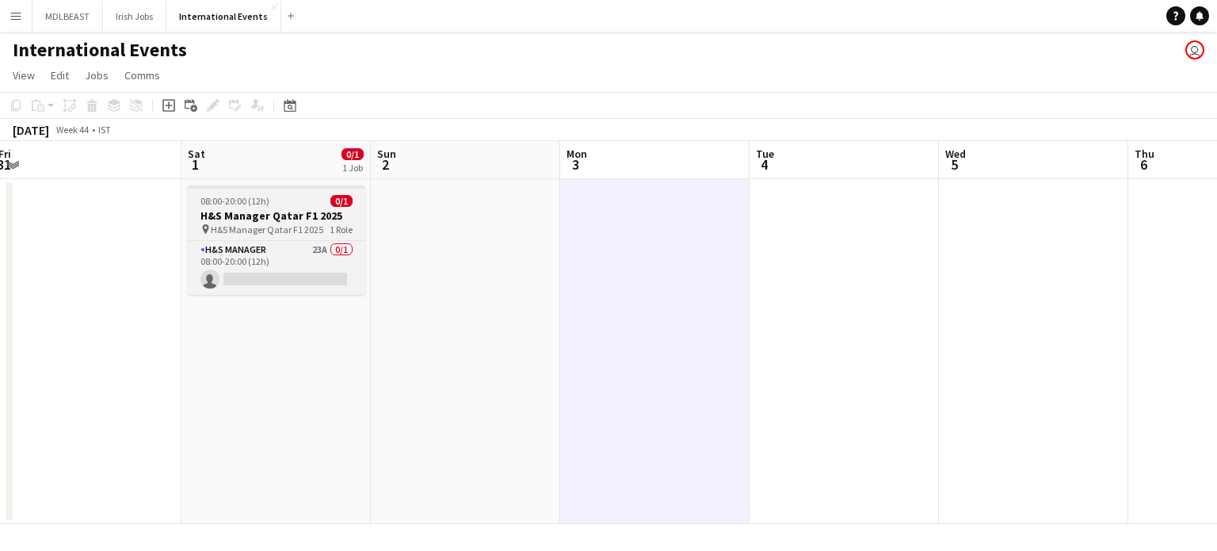
click at [291, 209] on h3 "H&S Manager Qatar F1 2025" at bounding box center [277, 215] width 178 height 14
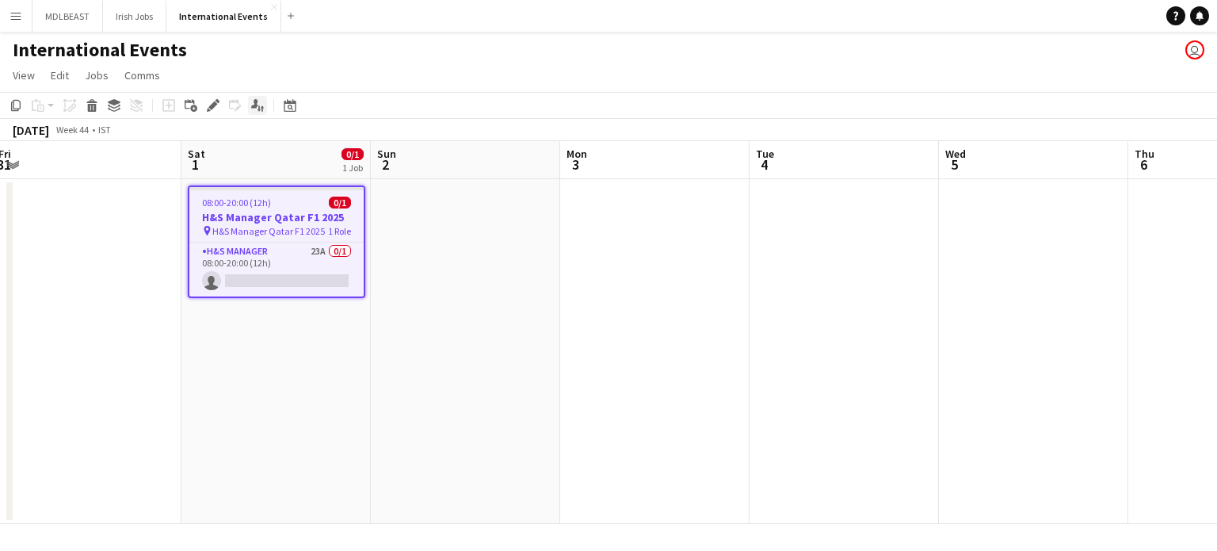
click at [254, 107] on icon at bounding box center [254, 103] width 7 height 9
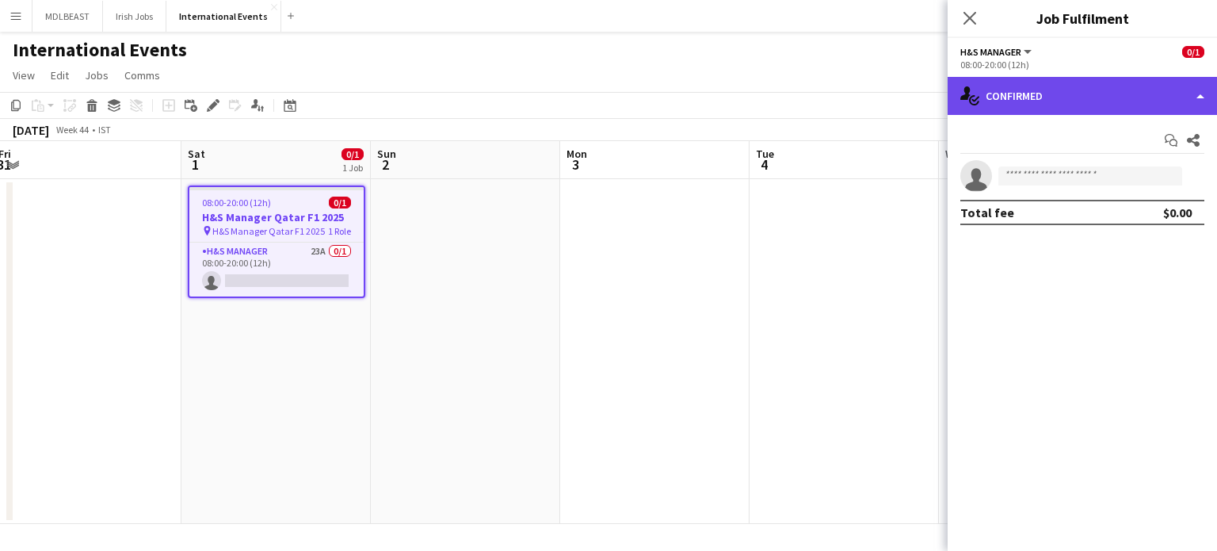
click at [1180, 94] on div "single-neutral-actions-check-2 Confirmed" at bounding box center [1082, 96] width 269 height 38
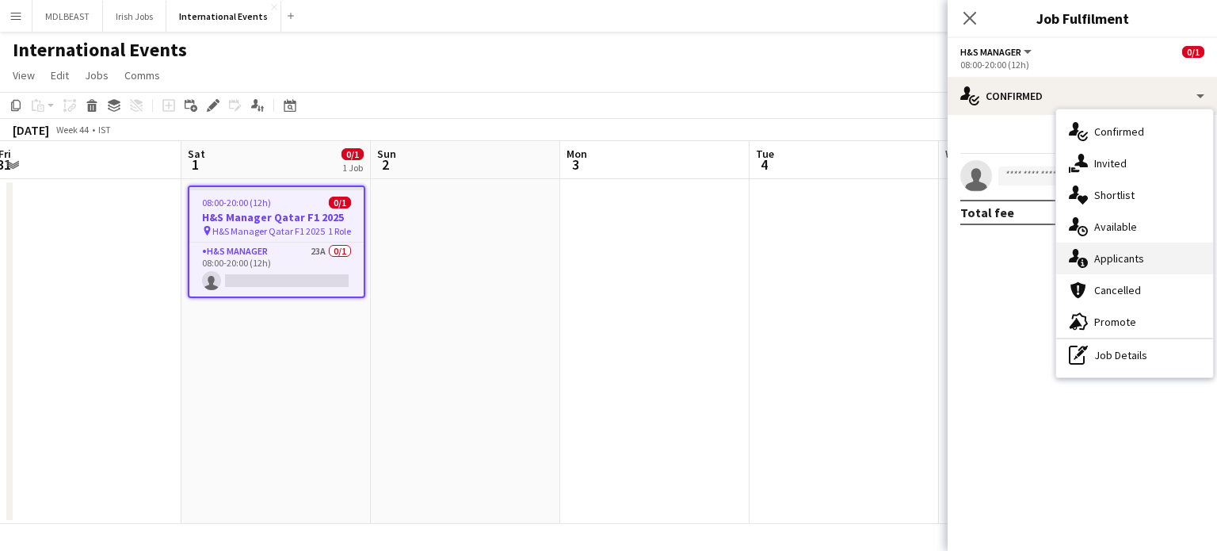
click at [1124, 257] on div "single-neutral-actions-information Applicants" at bounding box center [1135, 259] width 157 height 32
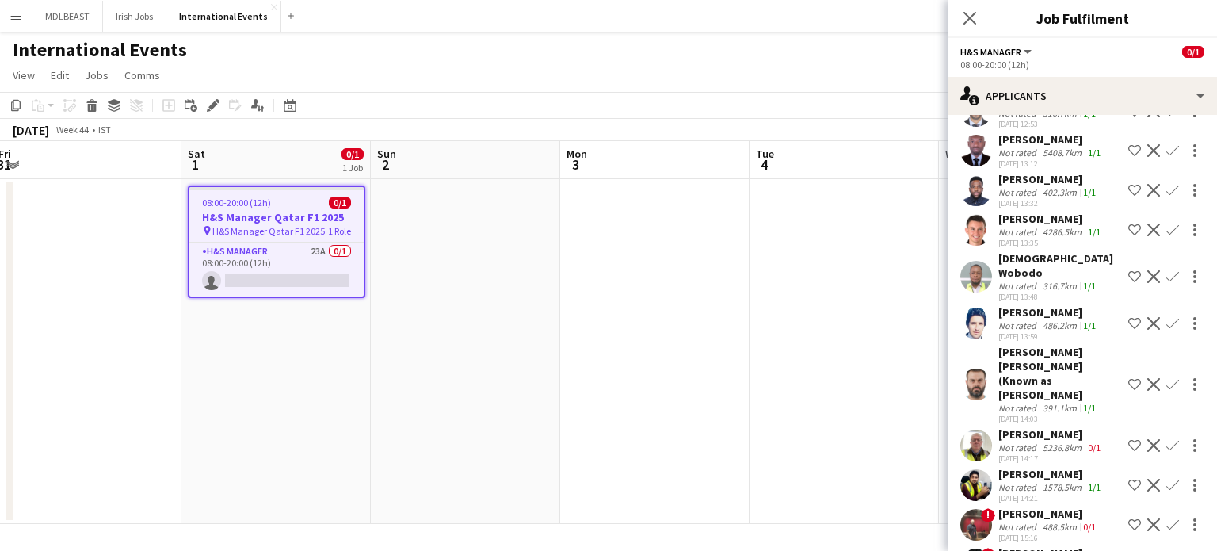
scroll to position [139, 0]
click at [1030, 274] on div "[DEMOGRAPHIC_DATA] Wobodo" at bounding box center [1061, 264] width 124 height 29
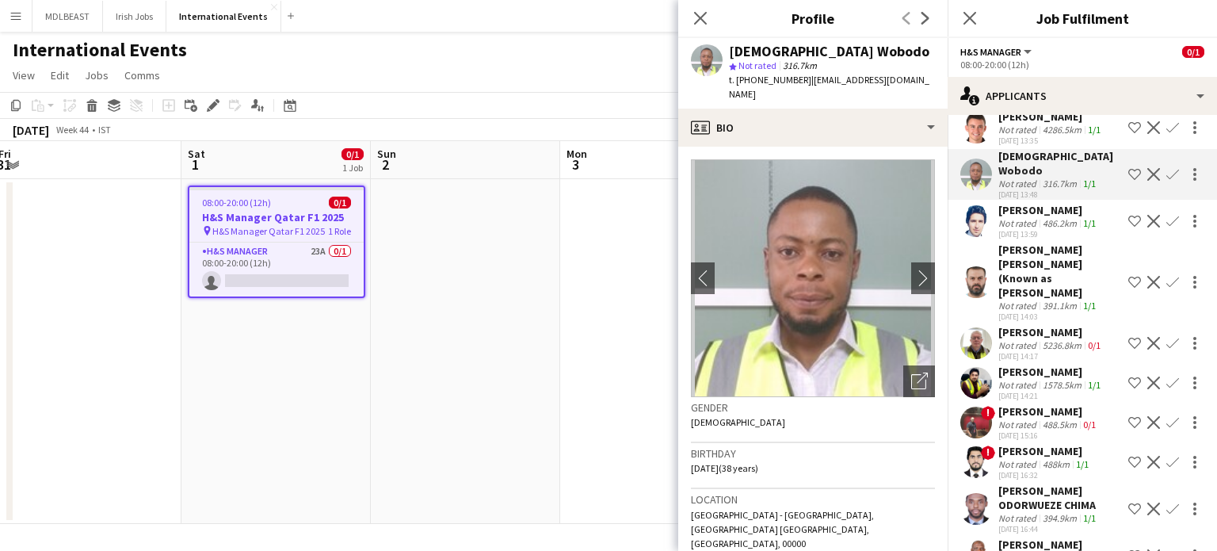
scroll to position [250, 0]
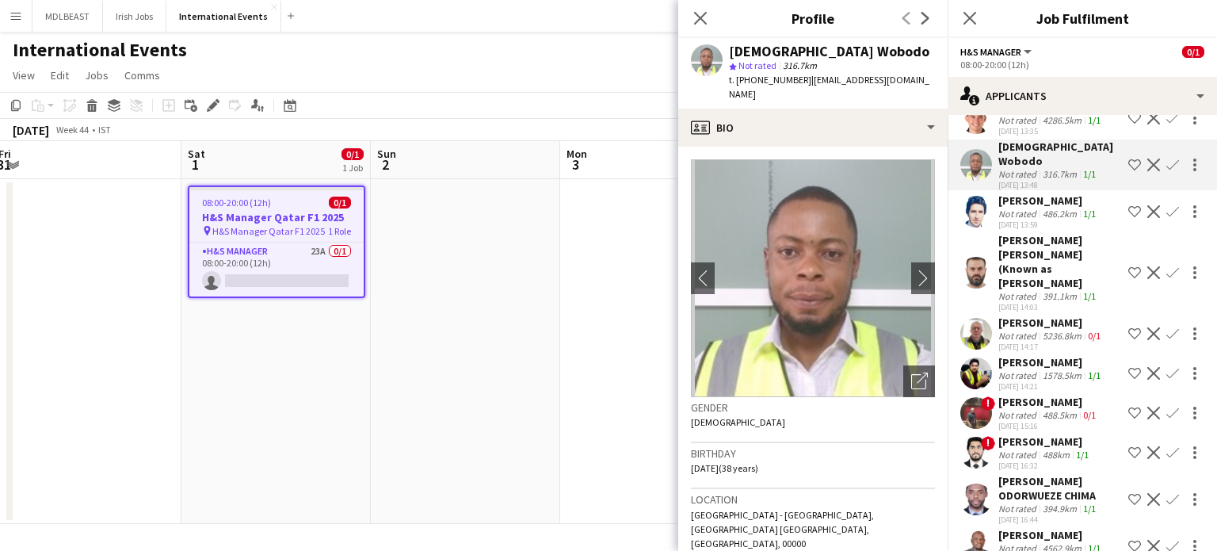
click at [1023, 255] on div "[PERSON_NAME] [PERSON_NAME] (Known as [PERSON_NAME]" at bounding box center [1061, 261] width 124 height 57
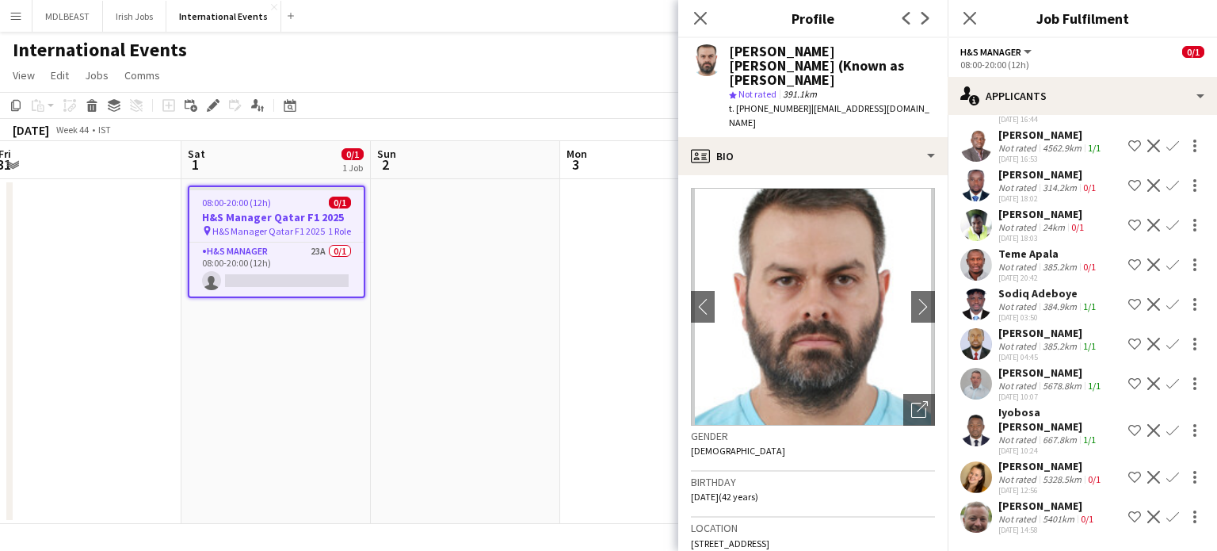
scroll to position [763, 0]
click at [1028, 459] on div "[PERSON_NAME]" at bounding box center [1051, 466] width 105 height 14
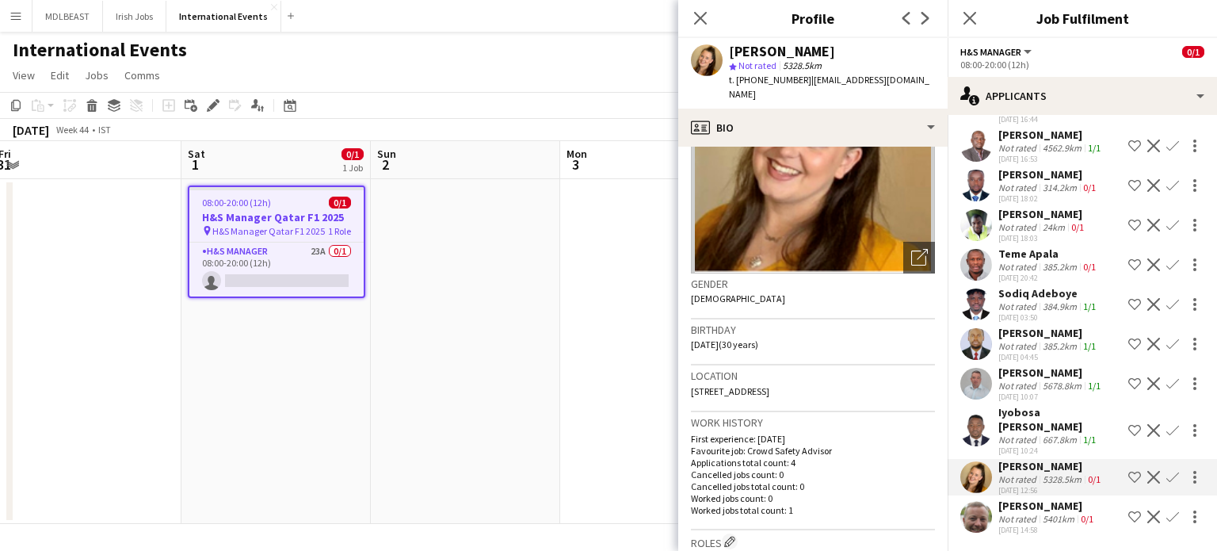
scroll to position [0, 0]
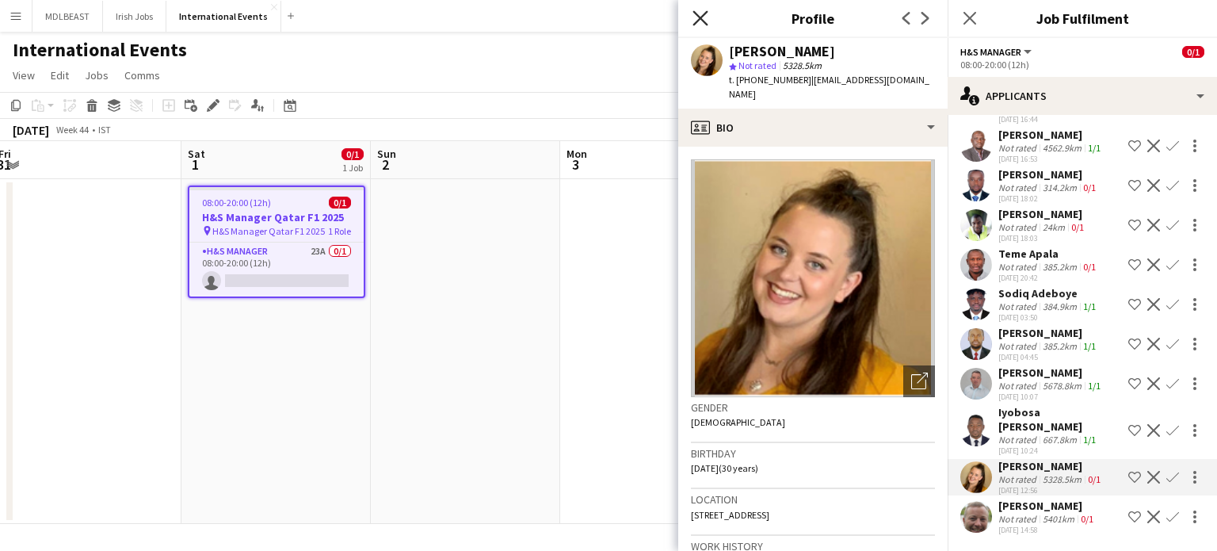
click at [701, 21] on icon "Close pop-in" at bounding box center [700, 17] width 15 height 15
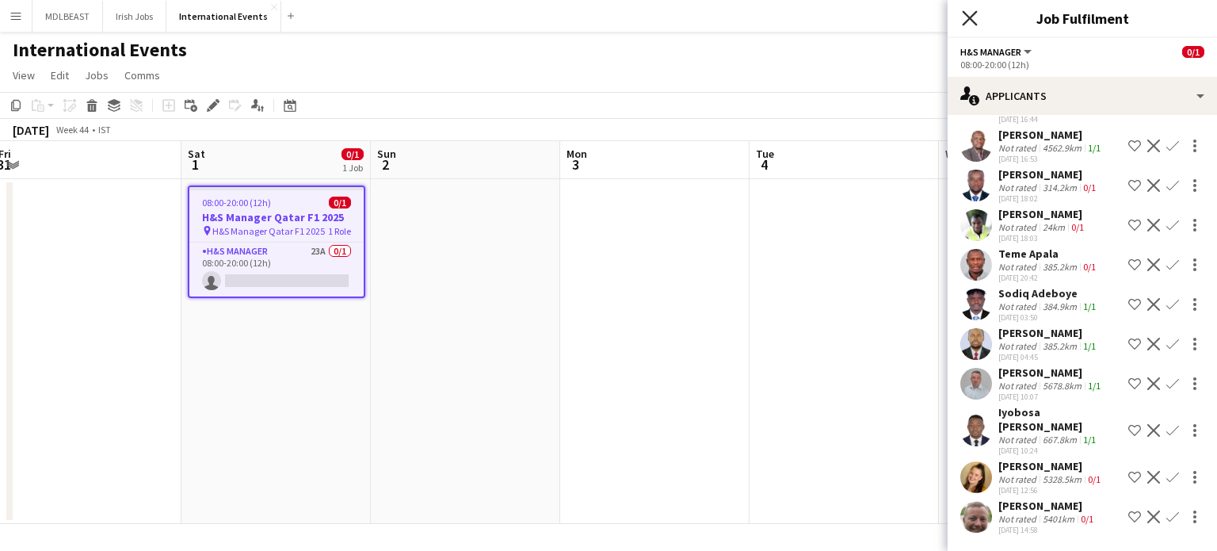
click at [963, 15] on icon "Close pop-in" at bounding box center [969, 17] width 15 height 15
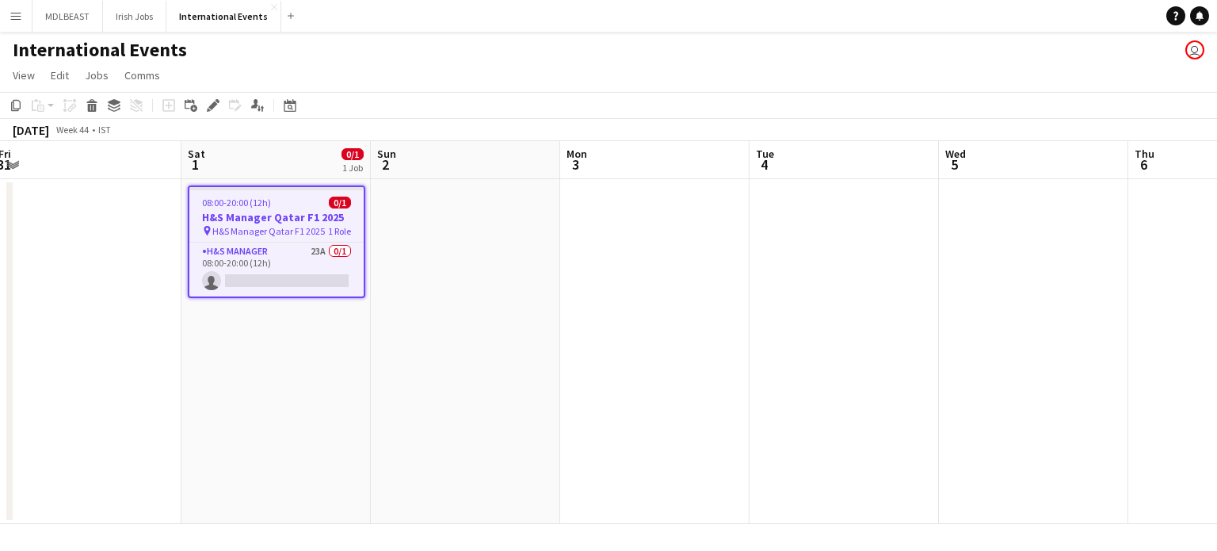
click at [774, 59] on div "International Events user" at bounding box center [608, 47] width 1217 height 30
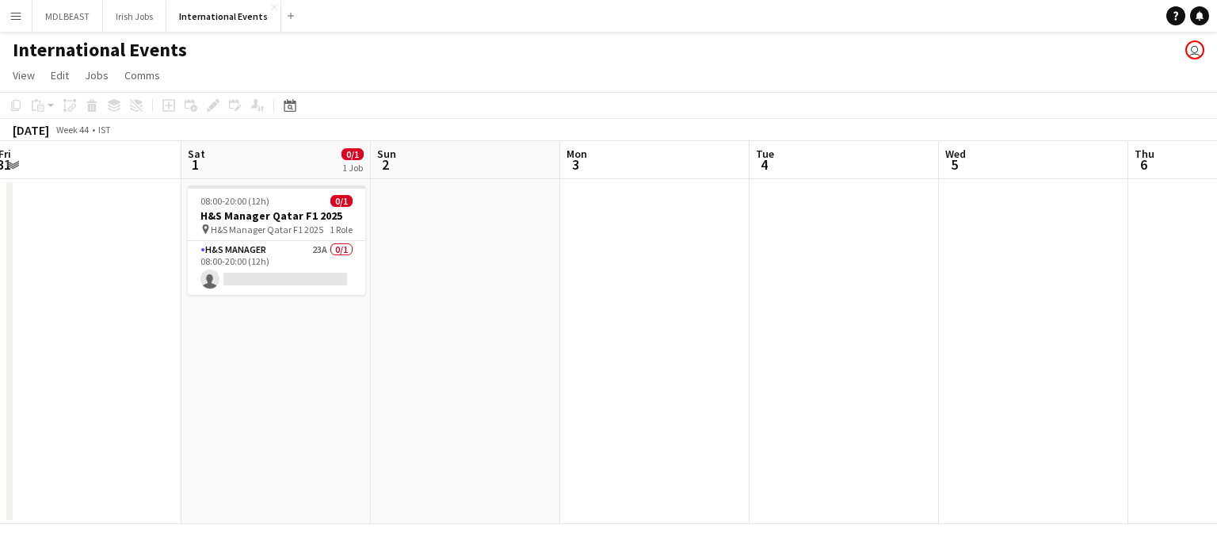
click at [774, 59] on div "International Events user" at bounding box center [608, 47] width 1217 height 30
click at [797, 33] on div "International Events user" at bounding box center [608, 47] width 1217 height 30
